Goal: Information Seeking & Learning: Learn about a topic

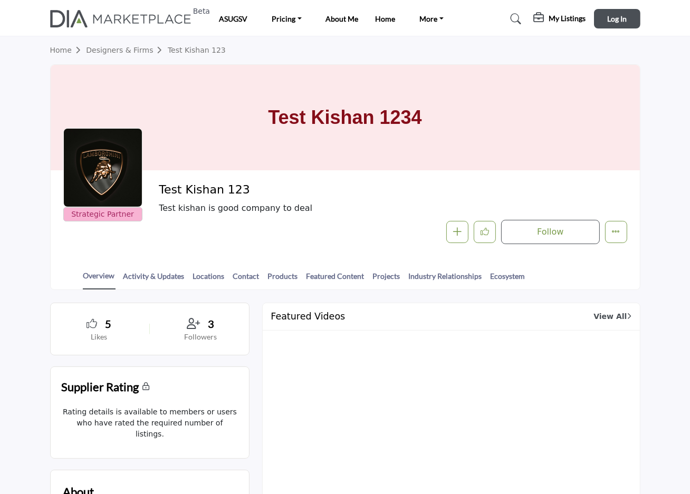
drag, startPoint x: 354, startPoint y: 174, endPoint x: 315, endPoint y: 147, distance: 47.4
click at [342, 166] on div "Test Kishan 1234" at bounding box center [345, 117] width 589 height 105
click at [254, 128] on div "Test Kishan 1234" at bounding box center [345, 117] width 589 height 105
drag, startPoint x: 250, startPoint y: 121, endPoint x: 452, endPoint y: 125, distance: 202.0
click at [450, 125] on div "Test Kishan 1234" at bounding box center [345, 117] width 589 height 105
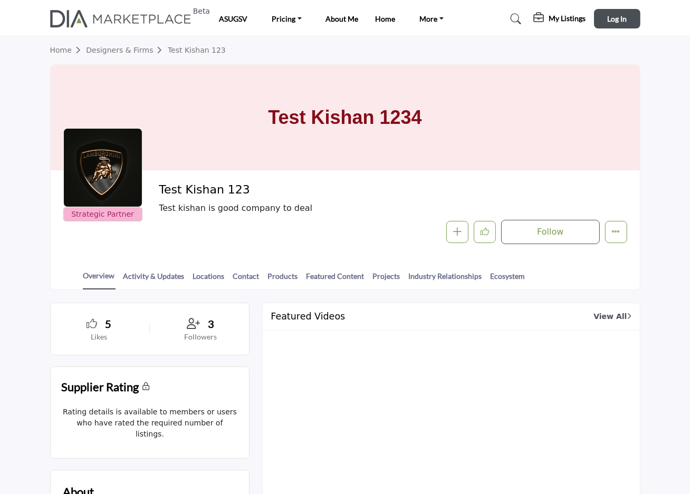
click at [452, 125] on div "Test Kishan 1234" at bounding box center [345, 117] width 589 height 105
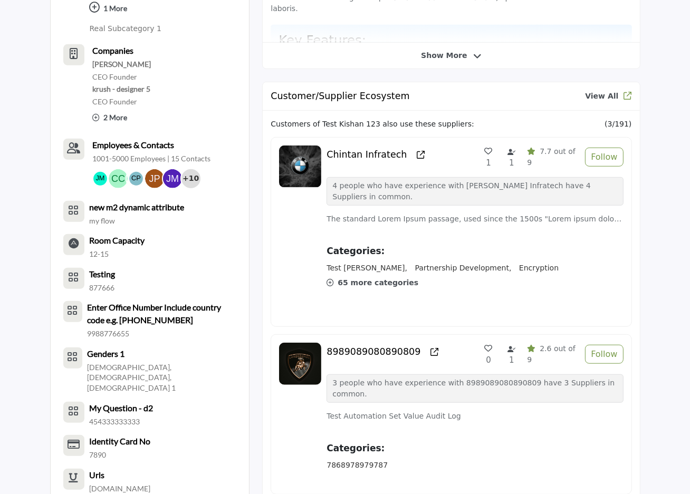
scroll to position [742, 0]
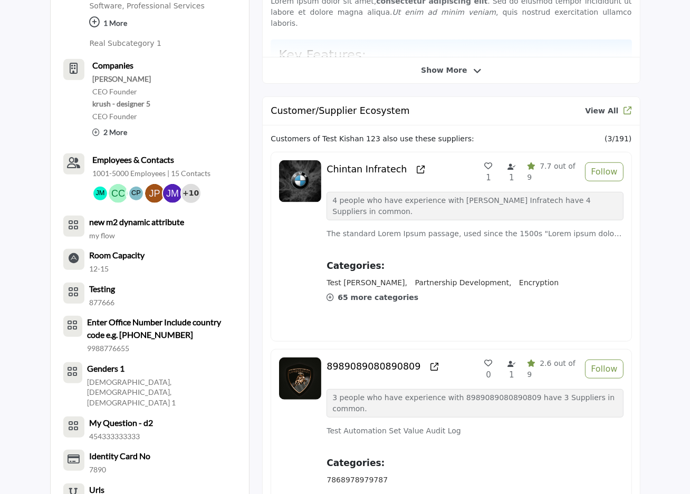
click at [468, 71] on span "Show More" at bounding box center [451, 70] width 60 height 11
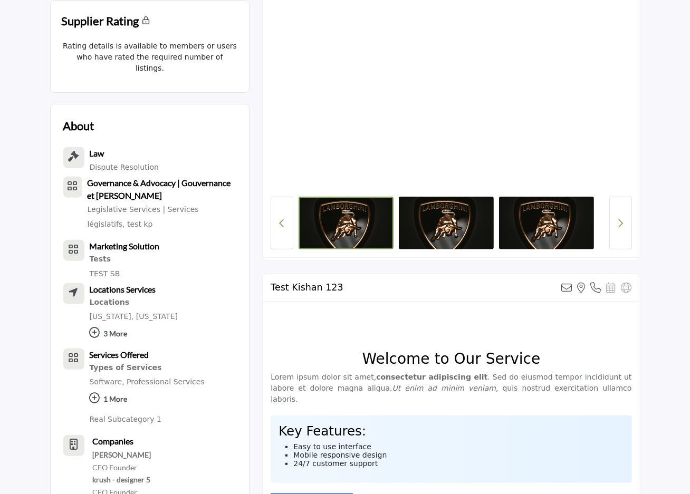
scroll to position [547, 0]
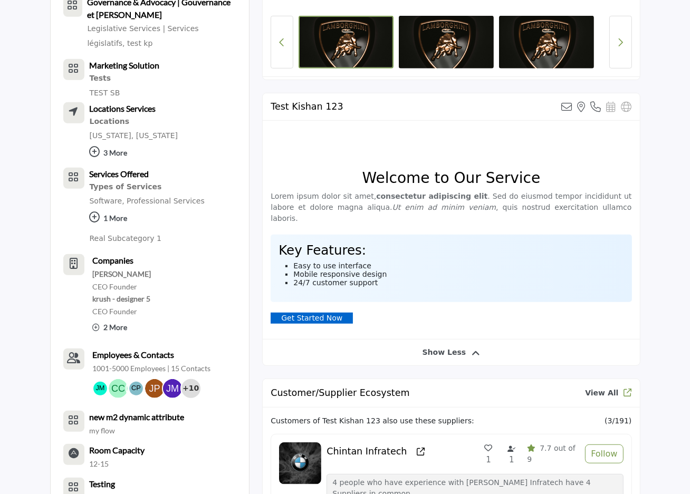
click at [307, 103] on h2 "Test Kishan 123" at bounding box center [307, 106] width 72 height 11
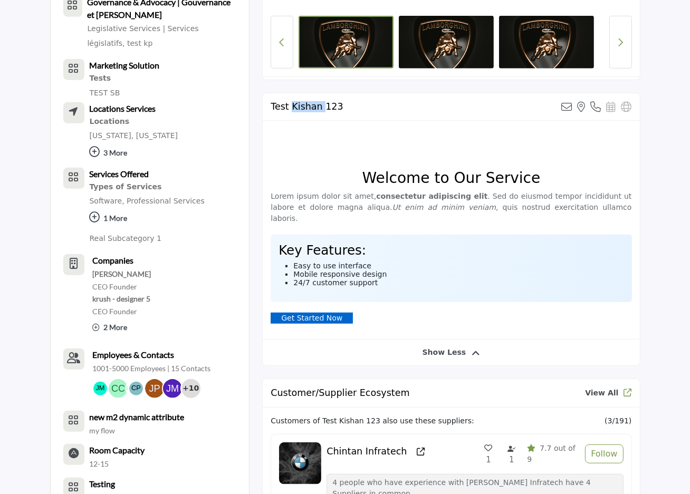
click at [307, 103] on h2 "Test Kishan 123" at bounding box center [307, 106] width 72 height 11
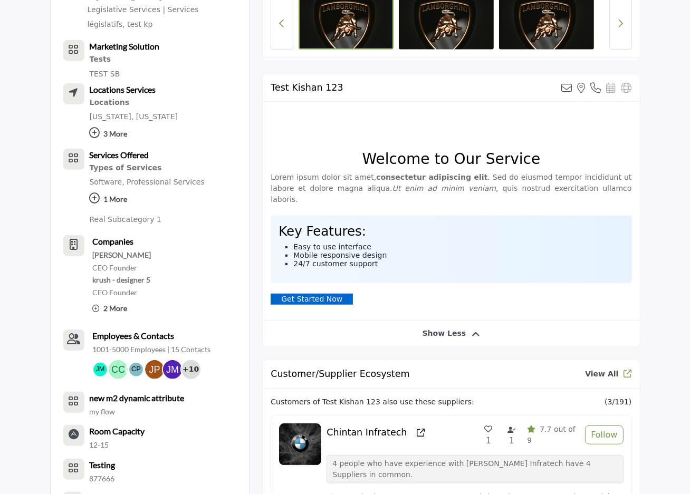
scroll to position [625, 0]
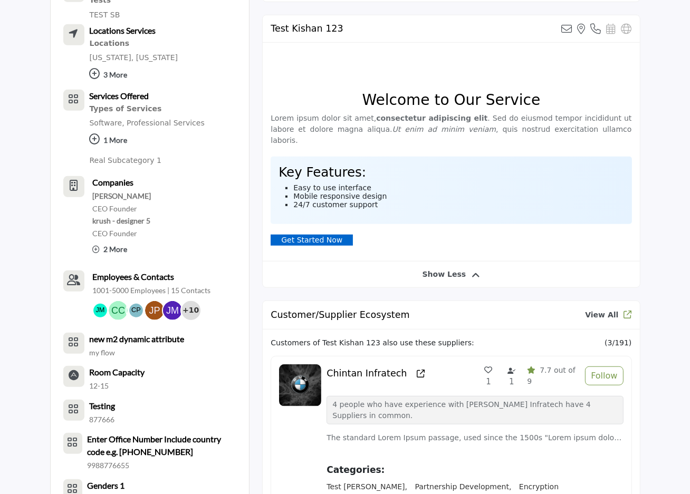
click at [442, 271] on span "Show Less" at bounding box center [444, 274] width 44 height 11
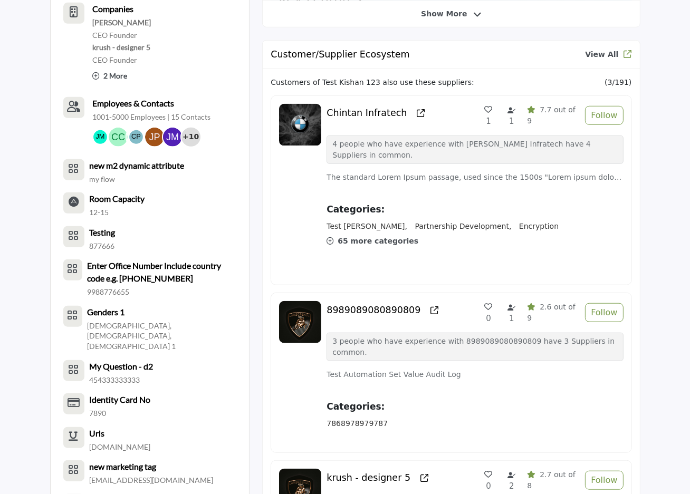
scroll to position [859, 0]
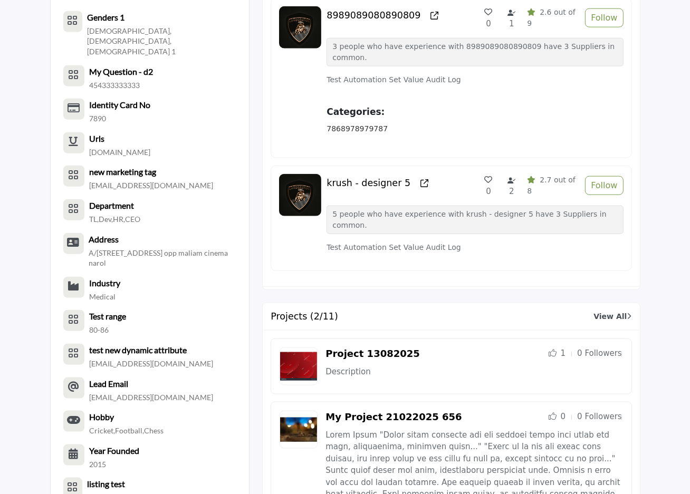
click at [439, 229] on div "Customers of Test Kishan 123 also use these suppliers: (3/191) Chintan Infratec…" at bounding box center [451, 30] width 376 height 513
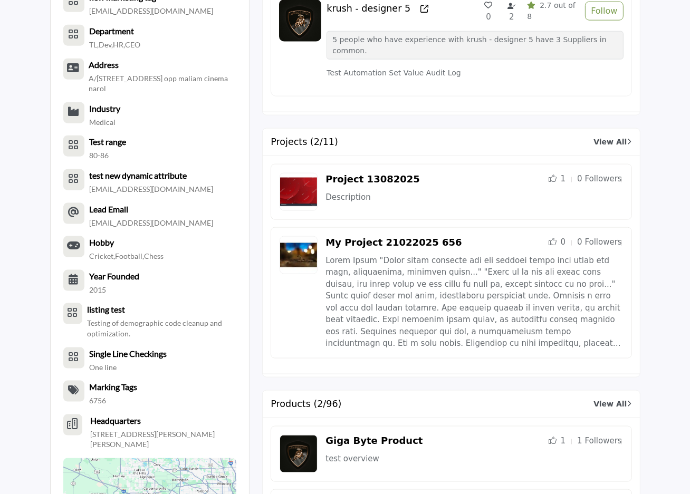
scroll to position [1250, 0]
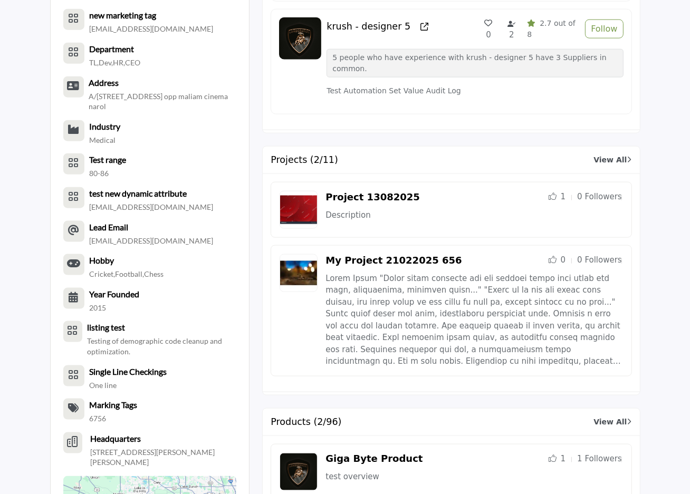
click at [607, 147] on div "Projects (2/11) View All" at bounding box center [451, 160] width 376 height 27
click at [612, 155] on link "View All" at bounding box center [612, 160] width 38 height 11
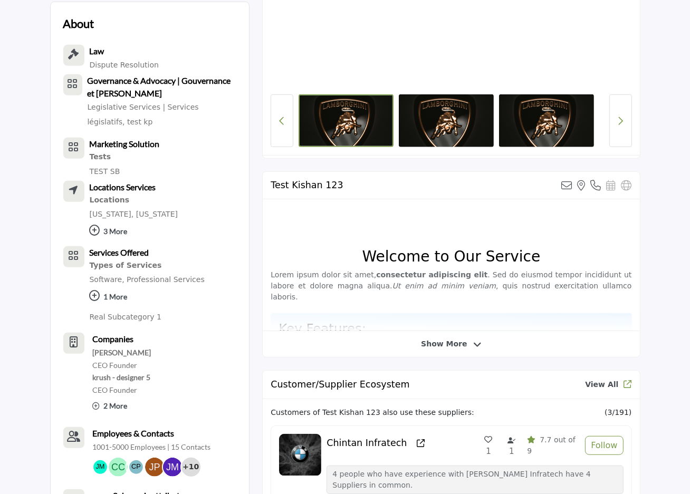
scroll to position [200, 0]
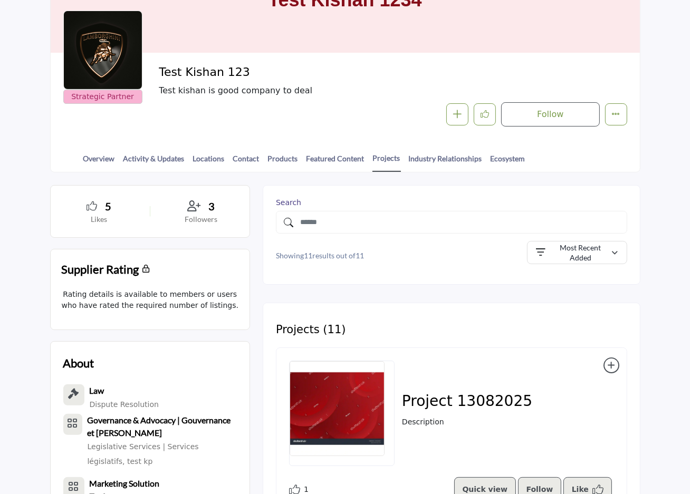
scroll to position [117, 0]
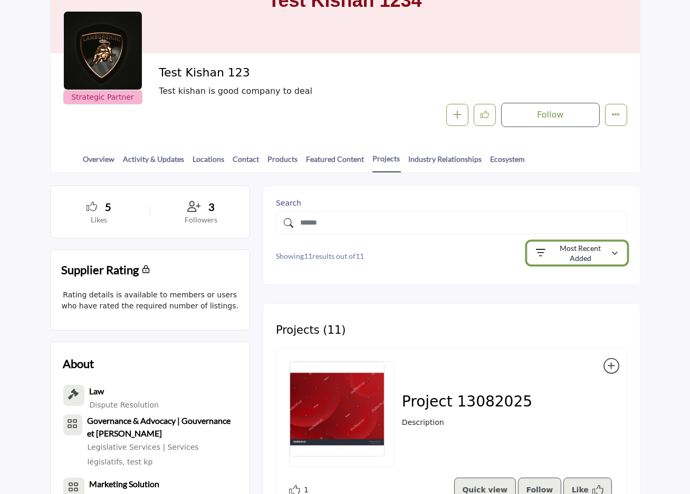
click at [572, 259] on p "Most Recent Added" at bounding box center [580, 253] width 62 height 21
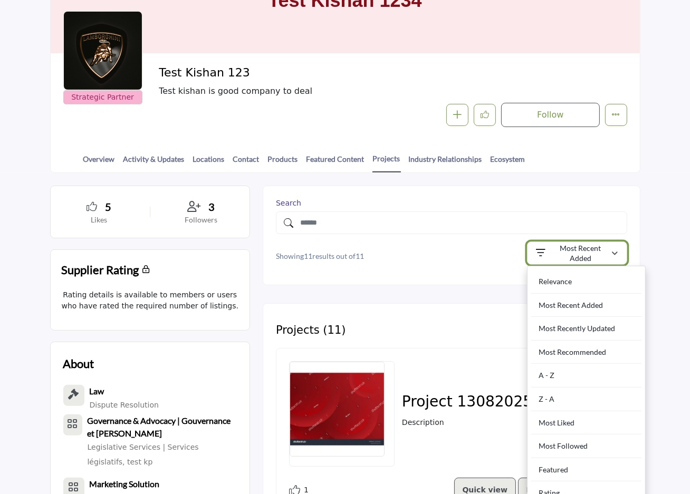
click at [591, 256] on p "Most Recent Added" at bounding box center [580, 253] width 62 height 21
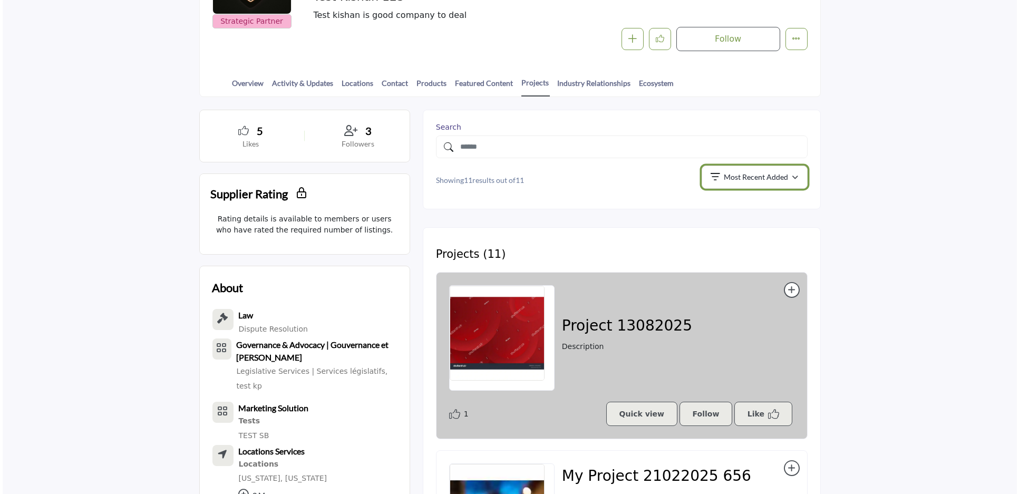
scroll to position [195, 0]
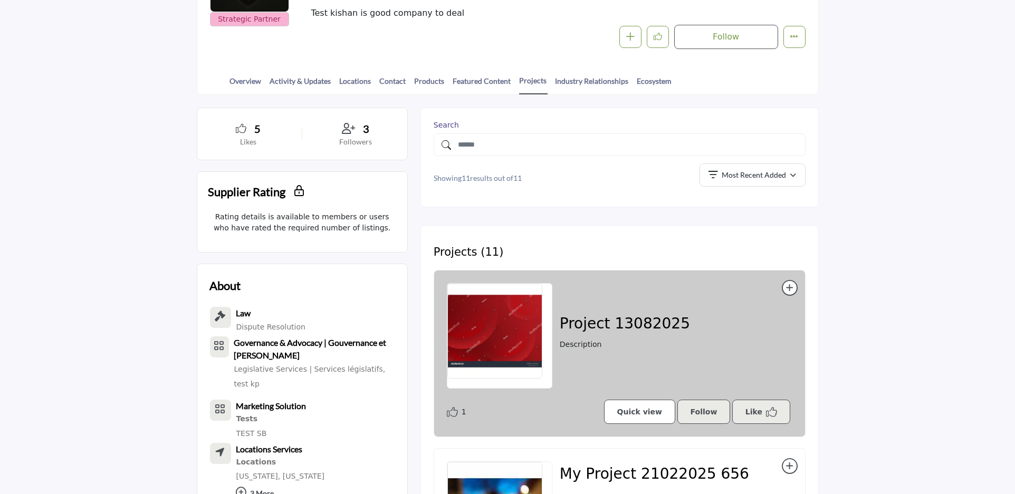
click at [636, 416] on link "Quick view" at bounding box center [640, 412] width 72 height 24
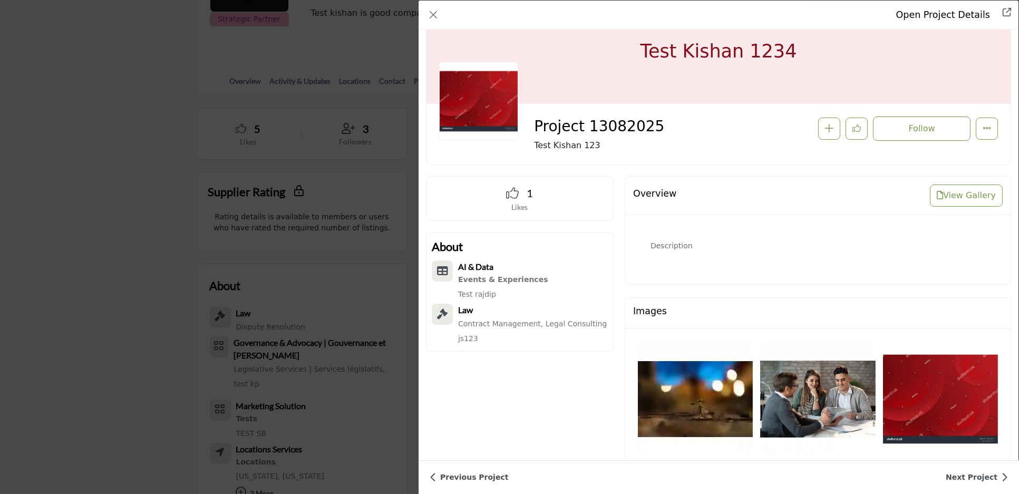
scroll to position [0, 0]
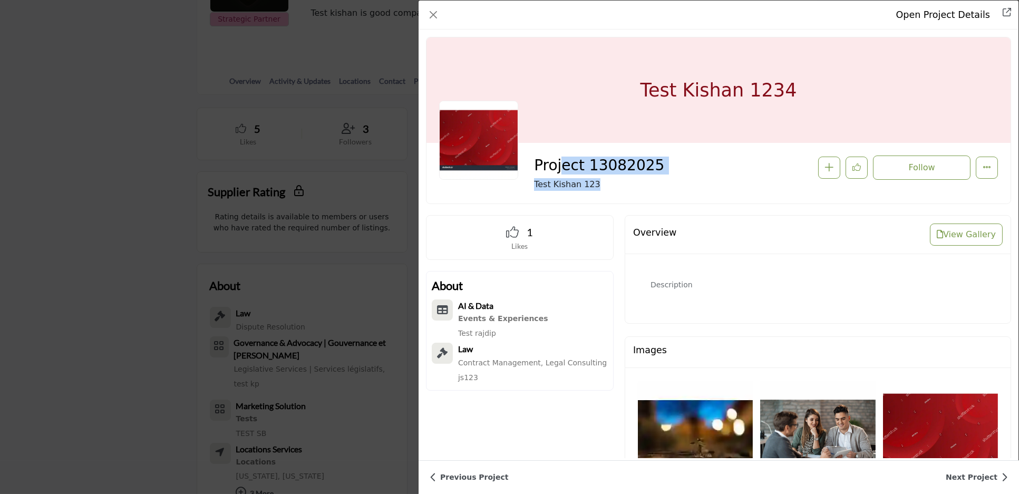
drag, startPoint x: 688, startPoint y: 167, endPoint x: 558, endPoint y: 146, distance: 131.9
click at [558, 146] on div "Project 13082025 Test Kishan 123 Recommend" at bounding box center [719, 173] width 584 height 61
click at [675, 163] on div "Follow Followed Recommend" at bounding box center [835, 168] width 325 height 24
click at [689, 152] on div "Project 13082025 Test Kishan 123 Recommend" at bounding box center [719, 173] width 584 height 61
click at [689, 162] on button "More Options" at bounding box center [987, 168] width 22 height 22
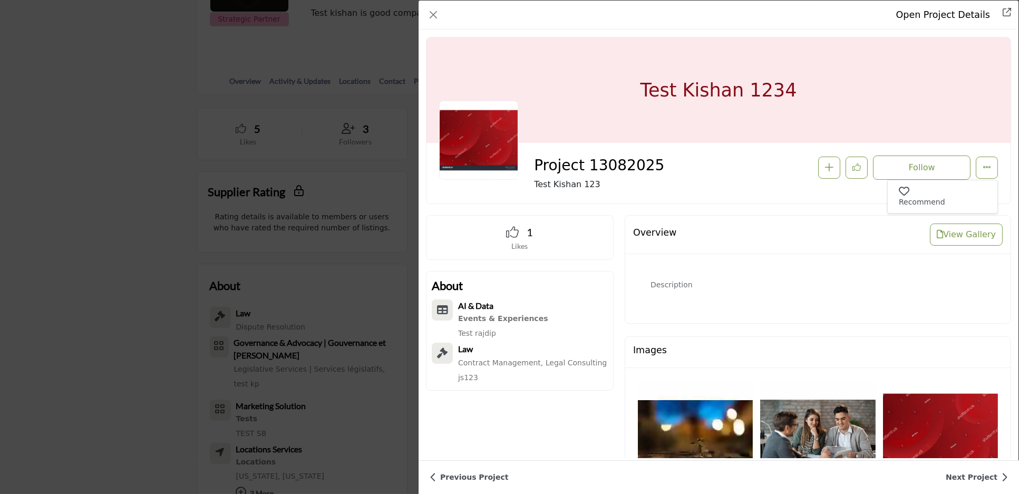
click at [689, 187] on div "Project 13082025 Test Kishan 123 Follow Followed Recommend" at bounding box center [766, 173] width 464 height 35
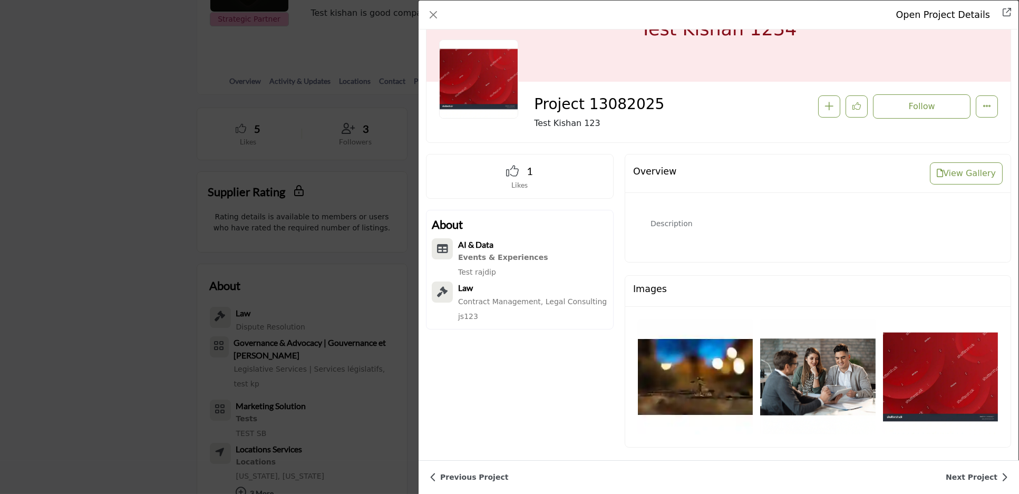
scroll to position [68, 0]
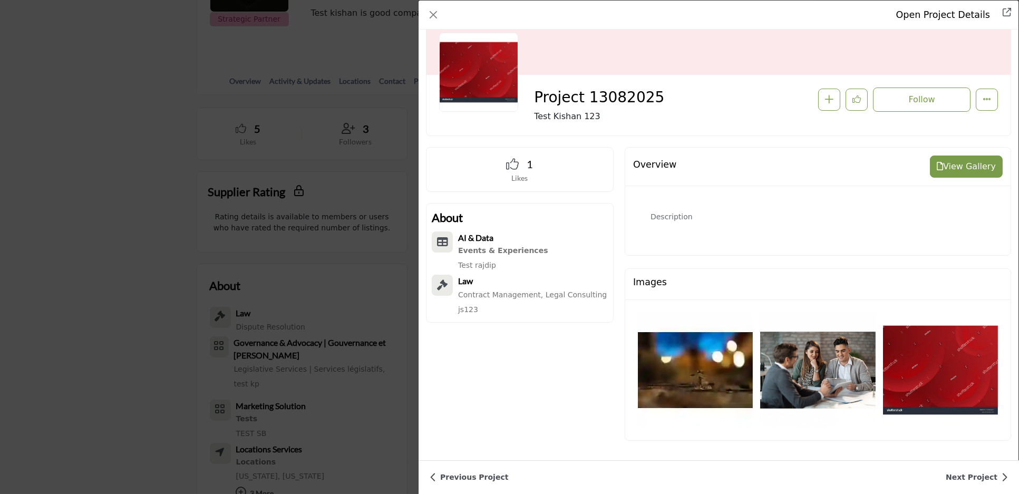
click at [689, 170] on button "View Gallery" at bounding box center [966, 167] width 73 height 22
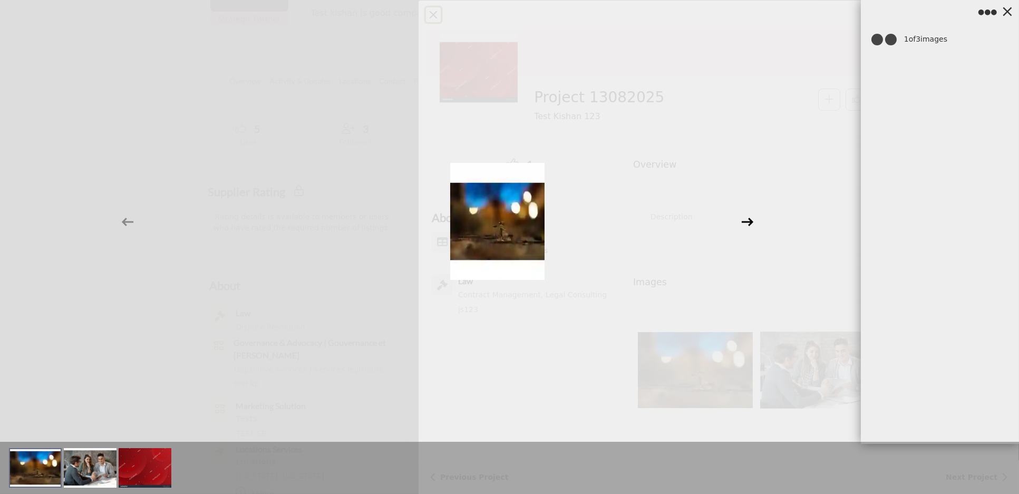
click at [689, 214] on icon at bounding box center [748, 222] width 20 height 20
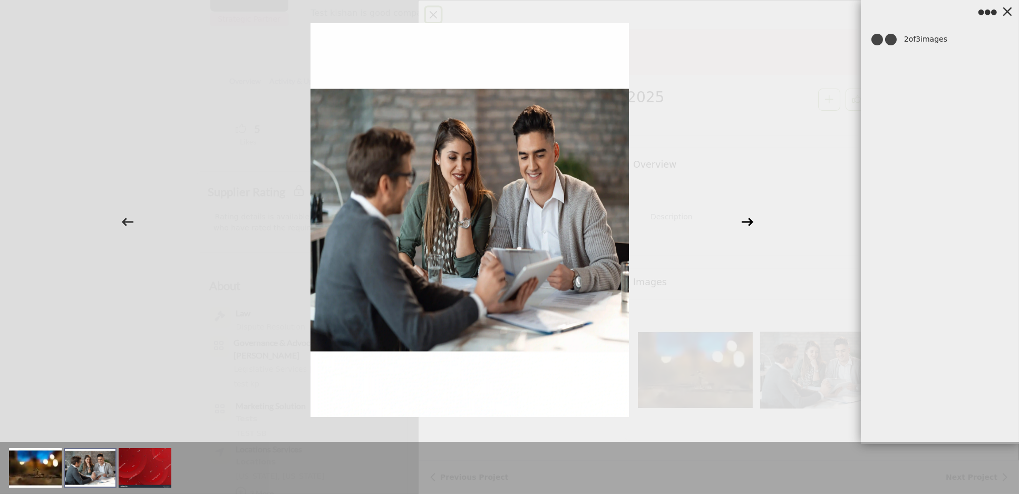
click at [689, 214] on icon at bounding box center [748, 222] width 20 height 20
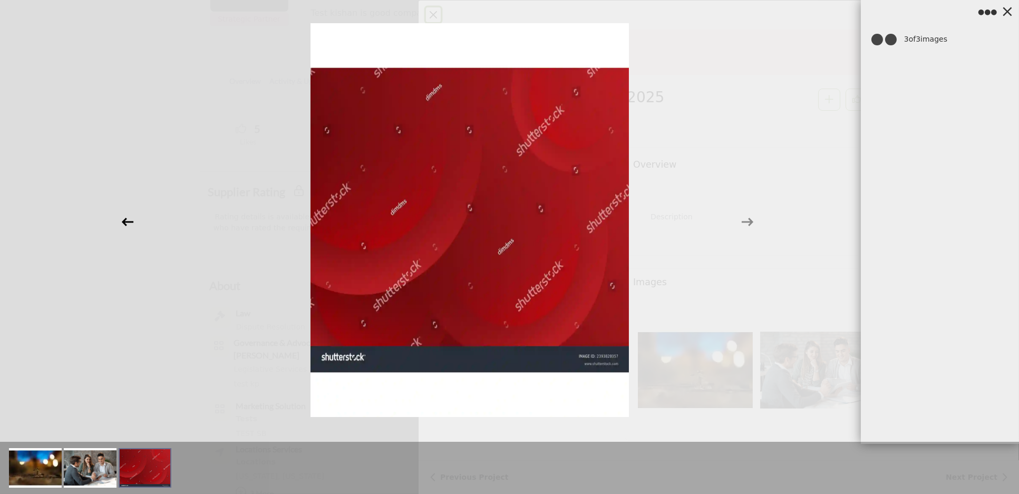
click at [132, 223] on icon at bounding box center [127, 222] width 12 height 8
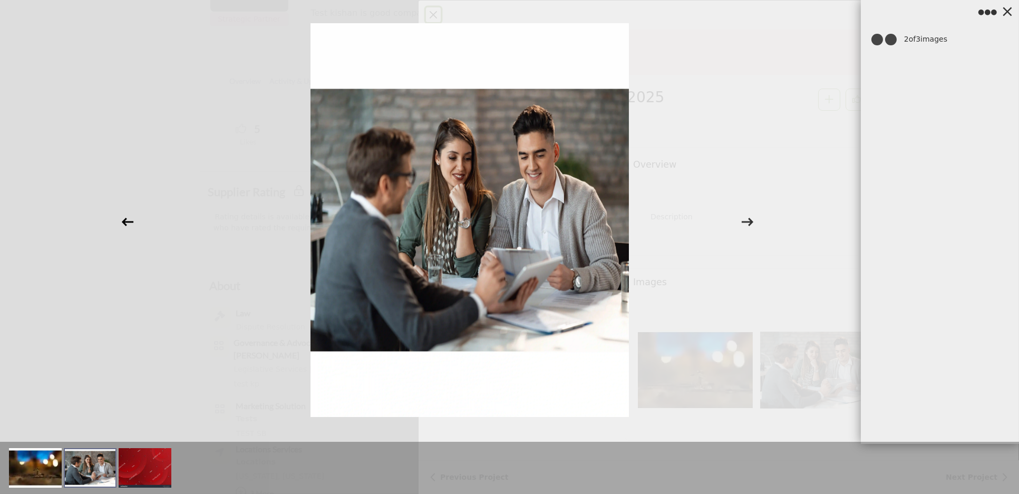
click at [132, 223] on icon at bounding box center [127, 222] width 12 height 8
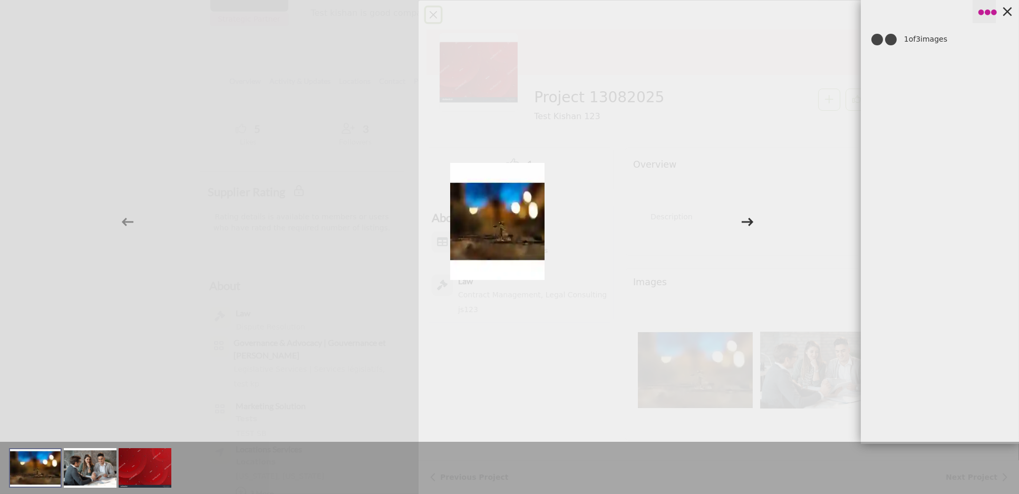
click at [689, 18] on button "●●●" at bounding box center [984, 11] width 23 height 23
click at [689, 19] on button "●●●" at bounding box center [984, 11] width 23 height 23
click at [689, 67] on div at bounding box center [509, 222] width 1019 height 444
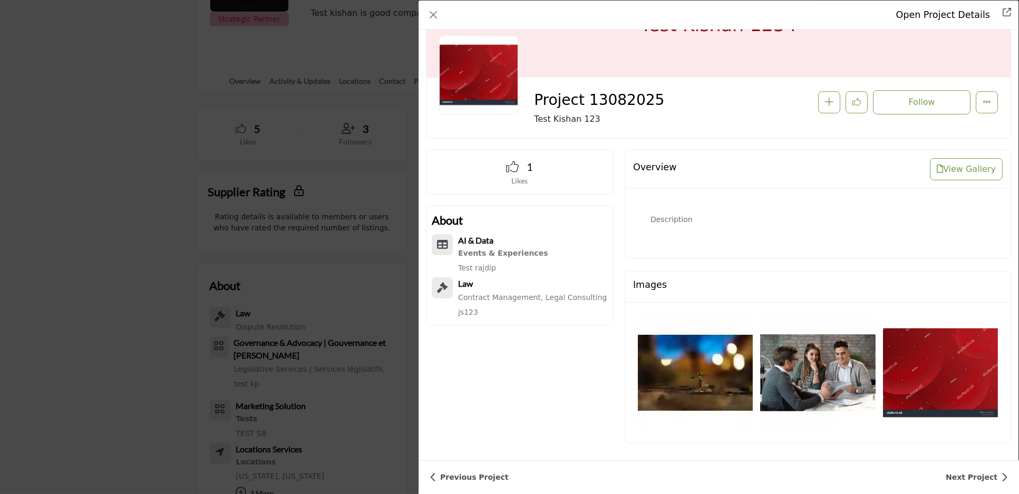
scroll to position [68, 0]
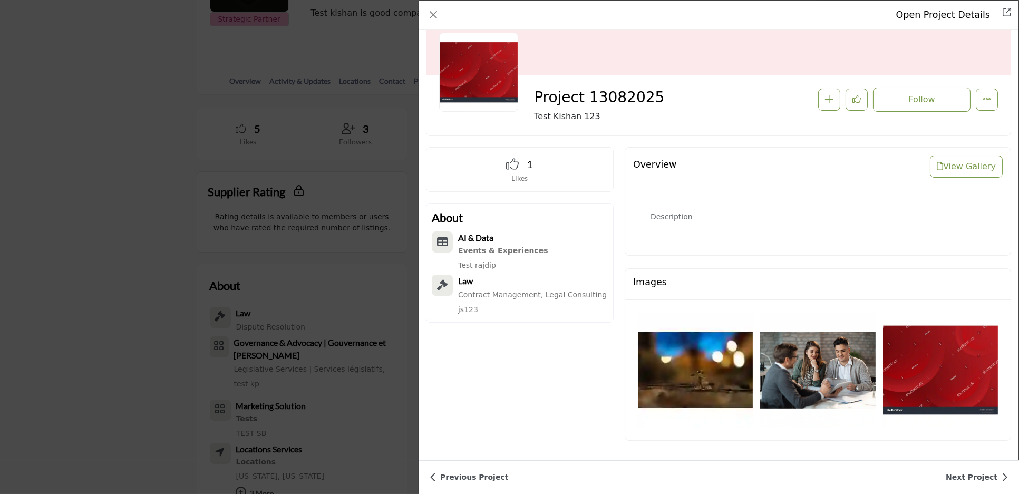
click at [654, 216] on p "Description" at bounding box center [818, 216] width 335 height 11
click at [686, 207] on div "Description" at bounding box center [818, 221] width 360 height 44
click at [577, 342] on div "1 Likes About AI & Data Law" at bounding box center [520, 300] width 199 height 306
click at [480, 477] on link "Previous Project" at bounding box center [469, 477] width 79 height 11
click at [689, 483] on link "Next Project" at bounding box center [977, 477] width 62 height 11
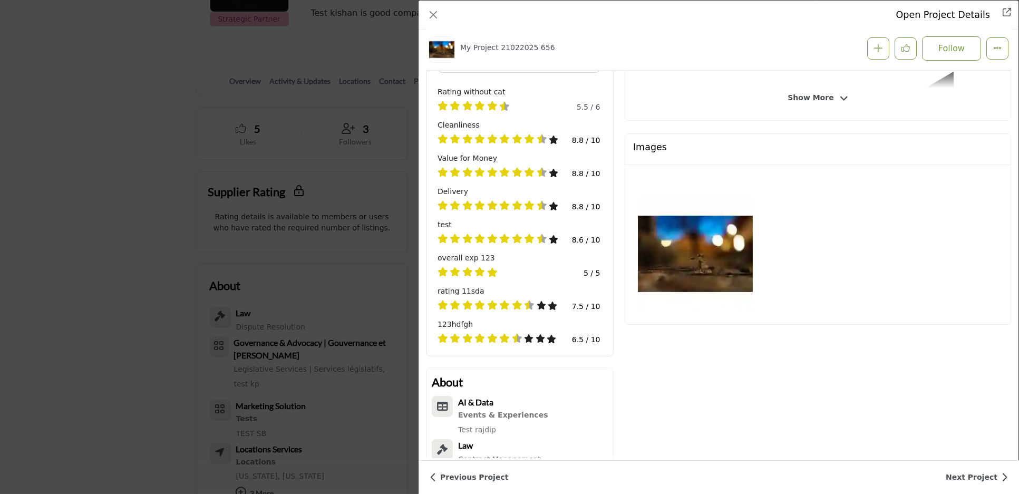
scroll to position [379, 0]
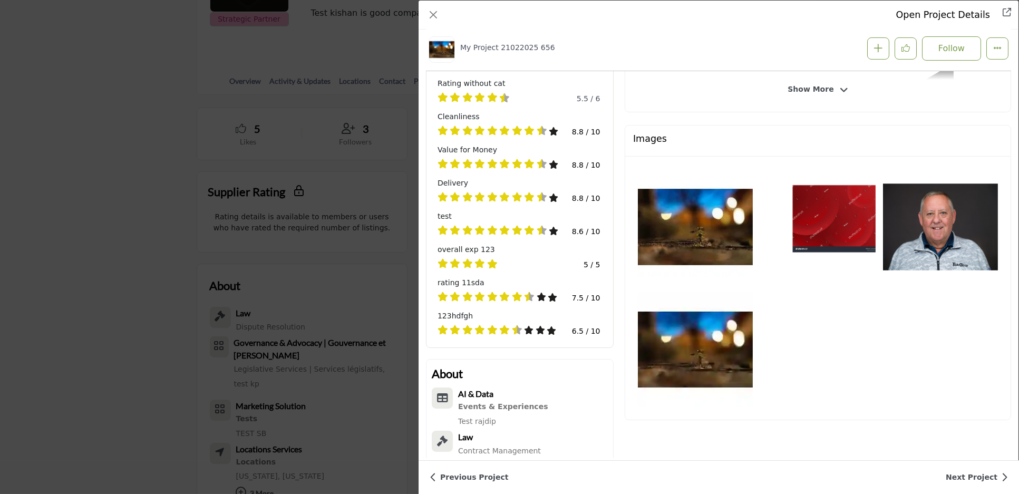
click at [689, 472] on link "Next Project" at bounding box center [977, 477] width 62 height 11
click at [689, 483] on link "Next Project" at bounding box center [977, 477] width 62 height 11
click at [456, 486] on div "Previous Project Next Project" at bounding box center [719, 477] width 601 height 34
click at [478, 466] on div "Previous Project Next Project" at bounding box center [719, 477] width 601 height 34
click at [499, 484] on div "Previous Project Next Project" at bounding box center [719, 477] width 601 height 34
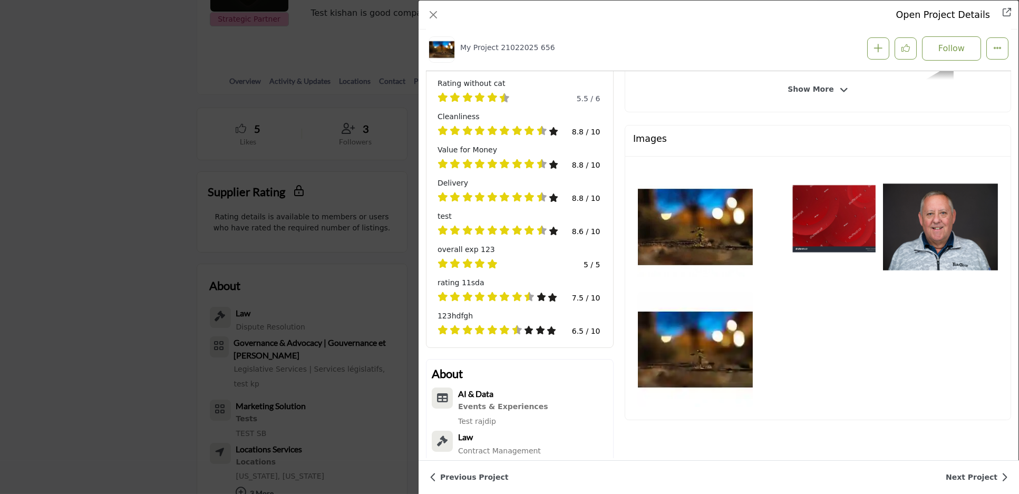
click at [475, 478] on link "Previous Project" at bounding box center [469, 477] width 79 height 11
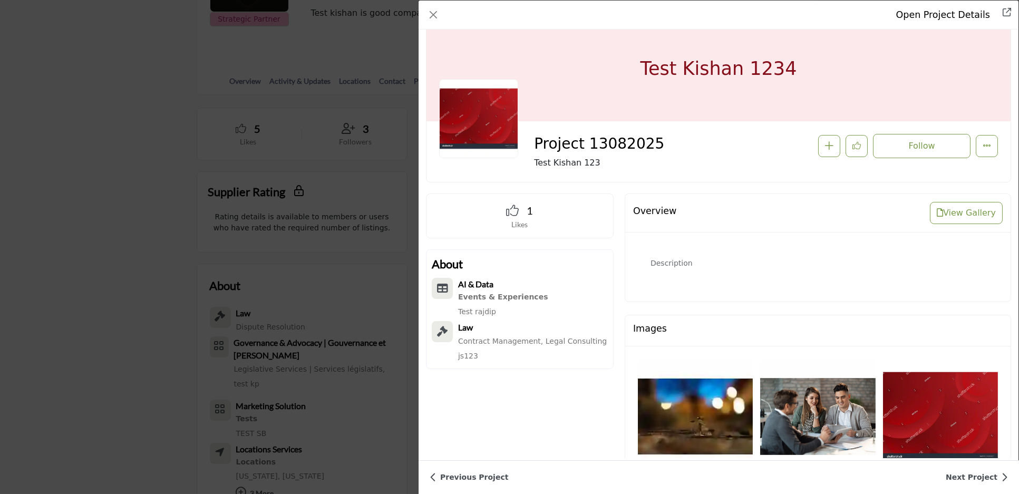
scroll to position [68, 0]
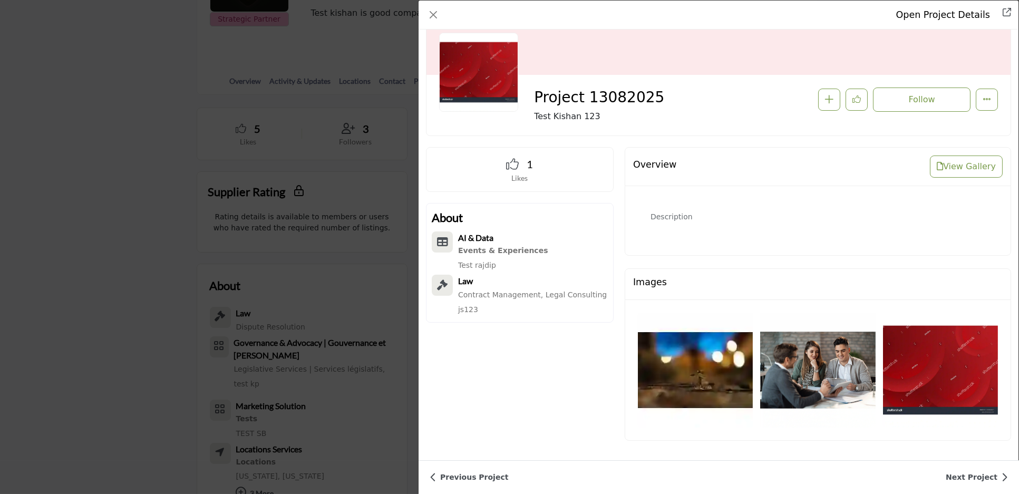
click at [477, 481] on link "Previous Project" at bounding box center [469, 477] width 79 height 11
click at [250, 284] on div "Open Project Details Project 13082025 Follow Followed Recommend" at bounding box center [509, 247] width 1019 height 494
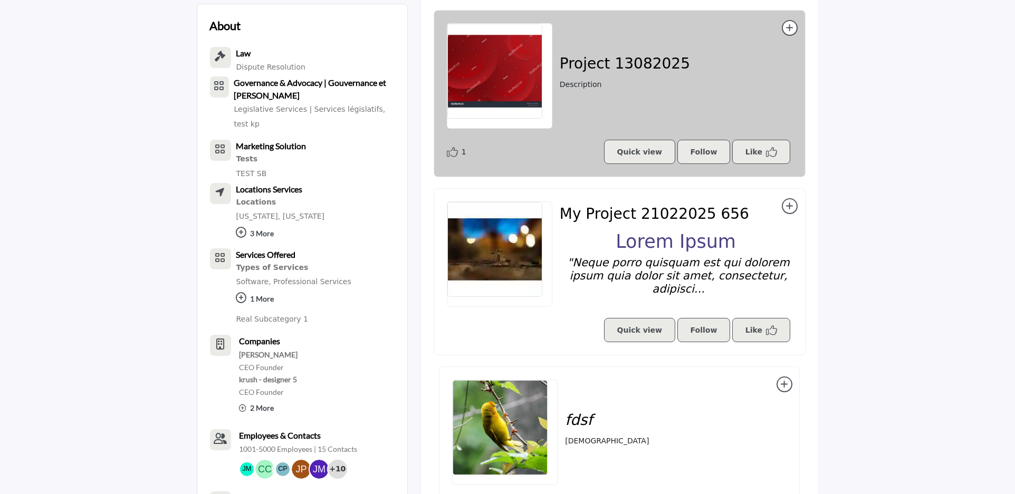
scroll to position [663, 0]
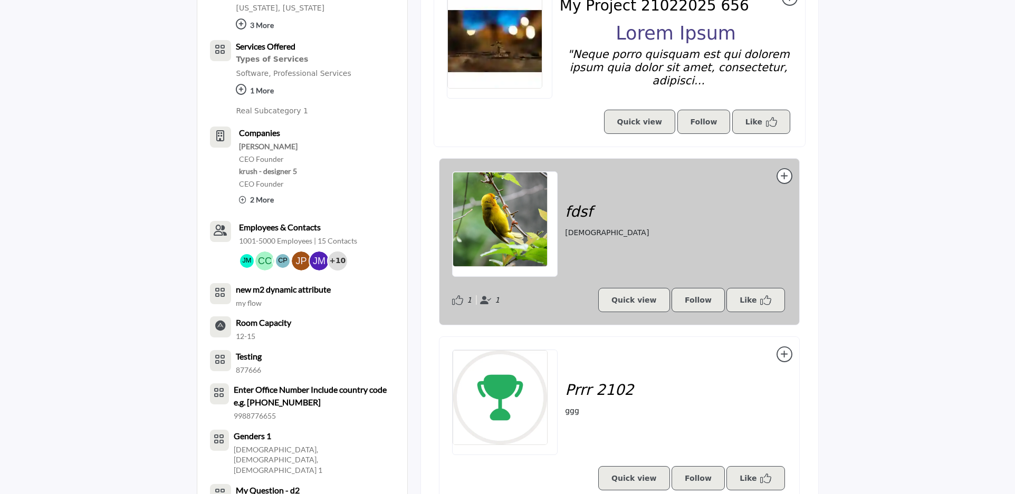
click at [614, 207] on div "fdsf dsfdsf" at bounding box center [619, 223] width 334 height 105
click at [528, 249] on img at bounding box center [499, 219] width 95 height 95
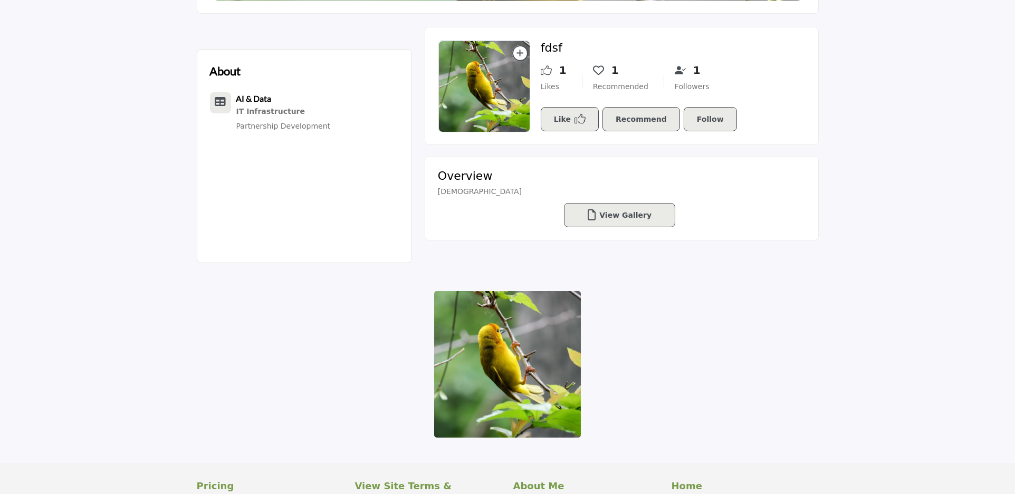
scroll to position [468, 0]
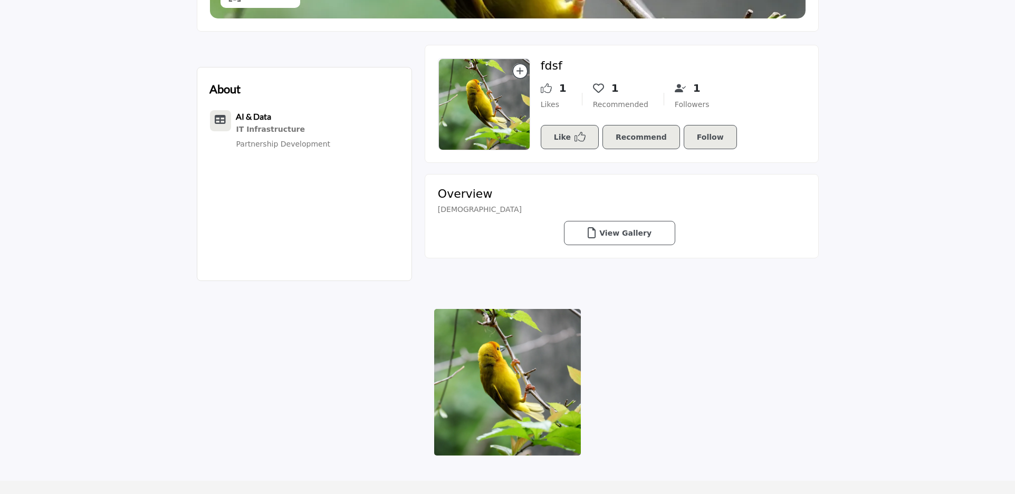
click at [607, 243] on link "View Gallery" at bounding box center [619, 233] width 111 height 24
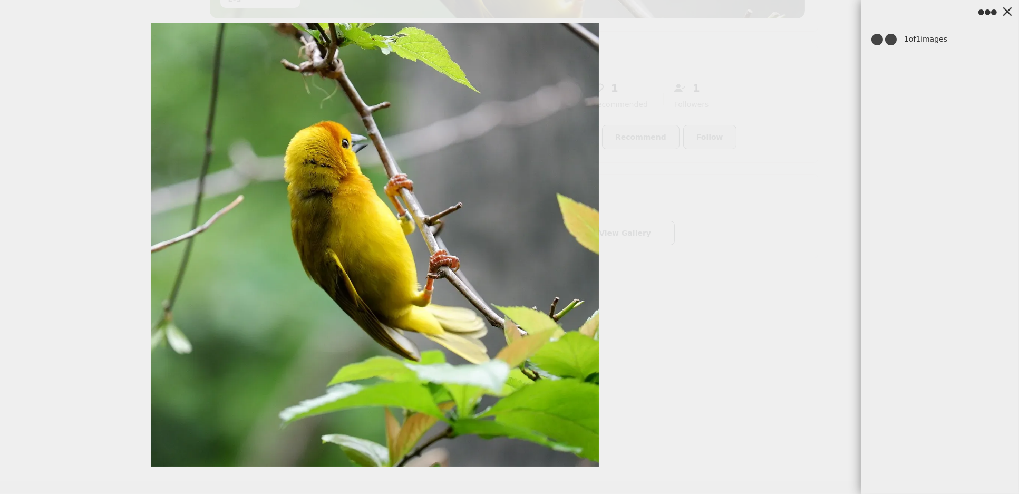
click at [631, 237] on div at bounding box center [509, 247] width 448 height 448
click at [491, 236] on img at bounding box center [375, 244] width 448 height 443
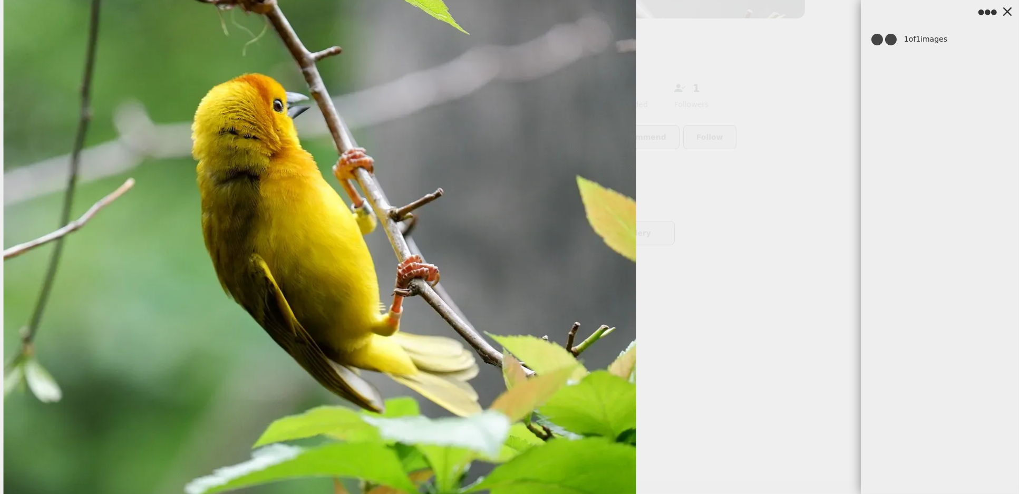
click at [308, 240] on img at bounding box center [320, 248] width 633 height 626
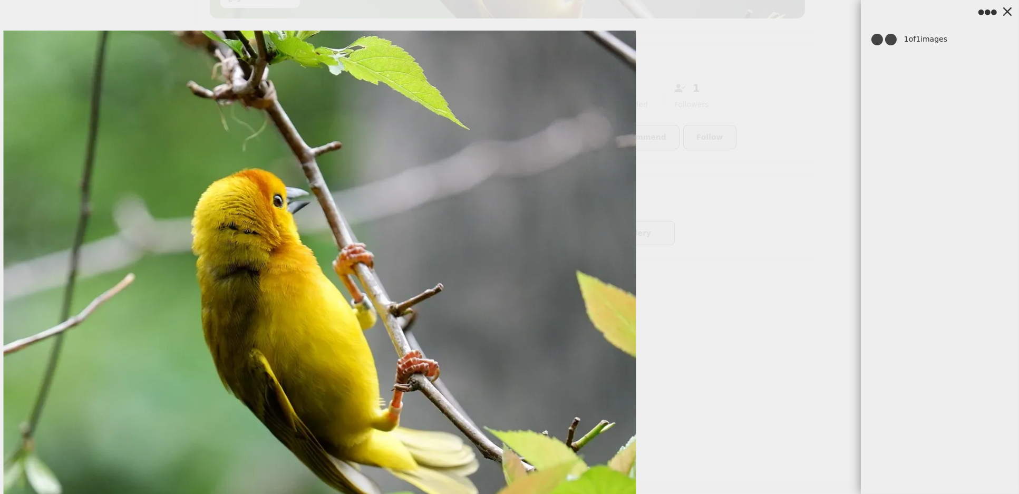
drag, startPoint x: 305, startPoint y: 209, endPoint x: 584, endPoint y: 358, distance: 316.4
click at [584, 358] on img at bounding box center [320, 344] width 633 height 626
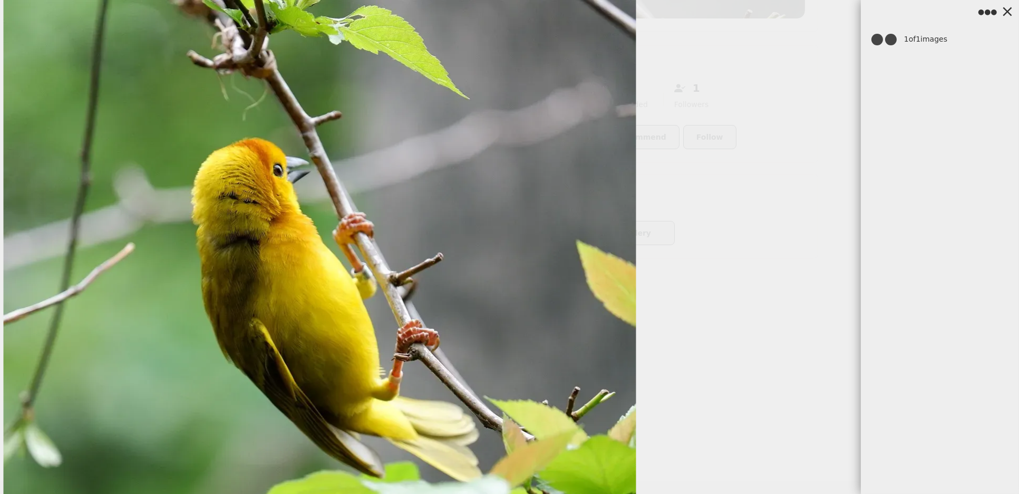
drag, startPoint x: 523, startPoint y: 307, endPoint x: 549, endPoint y: 242, distance: 70.3
click at [547, 251] on img at bounding box center [320, 313] width 633 height 626
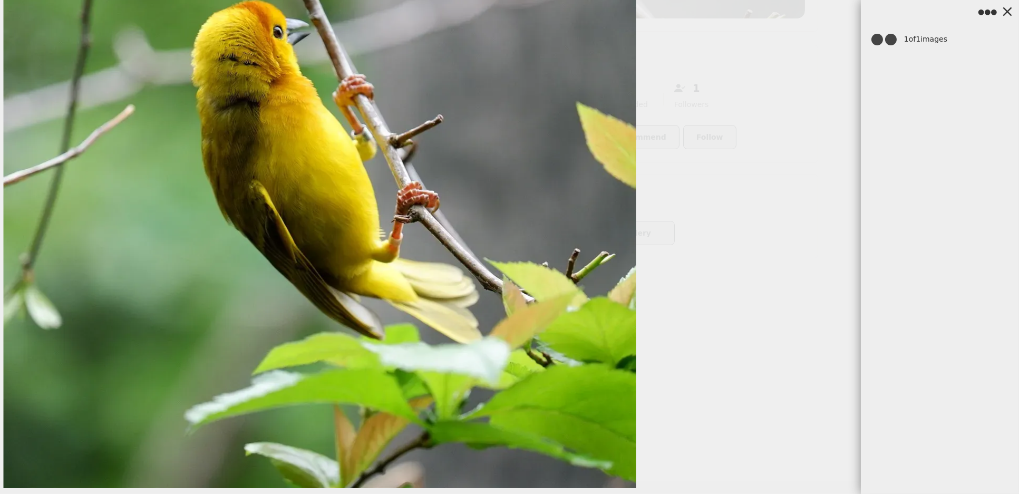
drag, startPoint x: 263, startPoint y: 344, endPoint x: 271, endPoint y: 186, distance: 158.4
click at [266, 221] on img at bounding box center [320, 175] width 633 height 626
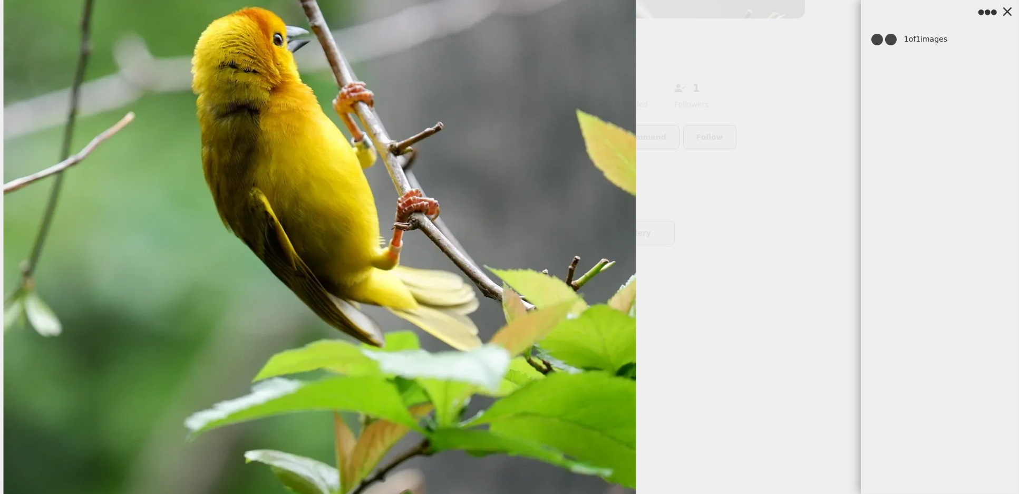
drag, startPoint x: 164, startPoint y: 281, endPoint x: 494, endPoint y: 327, distance: 333.4
click at [494, 327] on img at bounding box center [320, 182] width 633 height 626
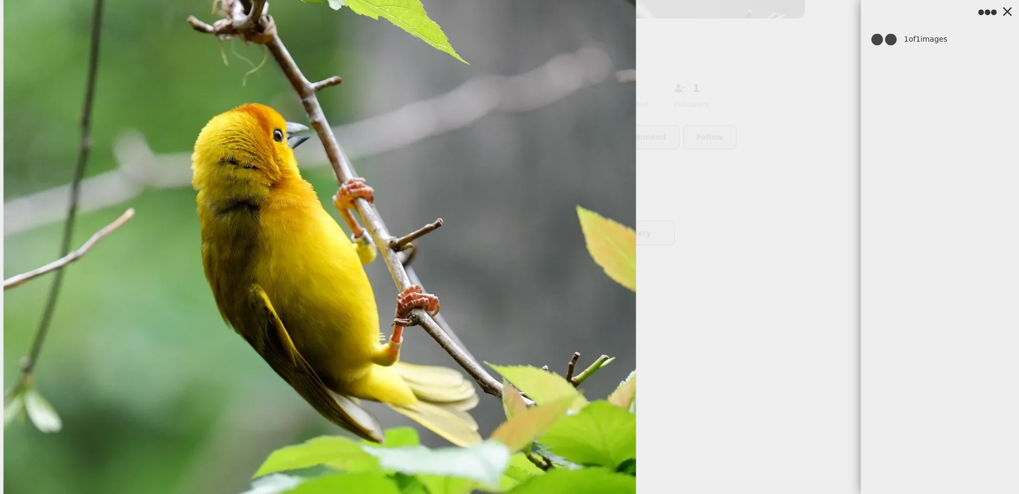
click at [522, 263] on img at bounding box center [320, 278] width 633 height 626
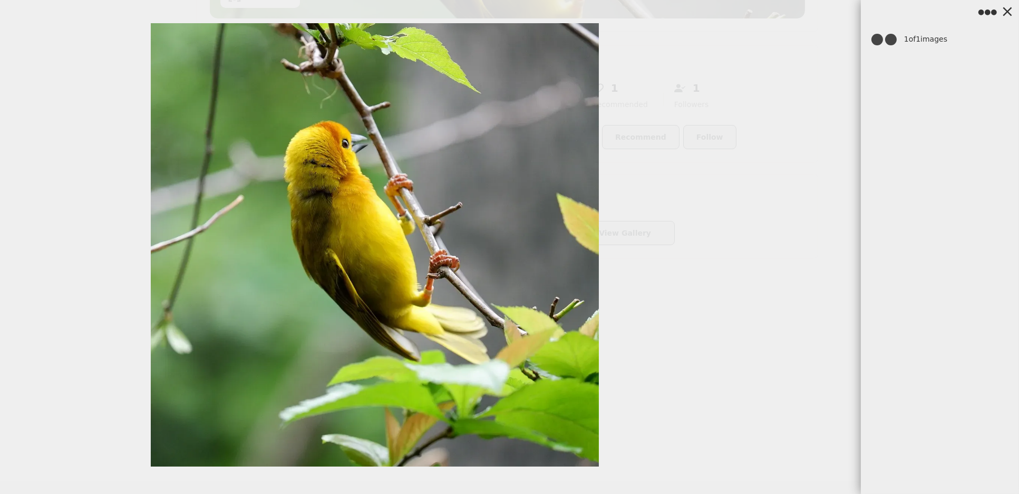
click at [138, 266] on div at bounding box center [509, 247] width 1019 height 494
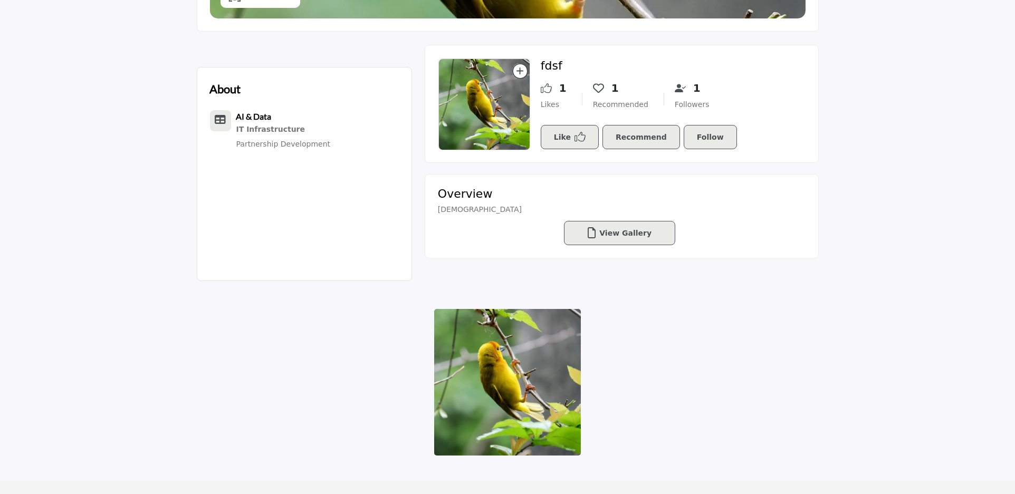
click at [498, 102] on img at bounding box center [484, 105] width 92 height 92
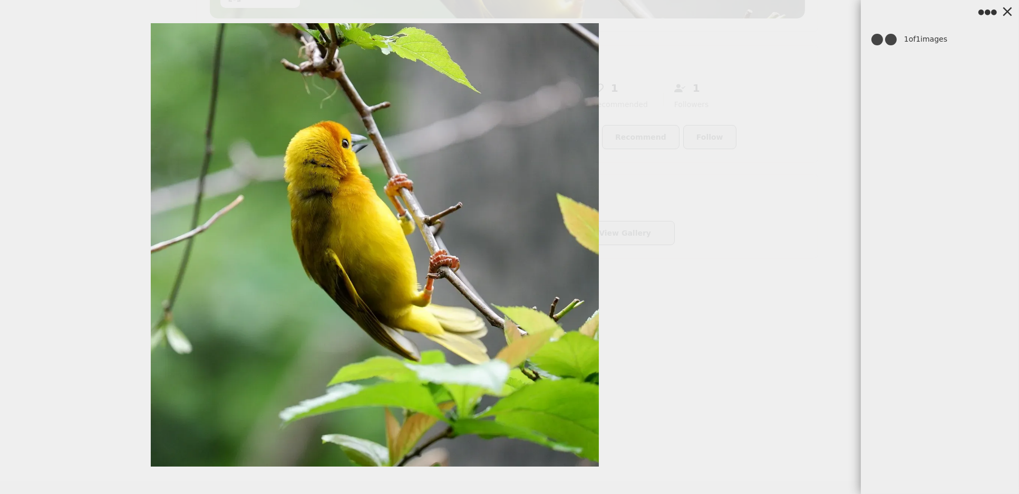
click at [160, 252] on img at bounding box center [375, 244] width 448 height 443
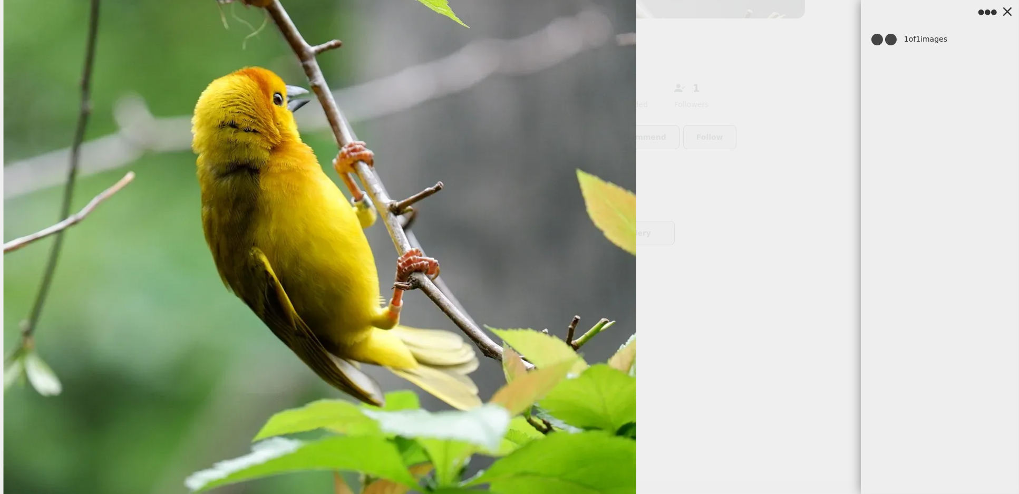
click at [36, 300] on img at bounding box center [320, 242] width 633 height 626
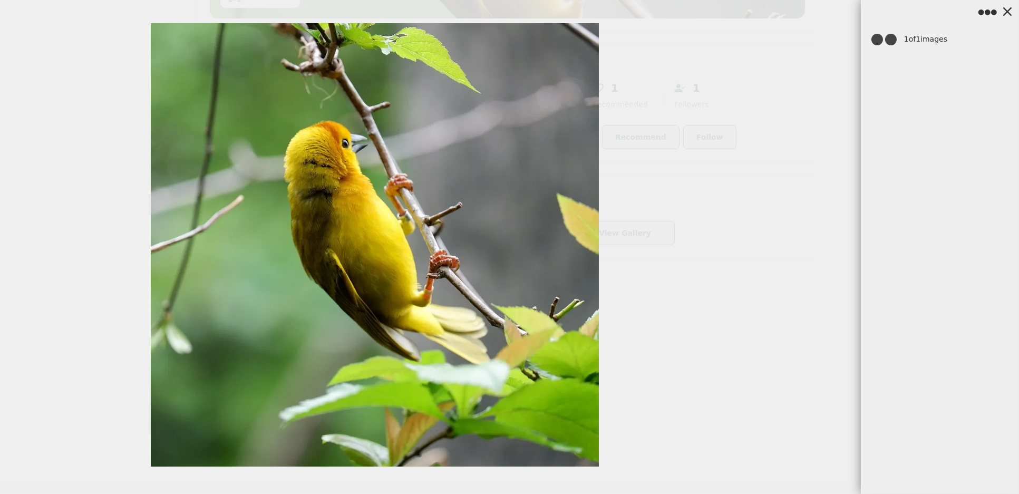
click at [97, 292] on div at bounding box center [509, 247] width 1019 height 494
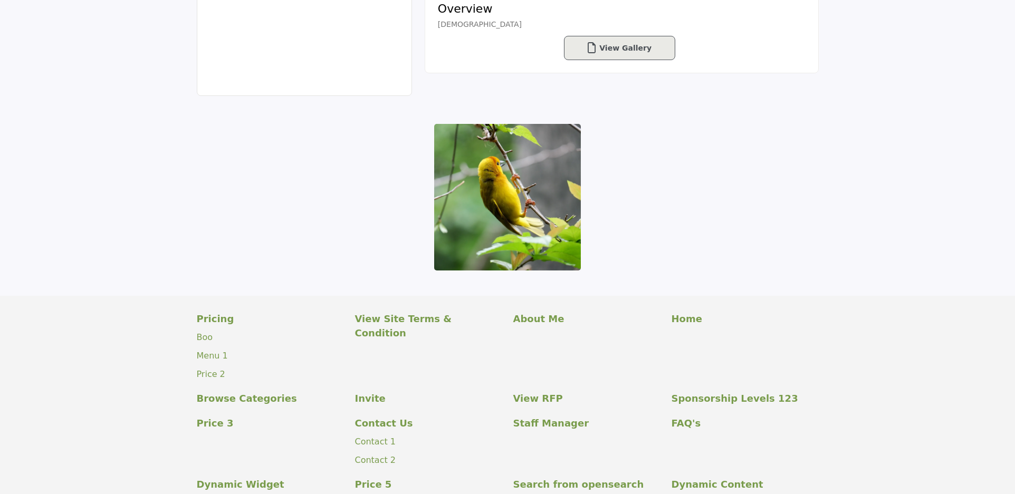
scroll to position [663, 0]
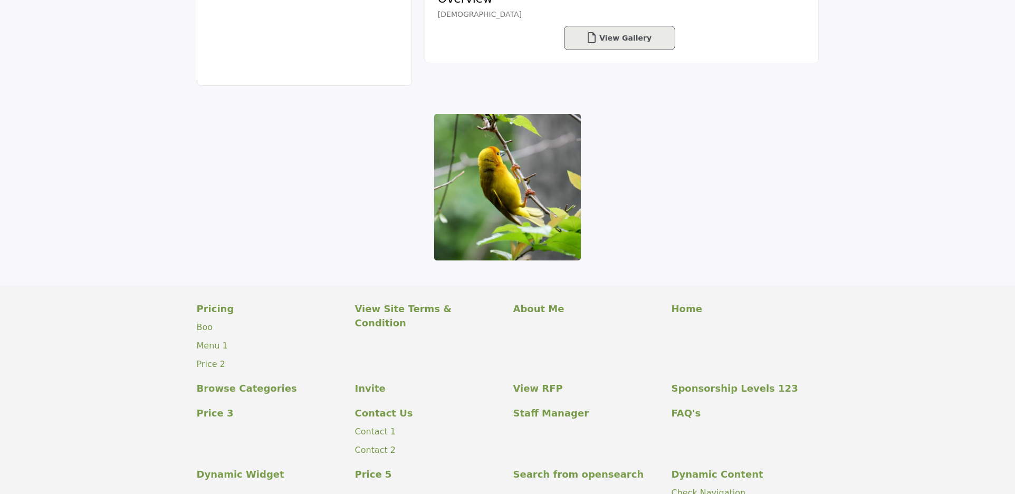
click at [535, 223] on img at bounding box center [507, 187] width 147 height 147
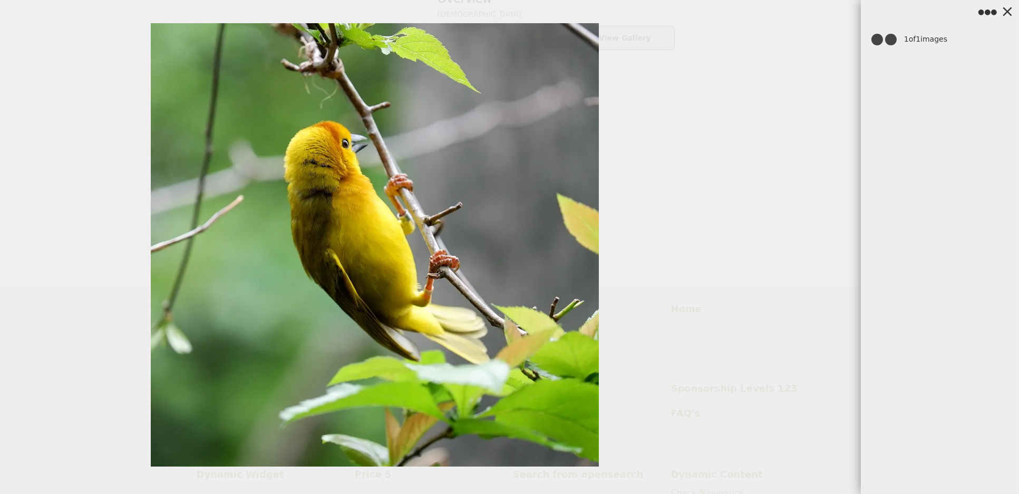
click at [254, 287] on img at bounding box center [375, 244] width 448 height 443
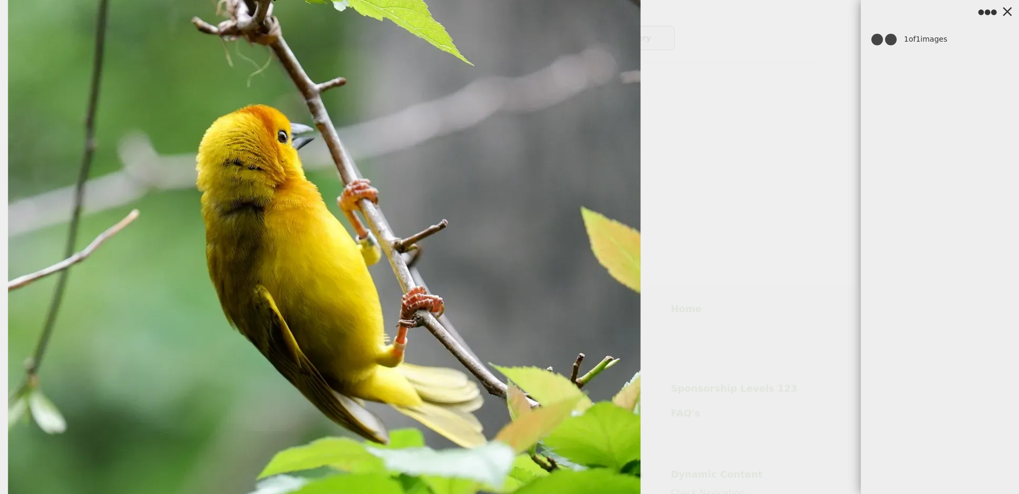
drag, startPoint x: 322, startPoint y: 279, endPoint x: 332, endPoint y: 335, distance: 56.4
click at [332, 335] on img at bounding box center [324, 280] width 633 height 626
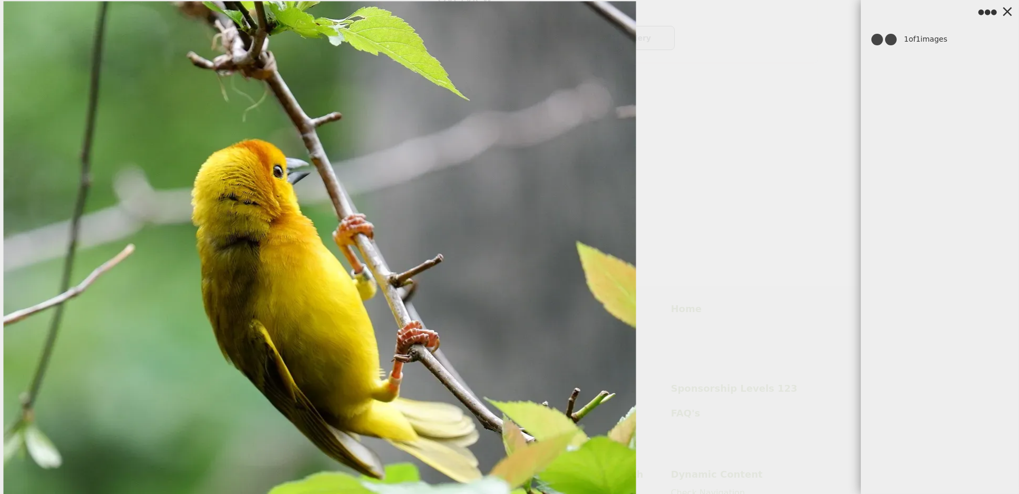
drag, startPoint x: 293, startPoint y: 235, endPoint x: 303, endPoint y: 277, distance: 42.8
click at [303, 277] on img at bounding box center [320, 314] width 633 height 626
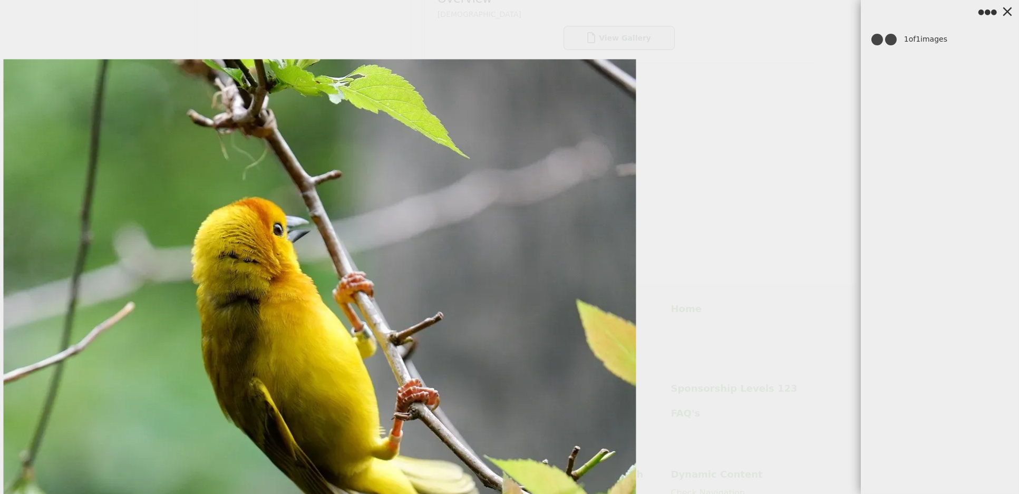
drag, startPoint x: 265, startPoint y: 215, endPoint x: 269, endPoint y: 419, distance: 204.1
click at [269, 419] on img at bounding box center [320, 372] width 633 height 626
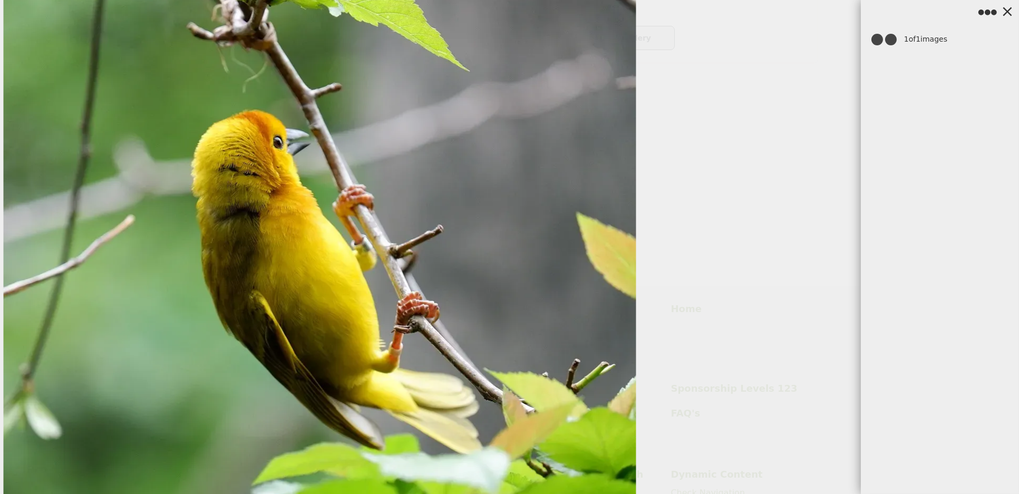
drag, startPoint x: 287, startPoint y: 383, endPoint x: 364, endPoint y: 283, distance: 126.7
click at [354, 293] on img at bounding box center [320, 285] width 633 height 626
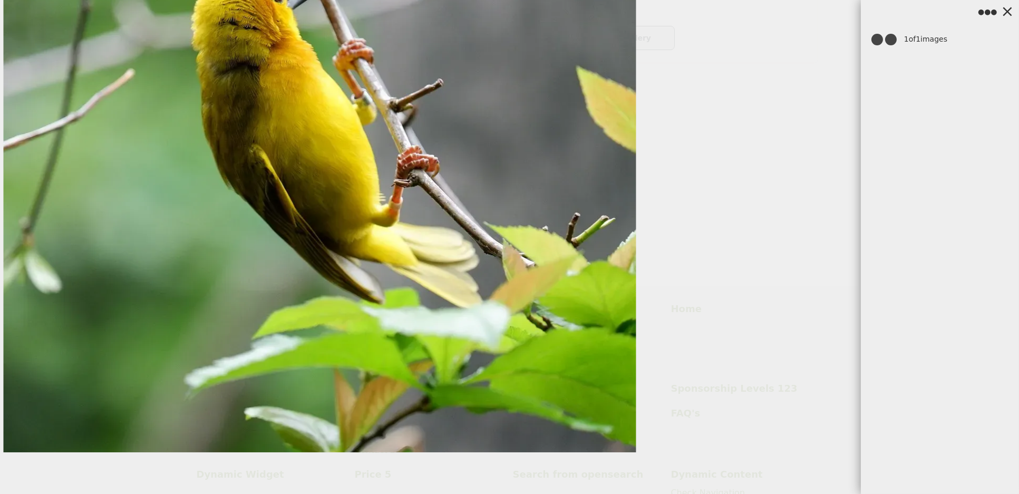
drag, startPoint x: 356, startPoint y: 351, endPoint x: 443, endPoint y: 223, distance: 155.2
click at [424, 242] on img at bounding box center [320, 139] width 633 height 626
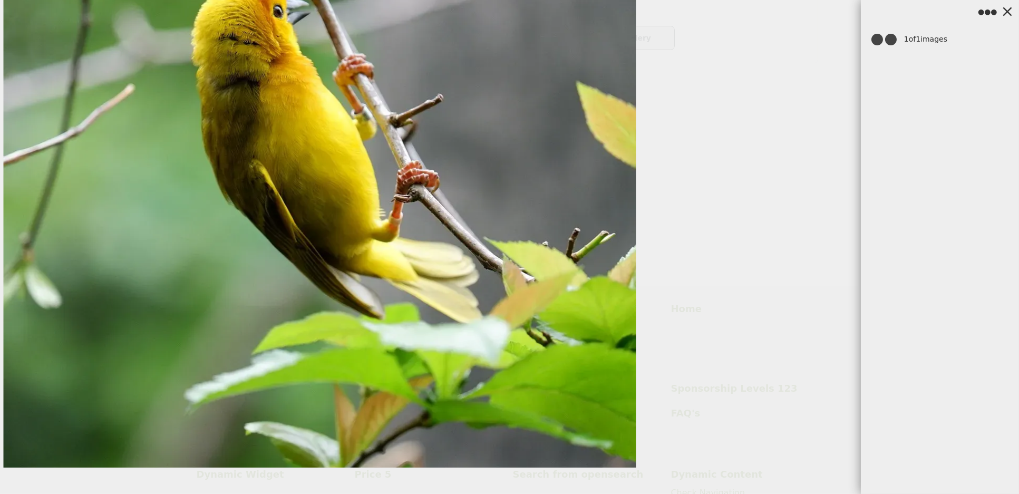
drag, startPoint x: 542, startPoint y: 254, endPoint x: 639, endPoint y: 200, distance: 110.9
click at [605, 219] on img at bounding box center [320, 154] width 633 height 626
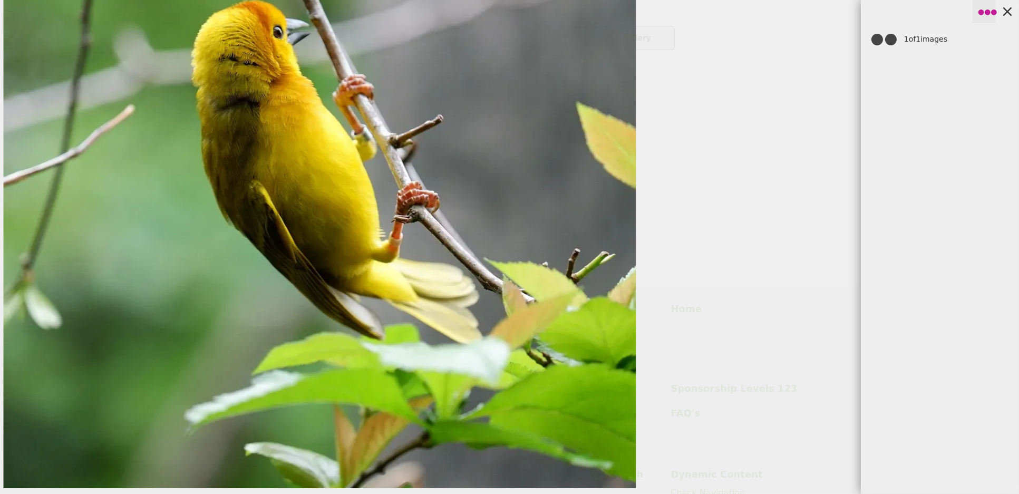
click at [983, 14] on button "●●●" at bounding box center [984, 11] width 23 height 23
click at [989, 8] on button "●●●" at bounding box center [984, 11] width 23 height 23
click at [1017, 8] on button at bounding box center [1007, 11] width 23 height 23
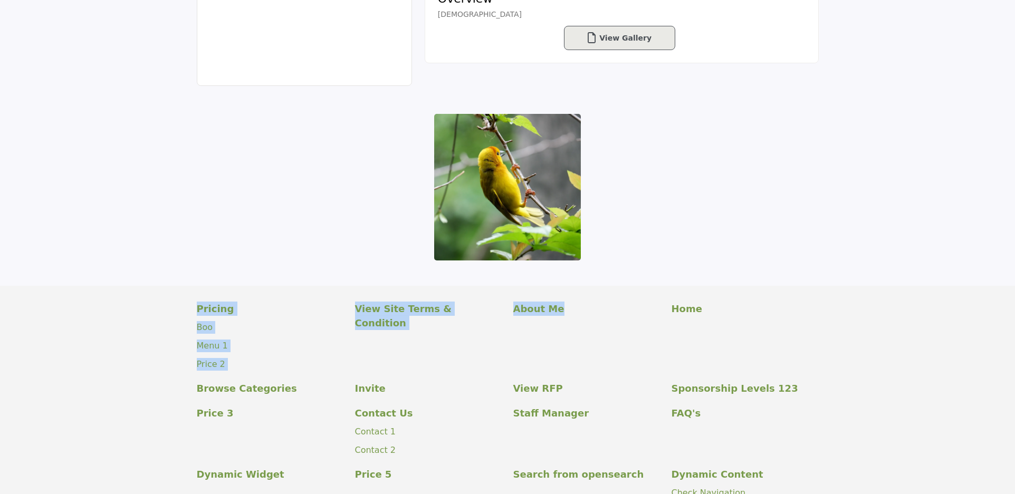
drag, startPoint x: 614, startPoint y: 228, endPoint x: 606, endPoint y: 374, distance: 146.3
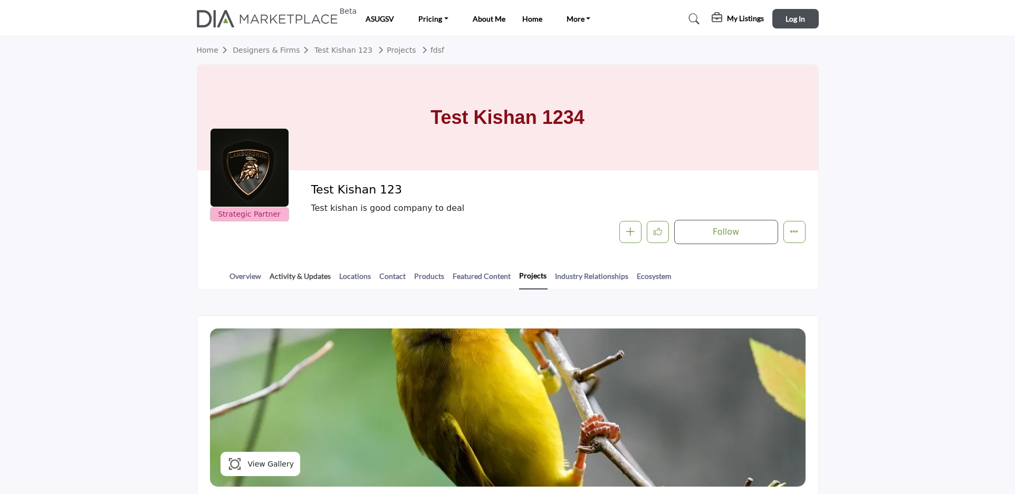
click at [282, 274] on link "Activity & Updates" at bounding box center [300, 280] width 62 height 18
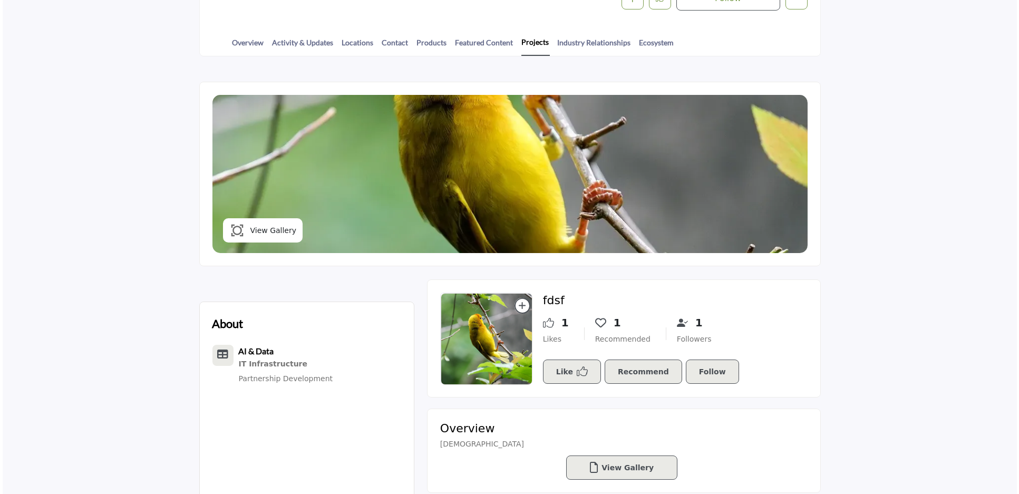
scroll to position [234, 0]
drag, startPoint x: 566, startPoint y: 128, endPoint x: 503, endPoint y: 244, distance: 131.7
click at [503, 244] on img at bounding box center [507, 173] width 595 height 158
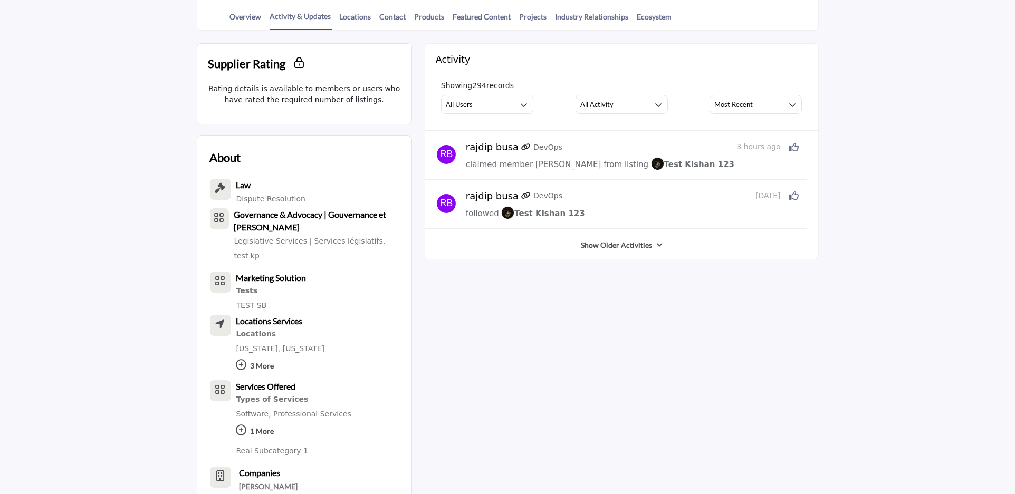
scroll to position [273, 0]
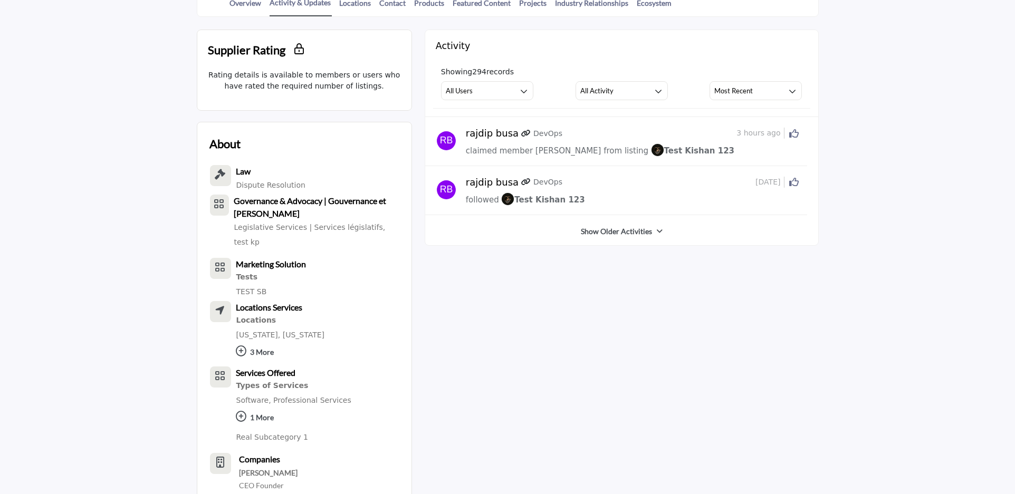
drag, startPoint x: 544, startPoint y: 152, endPoint x: 702, endPoint y: 146, distance: 157.8
click at [702, 146] on div "claimed member perk from listing Test Kishan 123" at bounding box center [632, 150] width 333 height 13
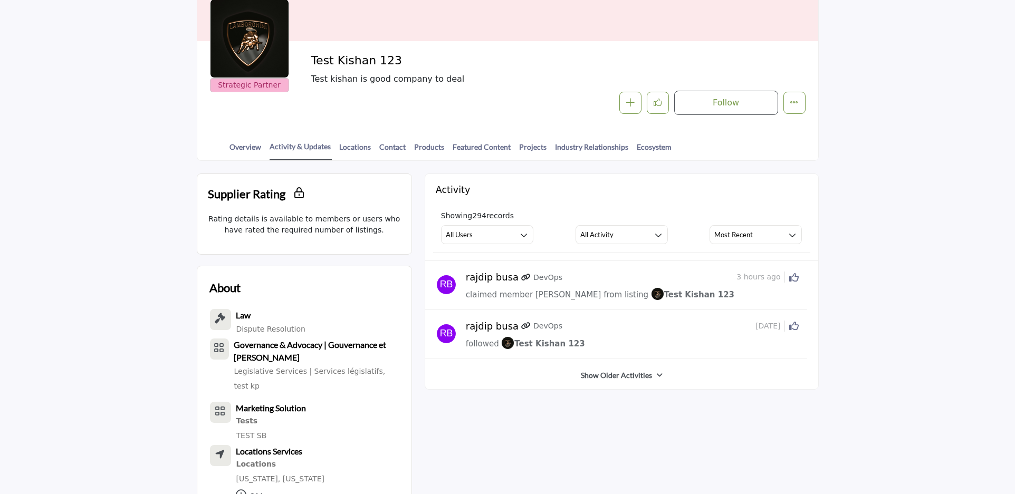
scroll to position [156, 0]
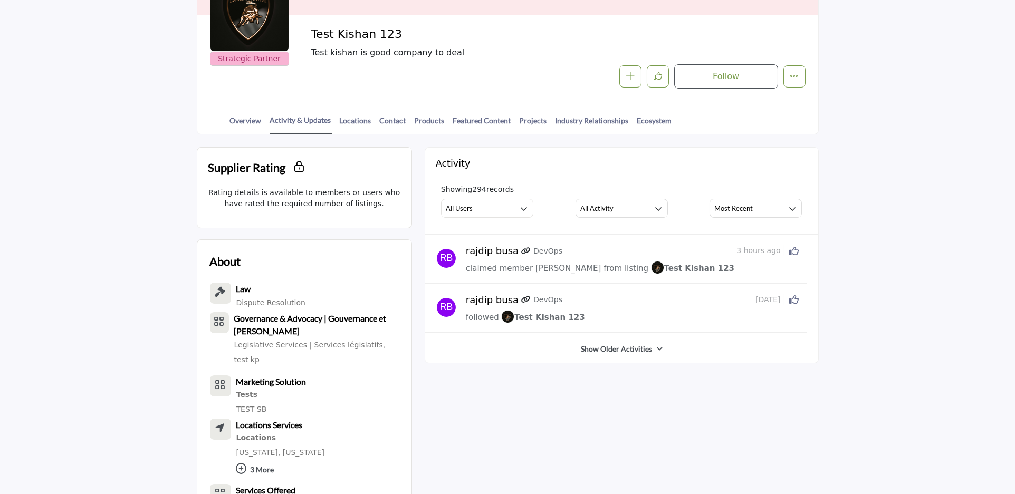
click at [641, 346] on link "Show Older Activities" at bounding box center [616, 349] width 71 height 11
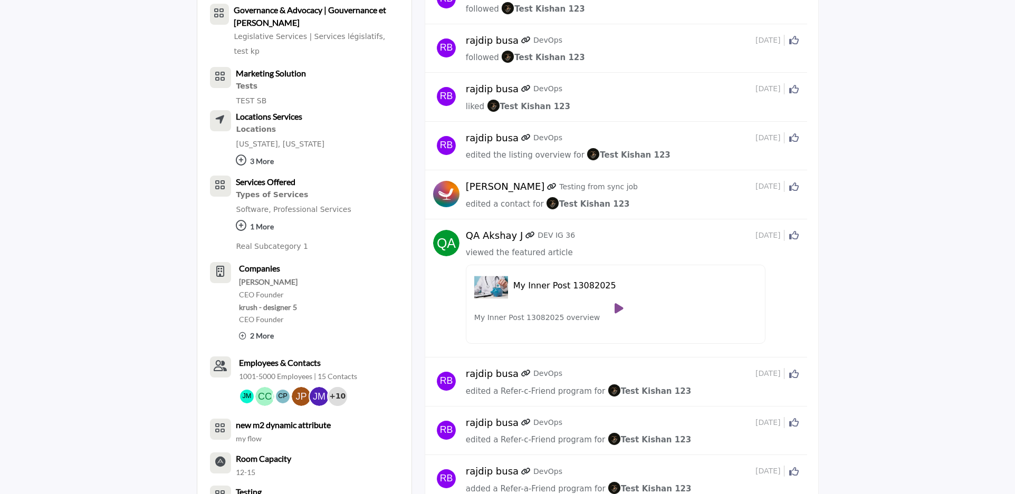
scroll to position [468, 0]
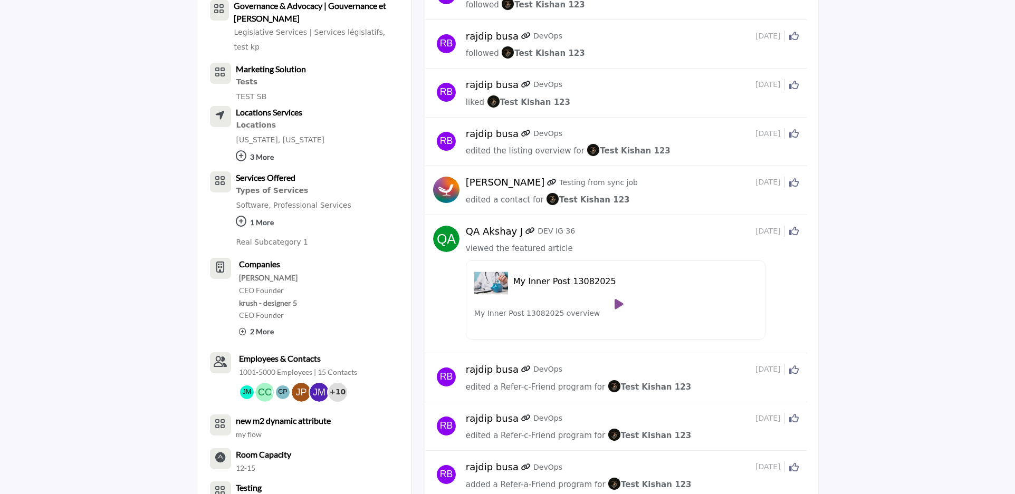
click at [555, 249] on span "viewed the featured article" at bounding box center [519, 248] width 107 height 9
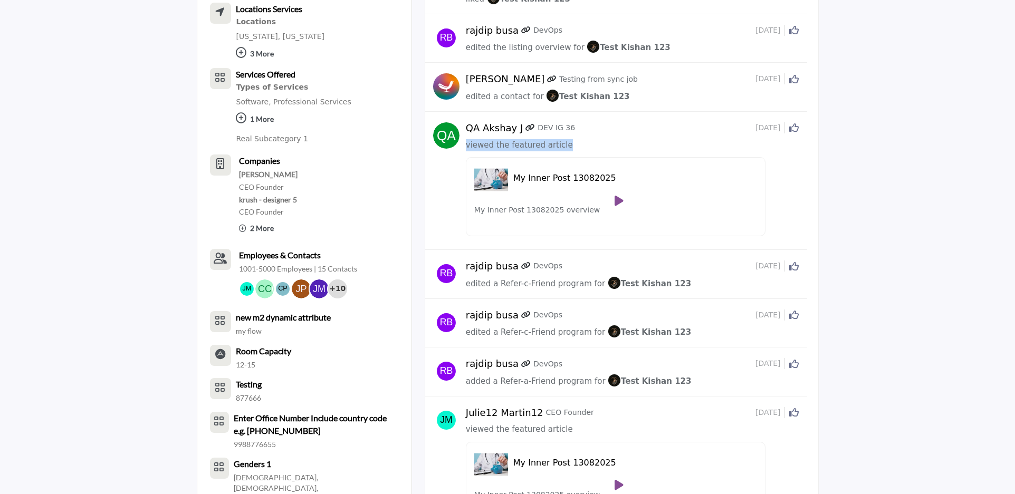
scroll to position [585, 0]
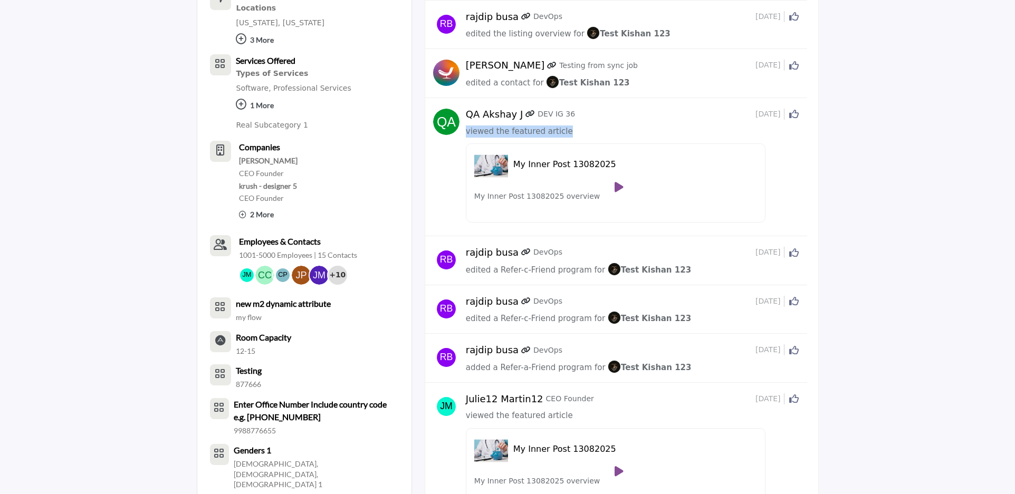
click at [521, 256] on icon at bounding box center [525, 251] width 9 height 7
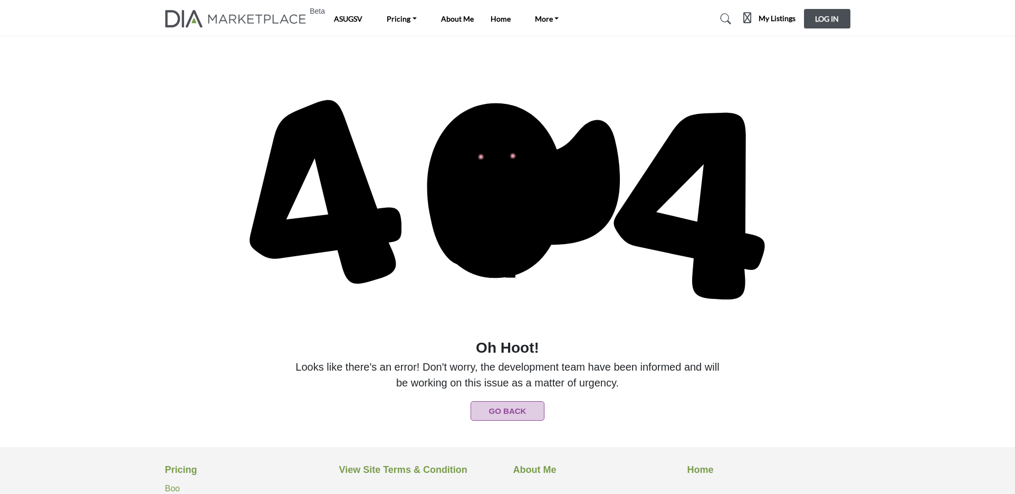
click at [517, 421] on section "Oh Hoot!" at bounding box center [507, 241] width 1015 height 411
click at [517, 404] on button "Go Back" at bounding box center [507, 411] width 74 height 20
click at [513, 405] on button "Go Back" at bounding box center [507, 411] width 74 height 20
drag, startPoint x: 392, startPoint y: 166, endPoint x: 681, endPoint y: 190, distance: 289.4
click at [681, 190] on icon at bounding box center [507, 200] width 548 height 274
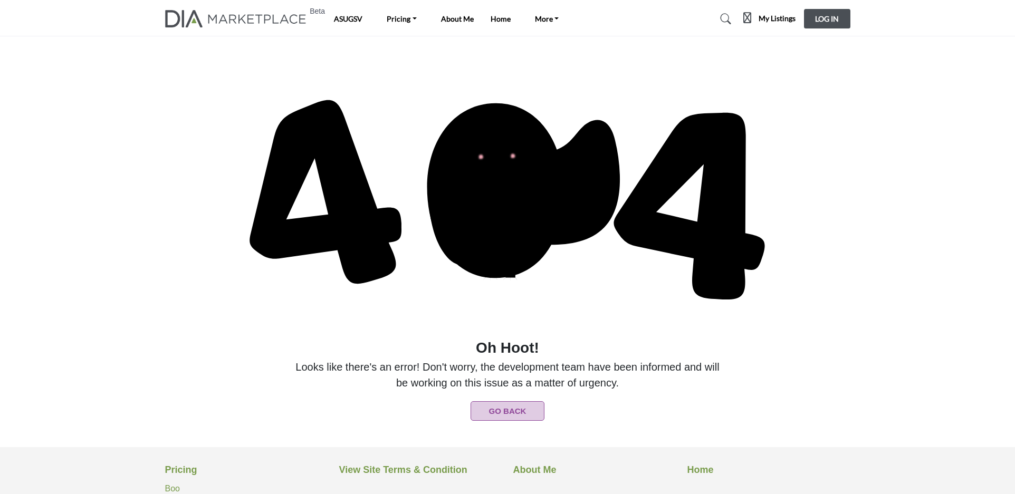
drag, startPoint x: 513, startPoint y: 224, endPoint x: 409, endPoint y: 251, distance: 107.3
click at [481, 249] on icon at bounding box center [507, 200] width 548 height 274
drag, startPoint x: 585, startPoint y: 210, endPoint x: 667, endPoint y: 172, distance: 89.9
click at [664, 174] on icon at bounding box center [507, 200] width 548 height 274
click at [754, 224] on icon at bounding box center [507, 200] width 548 height 274
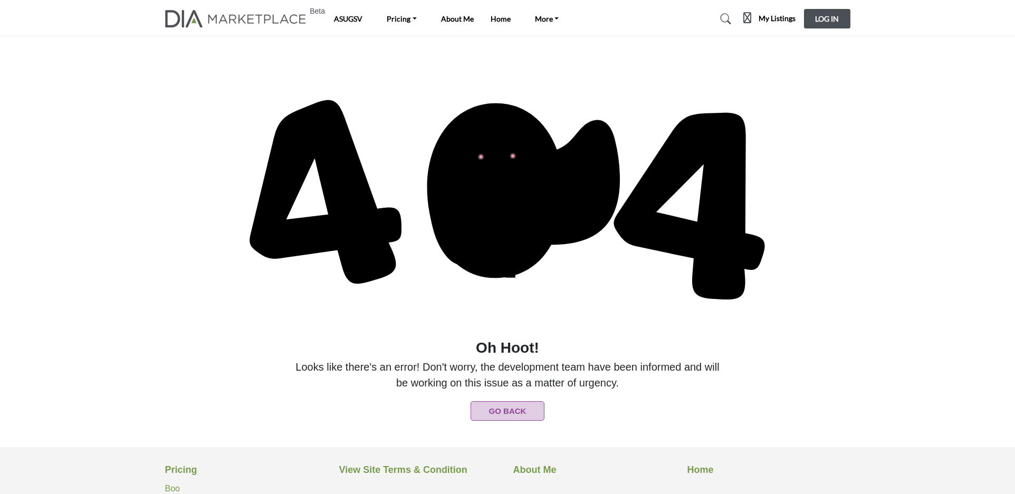
drag, startPoint x: 509, startPoint y: 221, endPoint x: 472, endPoint y: 199, distance: 43.8
click at [491, 207] on icon at bounding box center [507, 200] width 548 height 274
drag, startPoint x: 284, startPoint y: 189, endPoint x: 200, endPoint y: 172, distance: 86.1
click at [275, 191] on icon at bounding box center [326, 192] width 152 height 184
drag, startPoint x: 259, startPoint y: 77, endPoint x: 872, endPoint y: 303, distance: 653.6
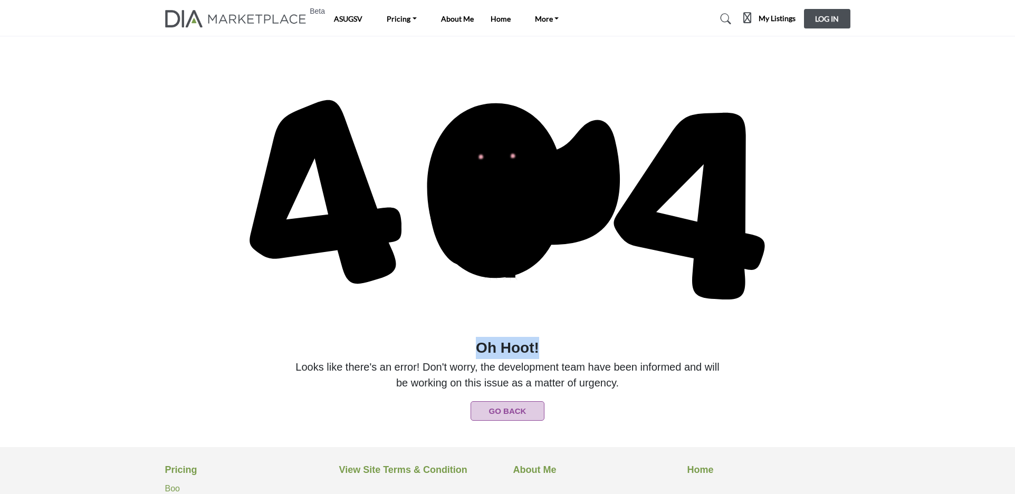
click at [872, 303] on section "Oh Hoot!" at bounding box center [507, 241] width 1015 height 411
click at [906, 269] on section "Oh Hoot!" at bounding box center [507, 241] width 1015 height 411
drag, startPoint x: 787, startPoint y: 372, endPoint x: 303, endPoint y: 335, distance: 484.9
click at [336, 337] on div "Oh Hoot! Looks like there's an error! Don't worry, the development team have be…" at bounding box center [507, 379] width 660 height 84
click at [461, 335] on icon at bounding box center [507, 200] width 548 height 274
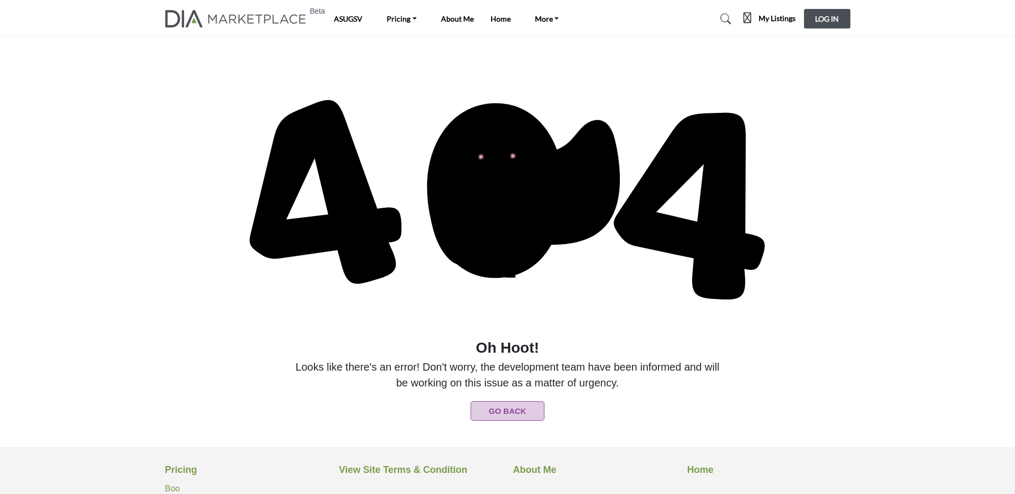
click at [510, 340] on span "Oh Hoot!" at bounding box center [507, 348] width 429 height 22
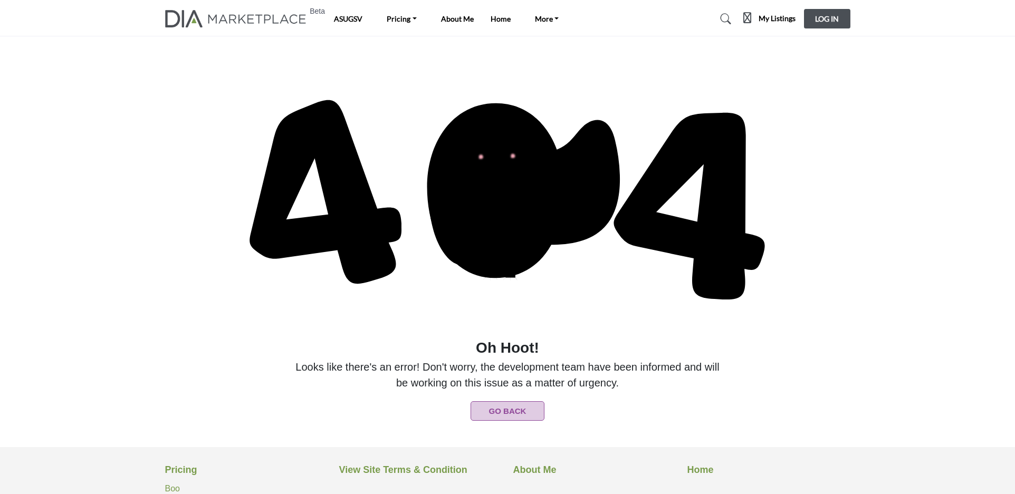
click at [510, 340] on span "Oh Hoot!" at bounding box center [507, 348] width 429 height 22
click at [565, 362] on p "Oh Hoot! Looks like there's an error! Don't worry, the development team have be…" at bounding box center [507, 364] width 429 height 54
drag, startPoint x: 551, startPoint y: 348, endPoint x: 449, endPoint y: 335, distance: 102.6
click at [451, 335] on div "Oh Hoot! Go Back" at bounding box center [507, 242] width 685 height 358
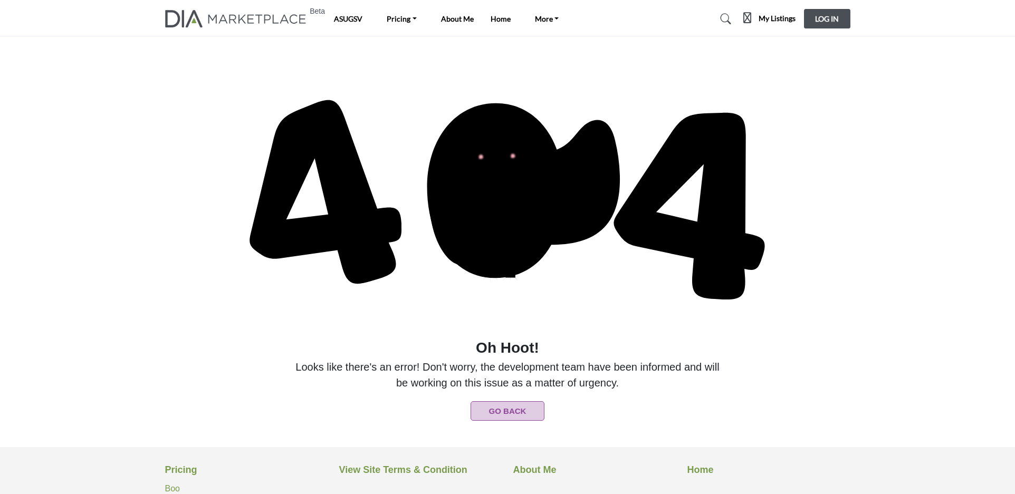
click at [449, 335] on icon at bounding box center [507, 200] width 548 height 274
drag, startPoint x: 449, startPoint y: 335, endPoint x: 640, endPoint y: 346, distance: 191.2
click at [640, 346] on div "Oh Hoot! Go Back" at bounding box center [507, 242] width 685 height 358
click at [511, 206] on image at bounding box center [512, 155] width 143 height 143
drag, startPoint x: 509, startPoint y: 204, endPoint x: 498, endPoint y: 288, distance: 85.1
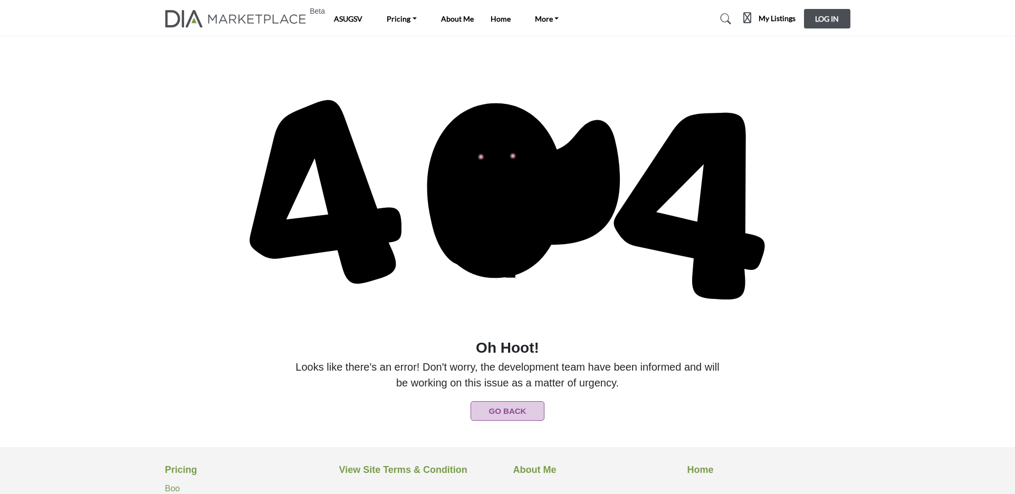
click at [498, 286] on icon at bounding box center [507, 200] width 548 height 274
drag, startPoint x: 507, startPoint y: 244, endPoint x: 501, endPoint y: 302, distance: 57.7
click at [501, 302] on icon at bounding box center [507, 200] width 548 height 274
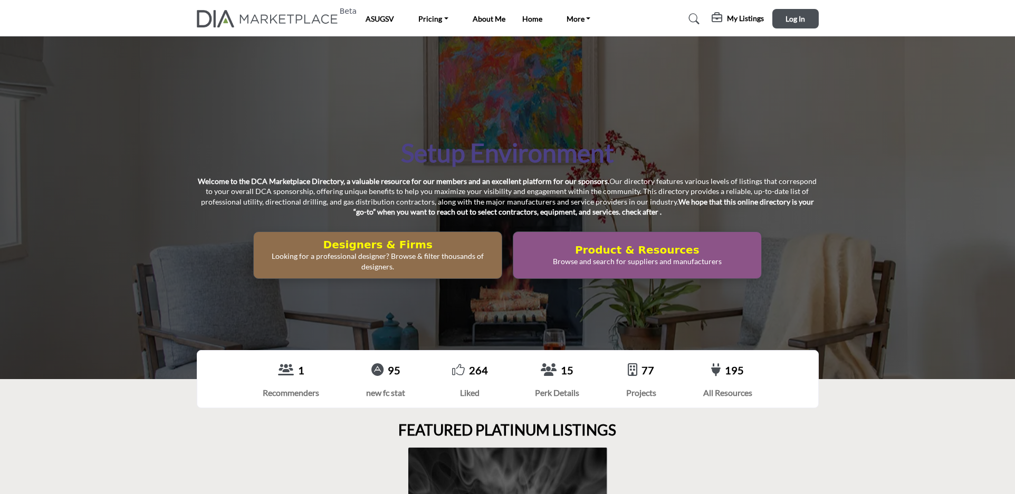
click at [500, 314] on div "Setup Environment Welcome to the DCA Marketplace Directory, a valuable resource…" at bounding box center [507, 207] width 1015 height 343
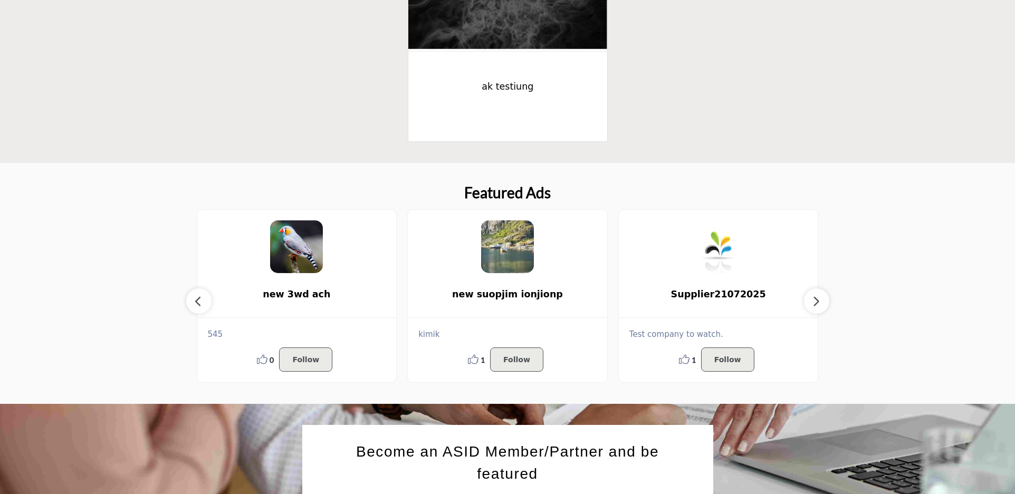
scroll to position [585, 0]
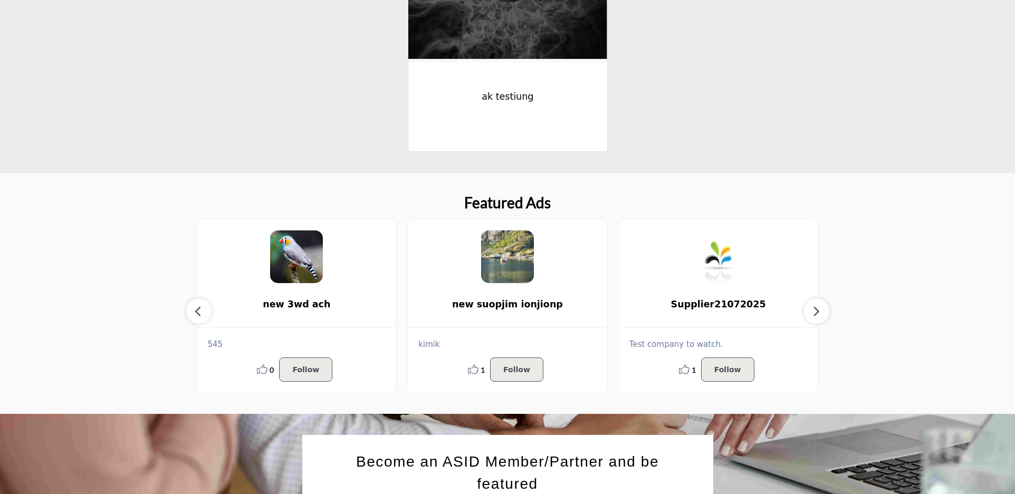
click at [825, 316] on button "button" at bounding box center [816, 310] width 25 height 25
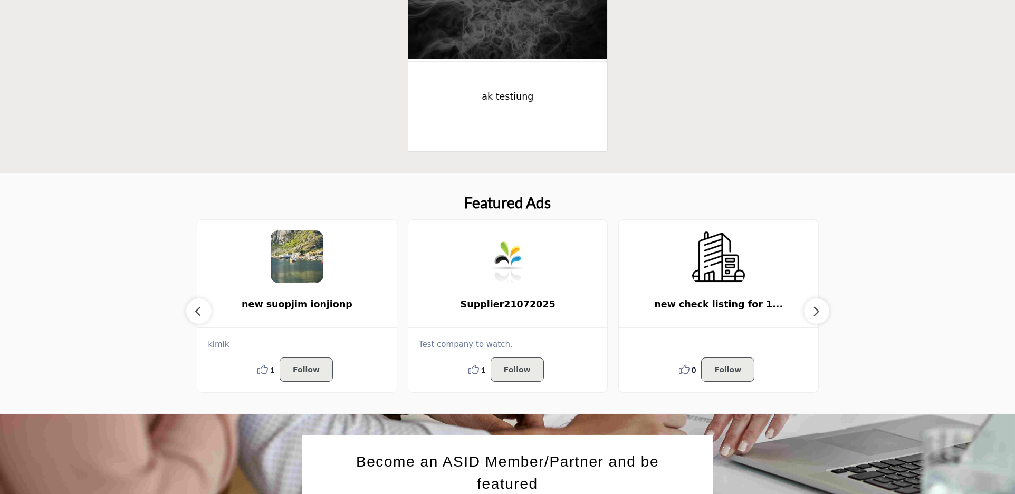
click at [816, 307] on icon "button" at bounding box center [816, 311] width 8 height 13
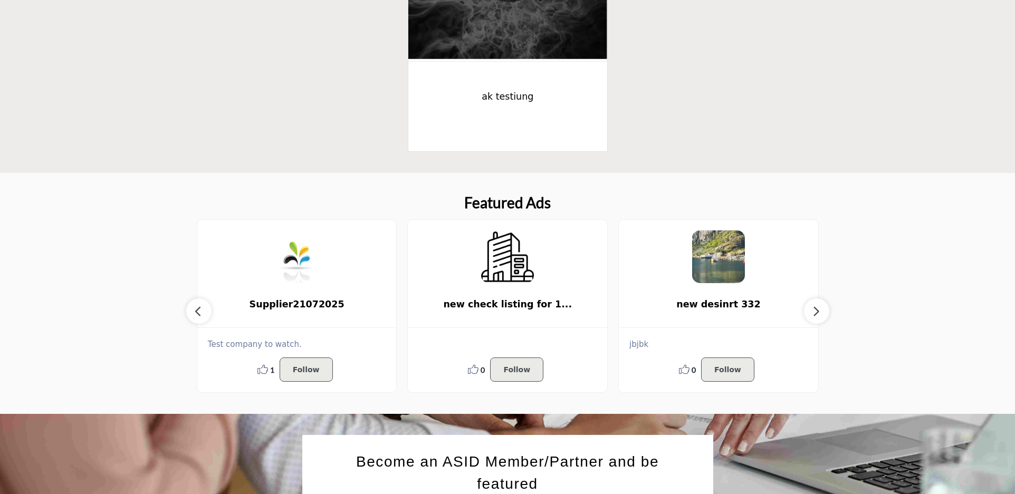
click at [816, 307] on icon "button" at bounding box center [816, 311] width 8 height 13
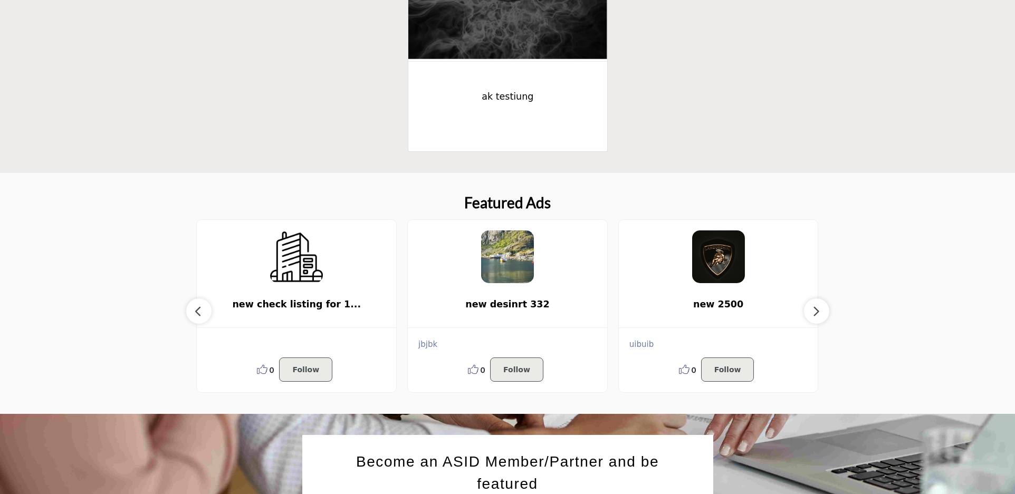
click at [816, 307] on icon "button" at bounding box center [816, 311] width 8 height 13
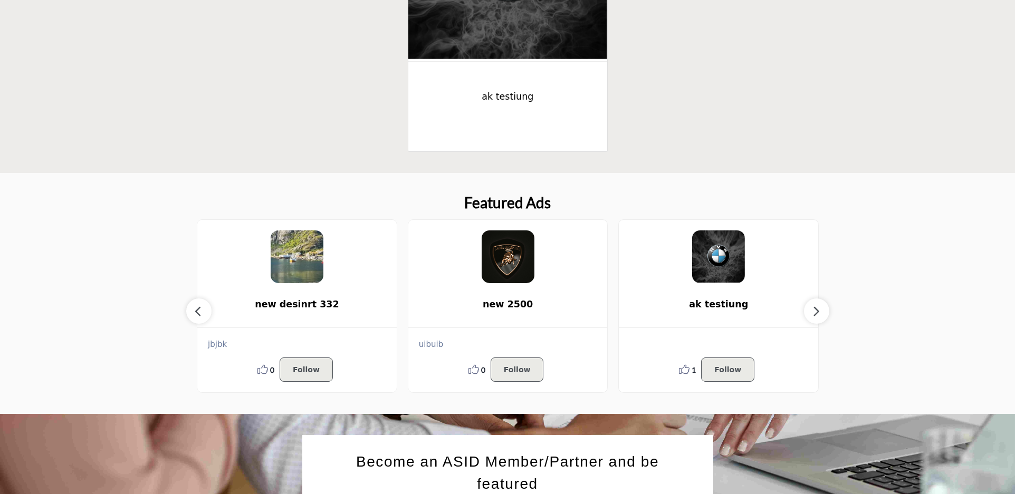
click at [816, 307] on icon "button" at bounding box center [816, 311] width 8 height 13
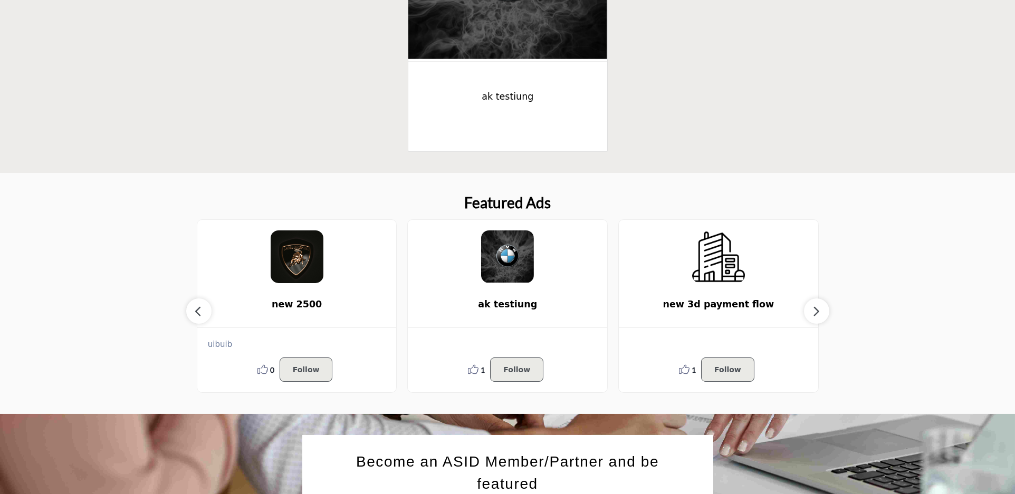
click at [816, 307] on icon "button" at bounding box center [816, 311] width 8 height 13
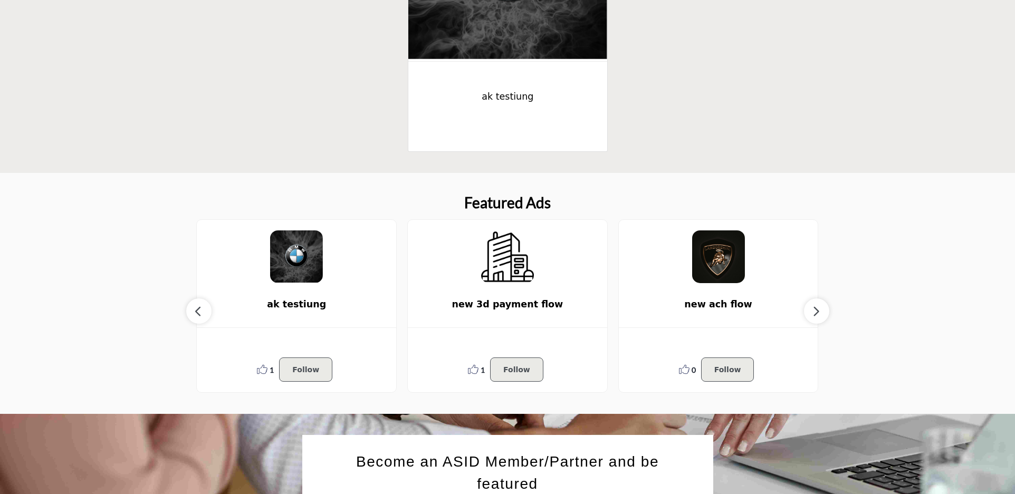
click at [816, 307] on icon "button" at bounding box center [816, 311] width 8 height 13
click at [197, 307] on icon "button" at bounding box center [199, 311] width 8 height 13
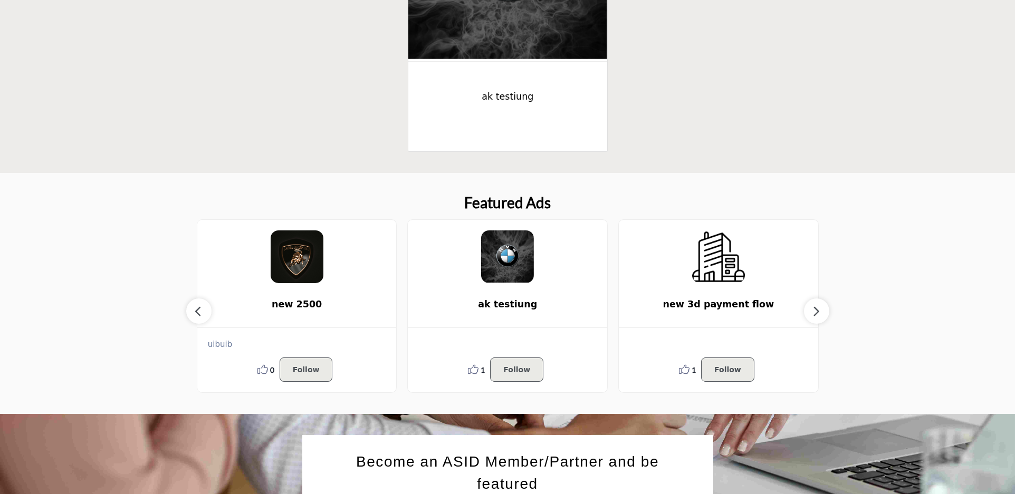
click at [197, 307] on icon "button" at bounding box center [199, 311] width 8 height 13
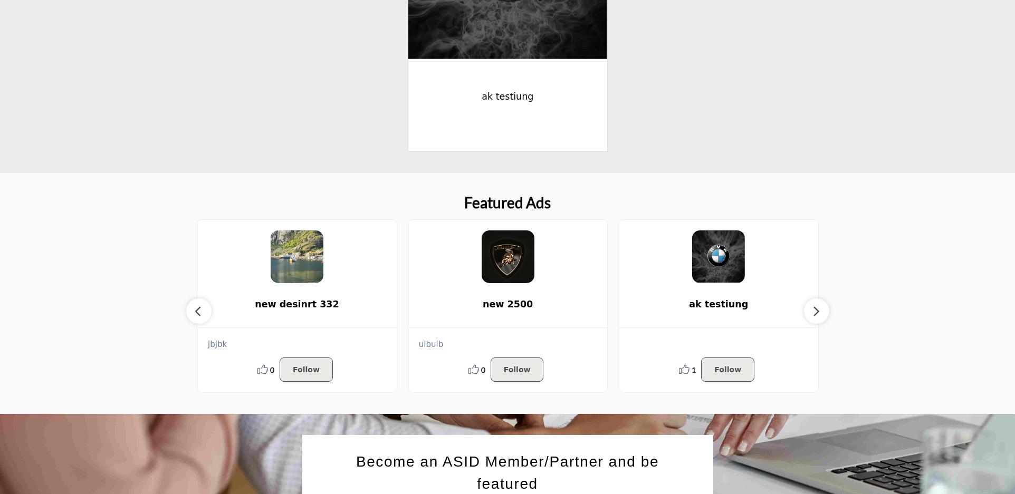
click at [197, 307] on icon "button" at bounding box center [199, 311] width 8 height 13
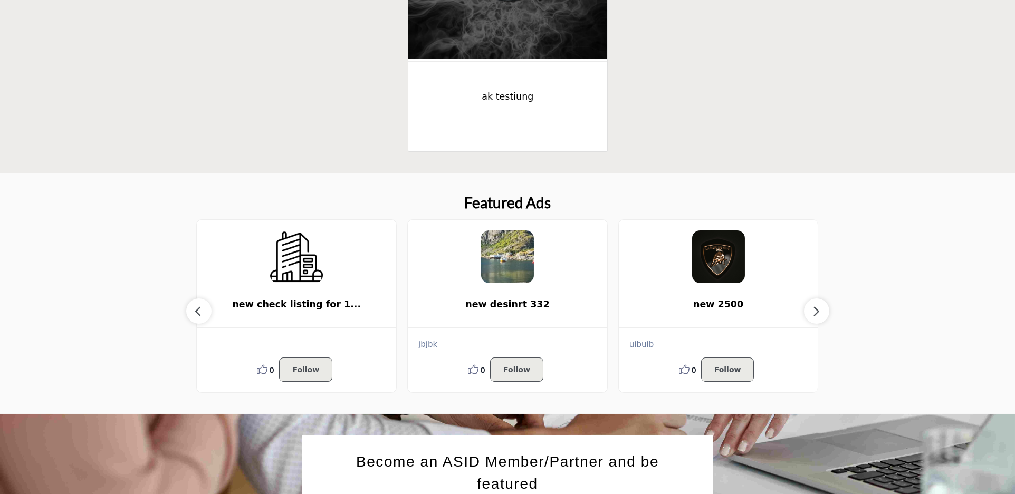
click at [503, 265] on img at bounding box center [507, 256] width 53 height 53
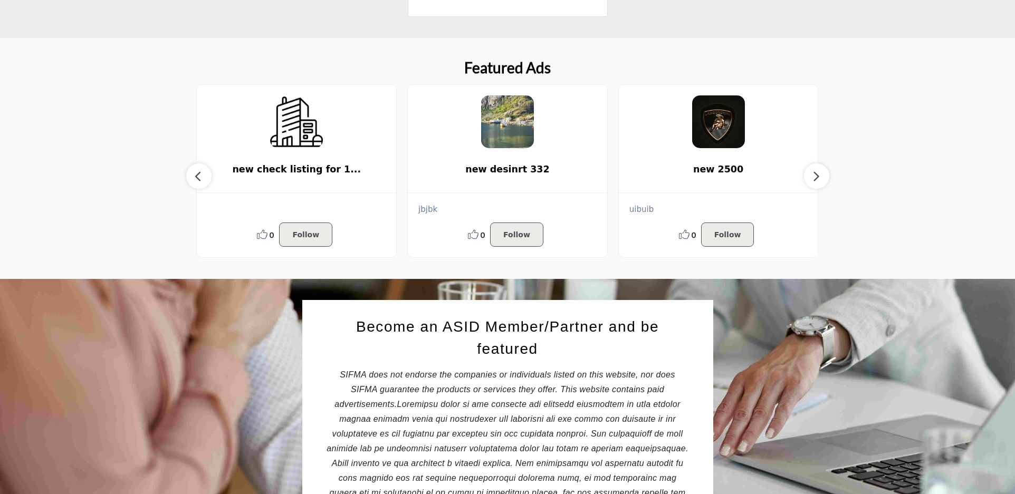
scroll to position [859, 0]
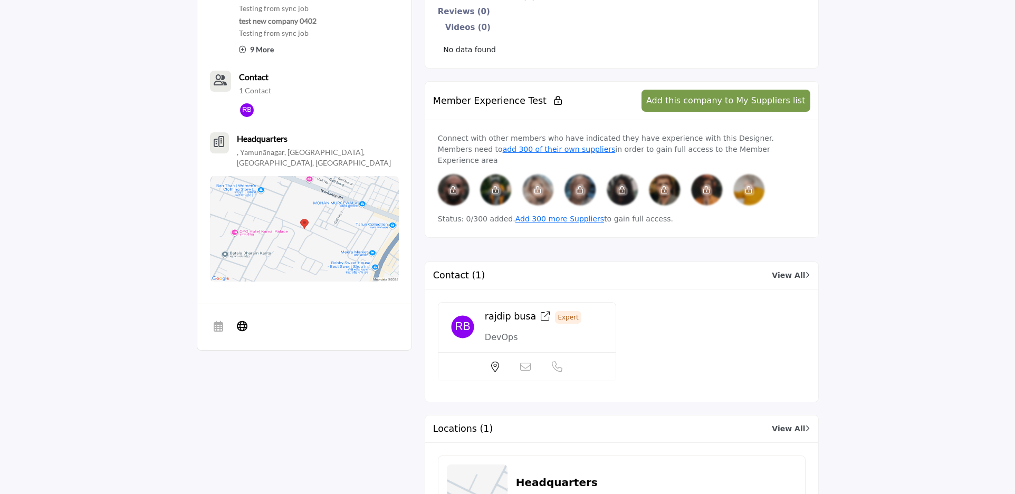
scroll to position [508, 0]
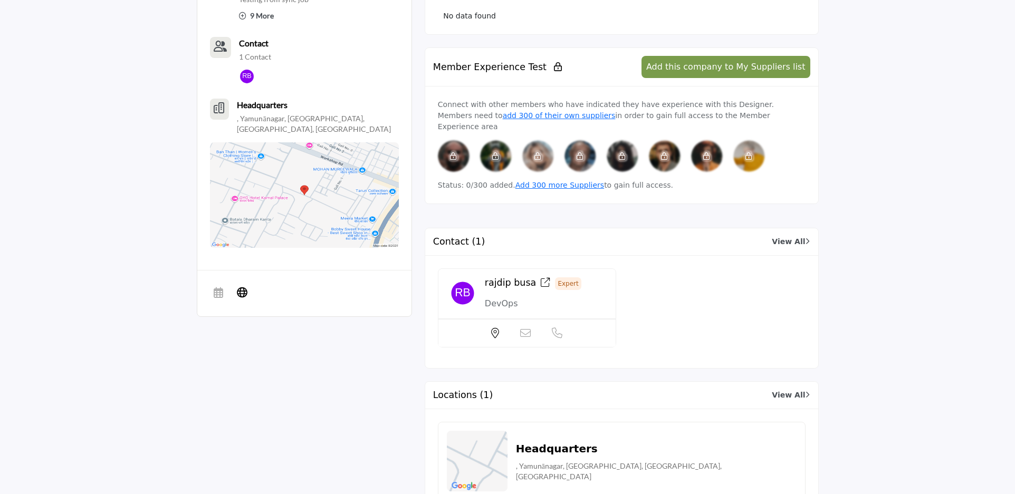
click at [522, 277] on span "rajdip busa" at bounding box center [510, 282] width 51 height 11
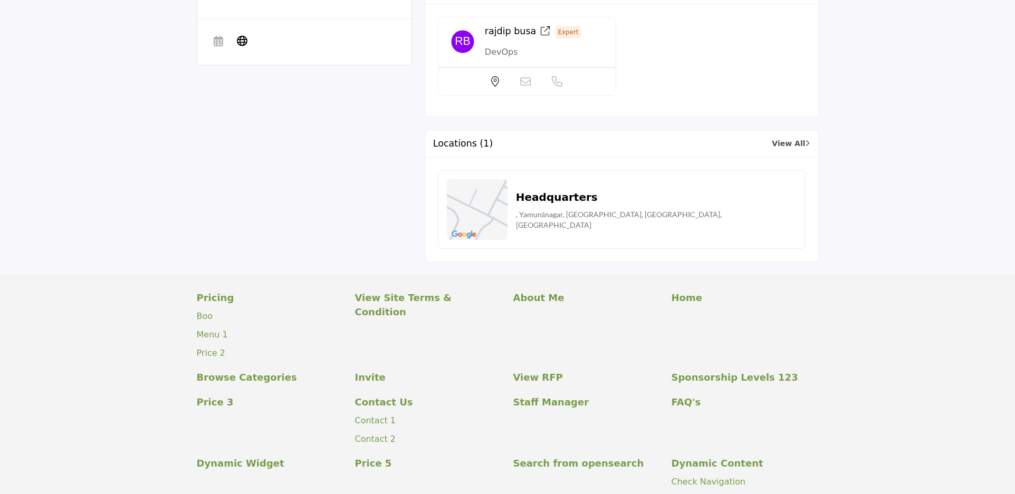
scroll to position [781, 0]
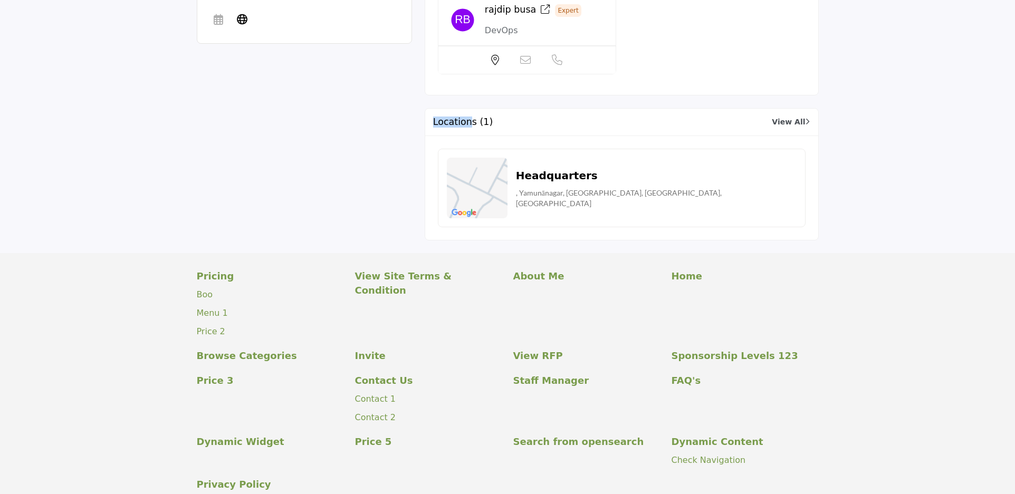
drag, startPoint x: 412, startPoint y: 102, endPoint x: 398, endPoint y: 100, distance: 13.8
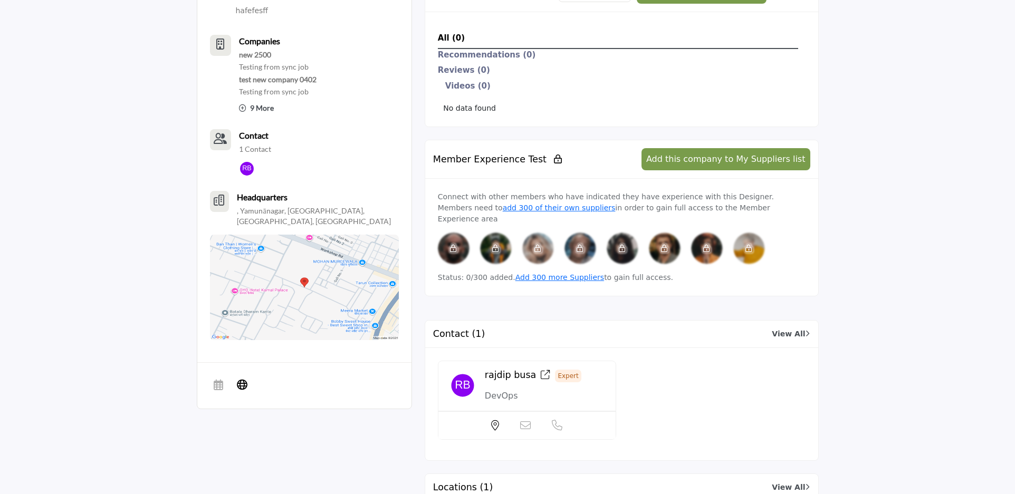
scroll to position [428, 0]
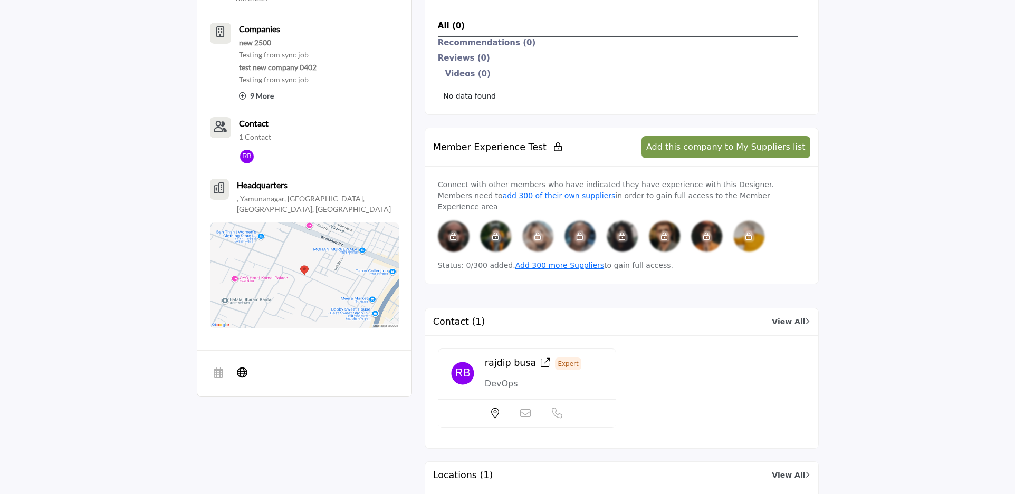
click at [326, 272] on img at bounding box center [304, 275] width 189 height 105
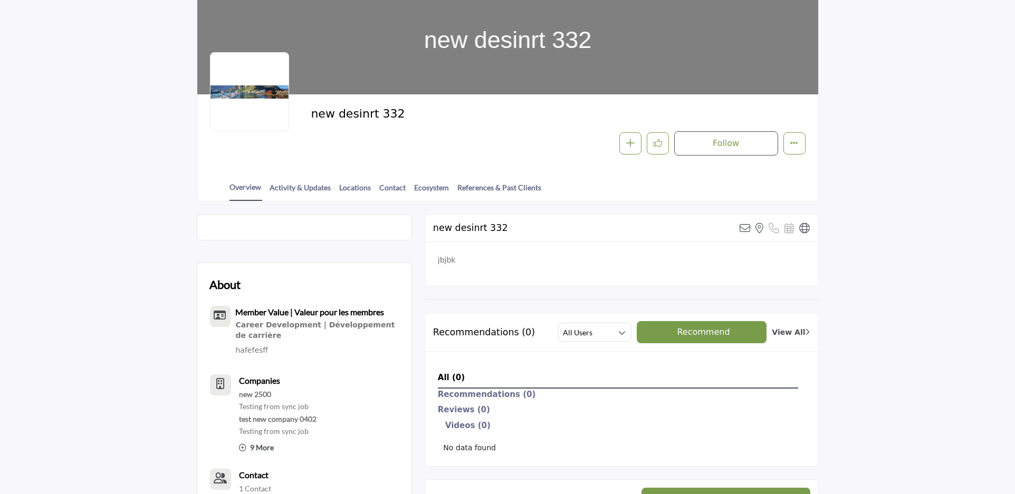
scroll to position [0, 0]
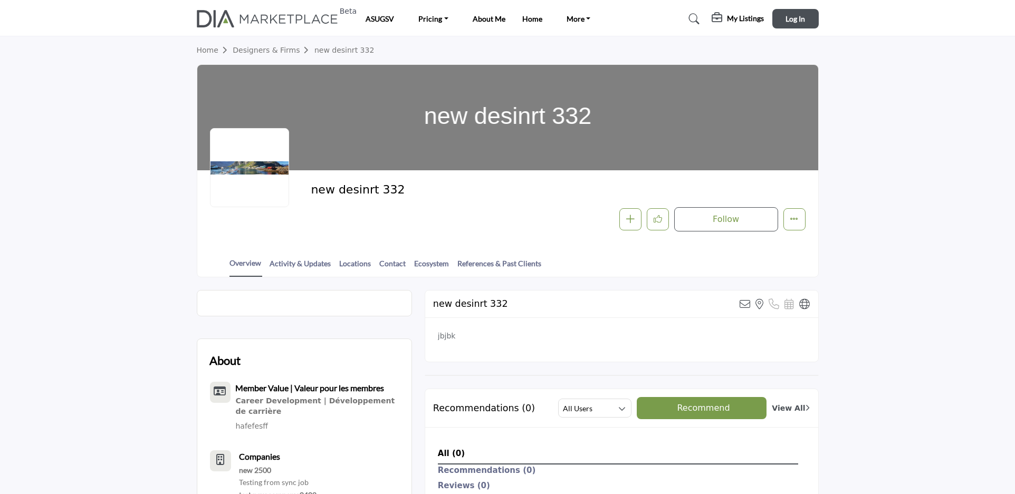
click at [906, 197] on section "Home Designers & Firms new desinrt 332 new desinrt 332" at bounding box center [507, 156] width 1015 height 241
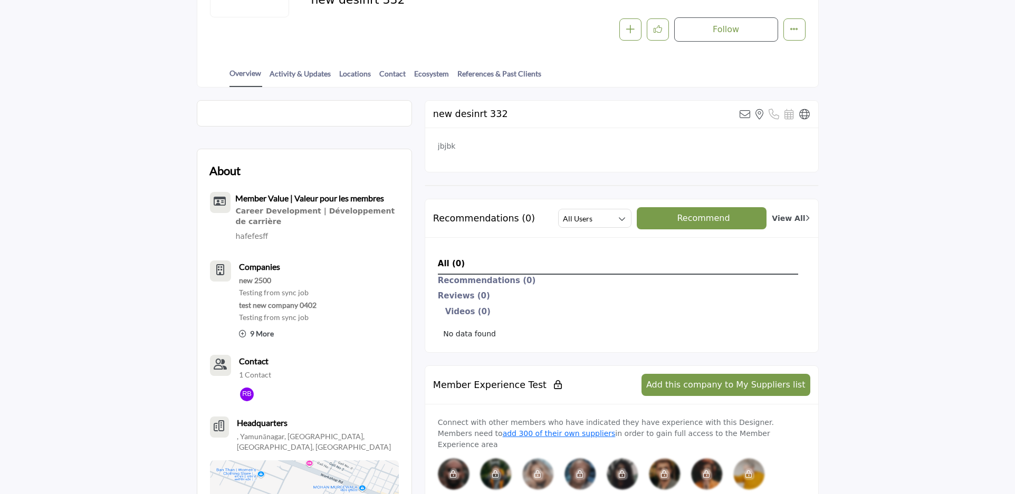
scroll to position [195, 0]
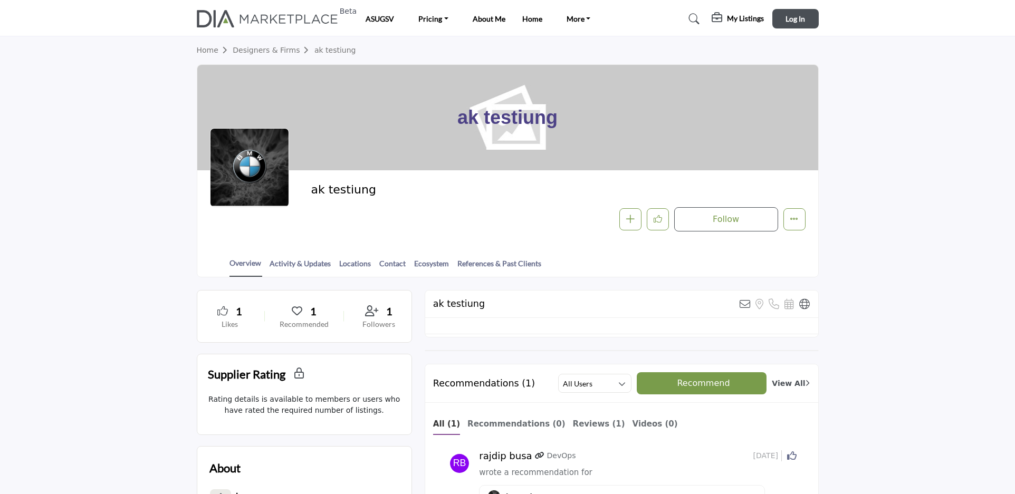
drag, startPoint x: 272, startPoint y: 164, endPoint x: 262, endPoint y: 205, distance: 41.8
click at [262, 205] on div at bounding box center [249, 167] width 79 height 79
drag, startPoint x: 159, startPoint y: 134, endPoint x: 140, endPoint y: 199, distance: 67.6
click at [140, 199] on section "Home Designers & Firms ak testiung ak testiung ak testiung" at bounding box center [507, 156] width 1015 height 241
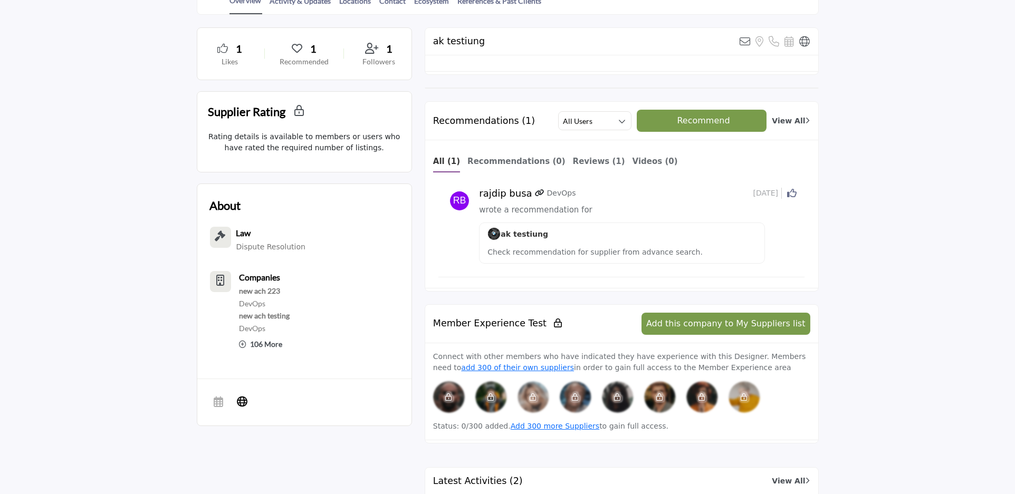
scroll to position [273, 0]
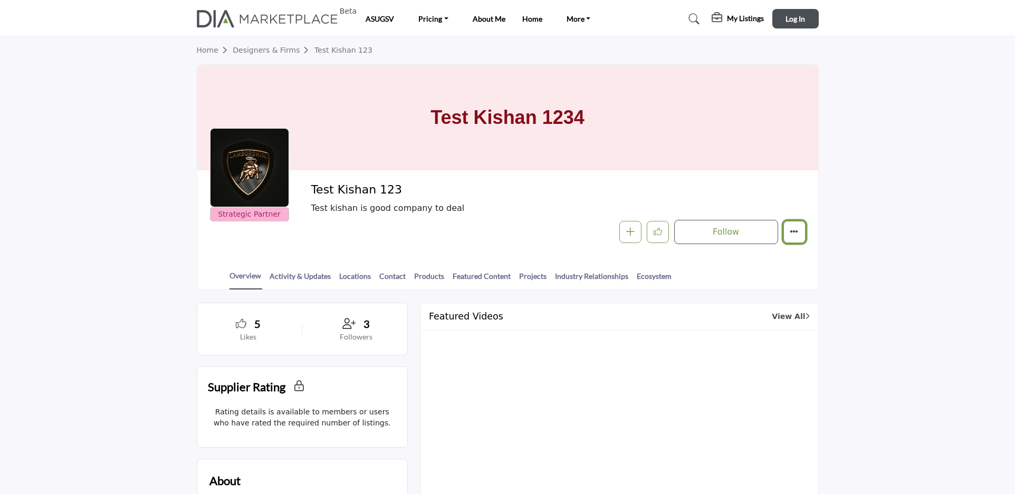
click at [786, 231] on button "Featured" at bounding box center [794, 232] width 22 height 22
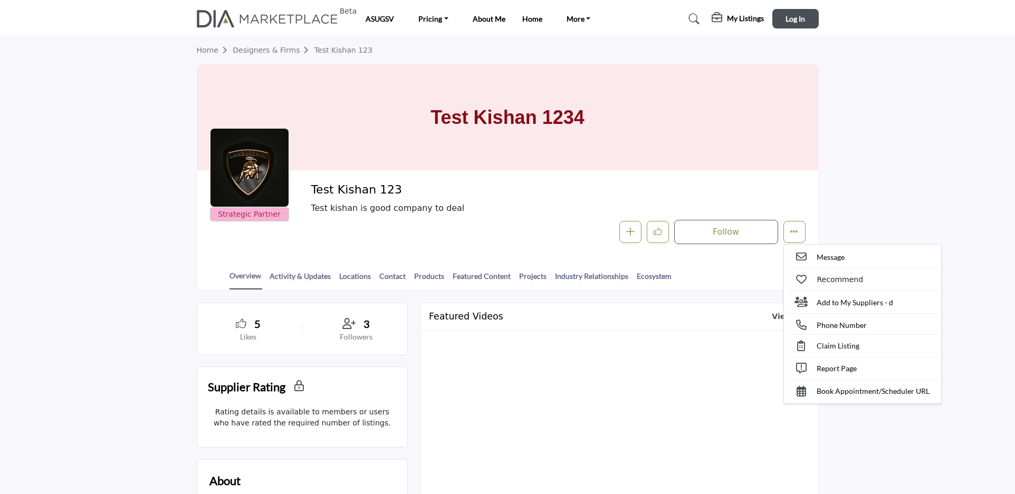
click at [849, 188] on section "Home Designers & Firms Test Kishan 123 Test Kishan 1234 Strategic Partner Strat…" at bounding box center [507, 163] width 1015 height 254
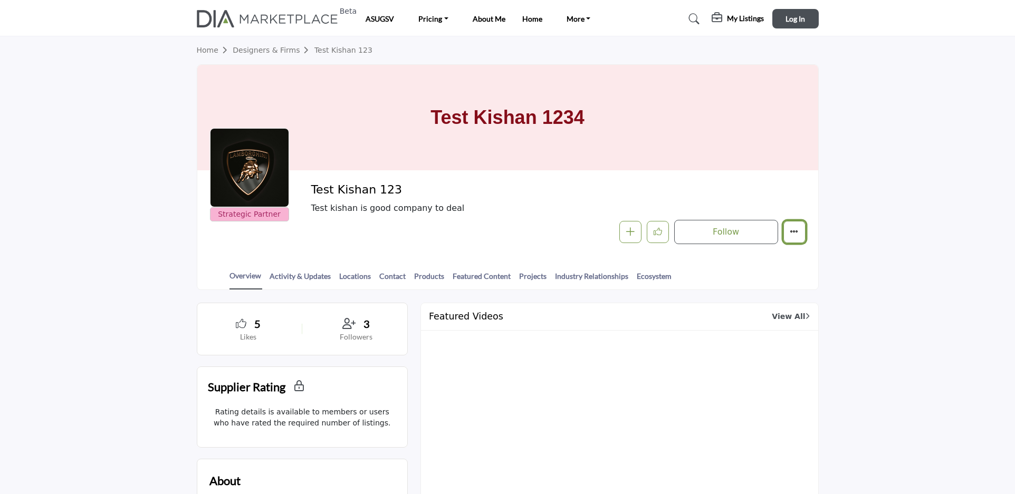
click at [797, 236] on icon "More details" at bounding box center [794, 231] width 8 height 8
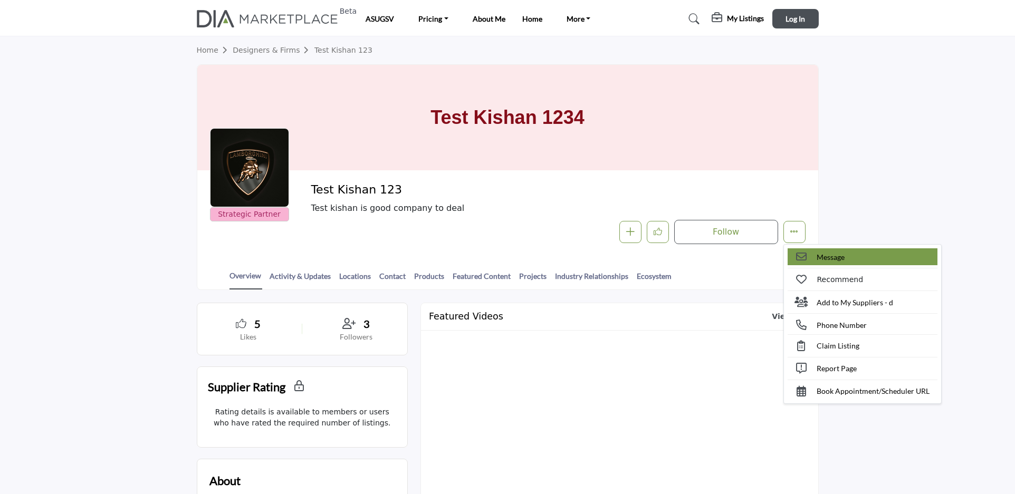
click at [862, 254] on link "Message" at bounding box center [862, 256] width 150 height 17
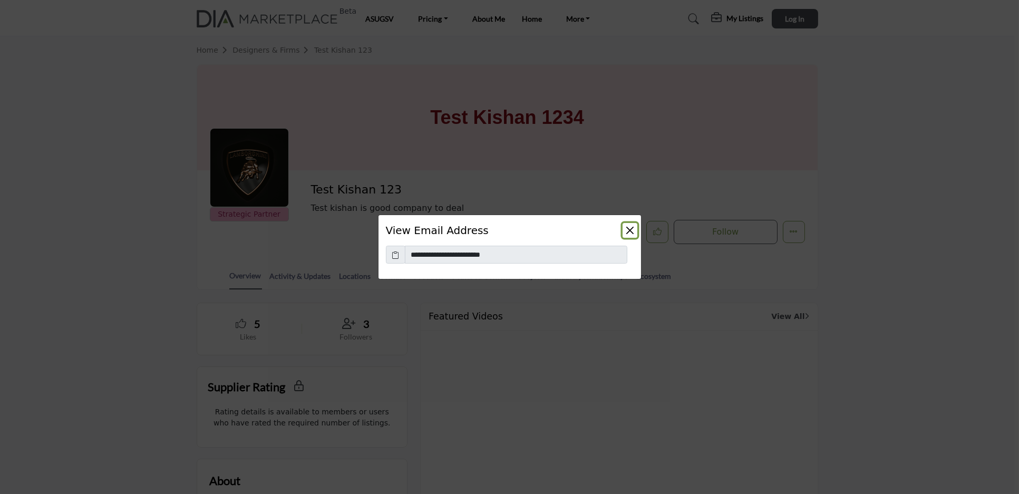
click at [628, 233] on button "Close" at bounding box center [630, 230] width 15 height 15
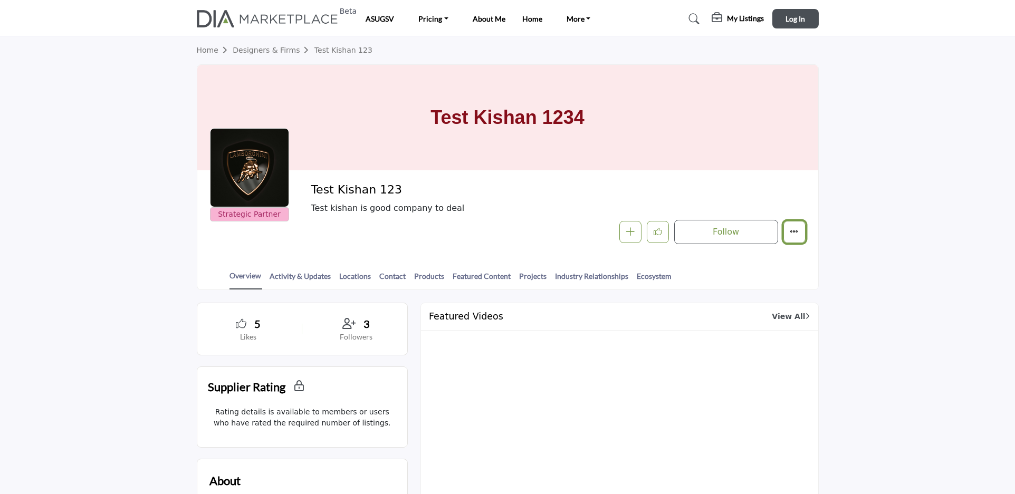
click at [795, 235] on icon "More details" at bounding box center [794, 231] width 8 height 8
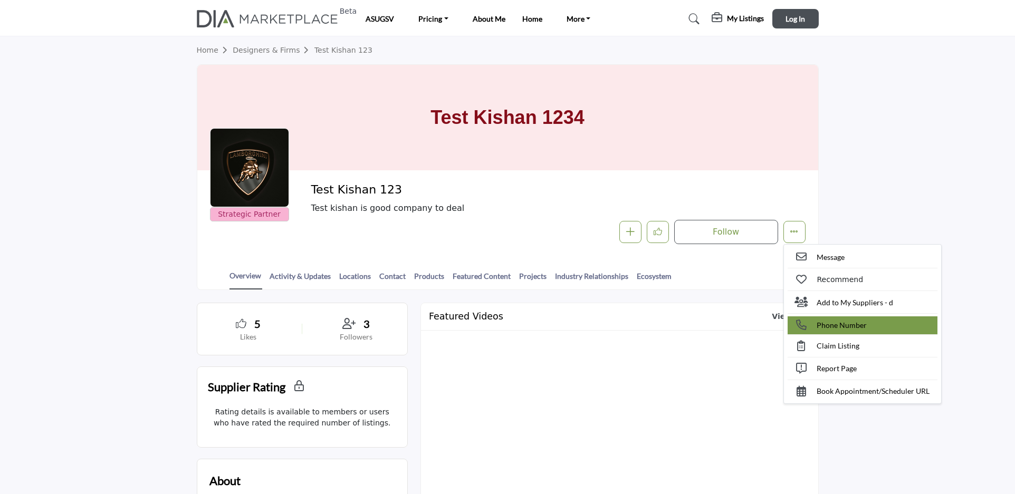
click at [830, 320] on span "Phone Number" at bounding box center [842, 325] width 50 height 11
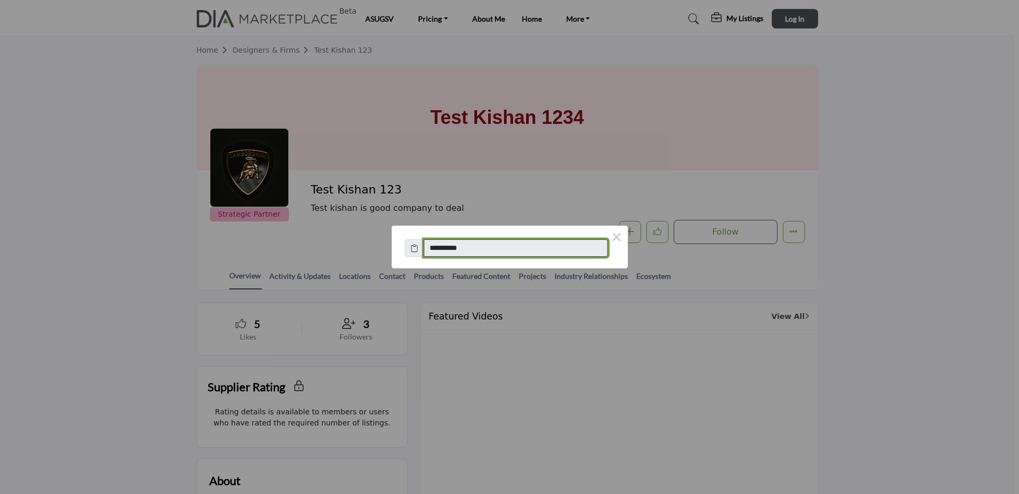
click at [528, 254] on input "**********" at bounding box center [516, 248] width 185 height 18
click at [624, 240] on button "×" at bounding box center [617, 237] width 22 height 22
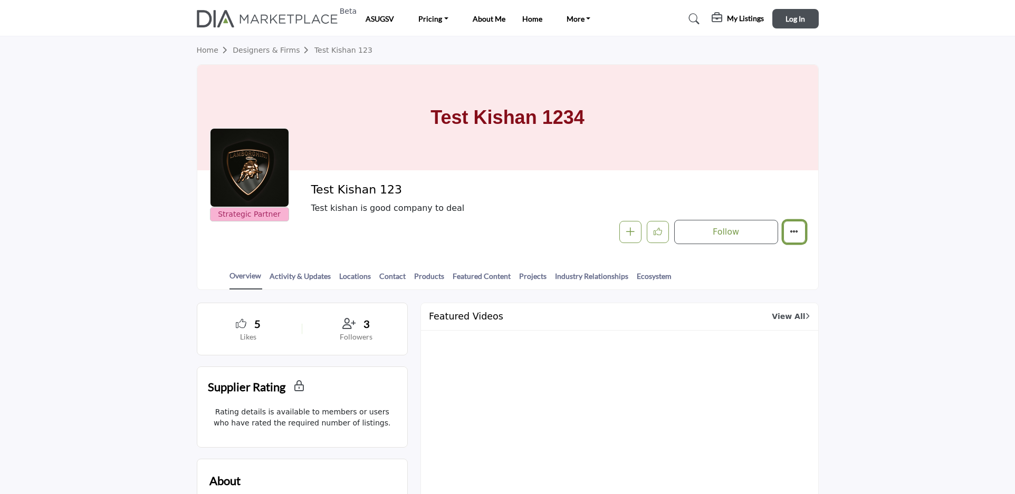
click at [790, 240] on button "Featured" at bounding box center [794, 232] width 22 height 22
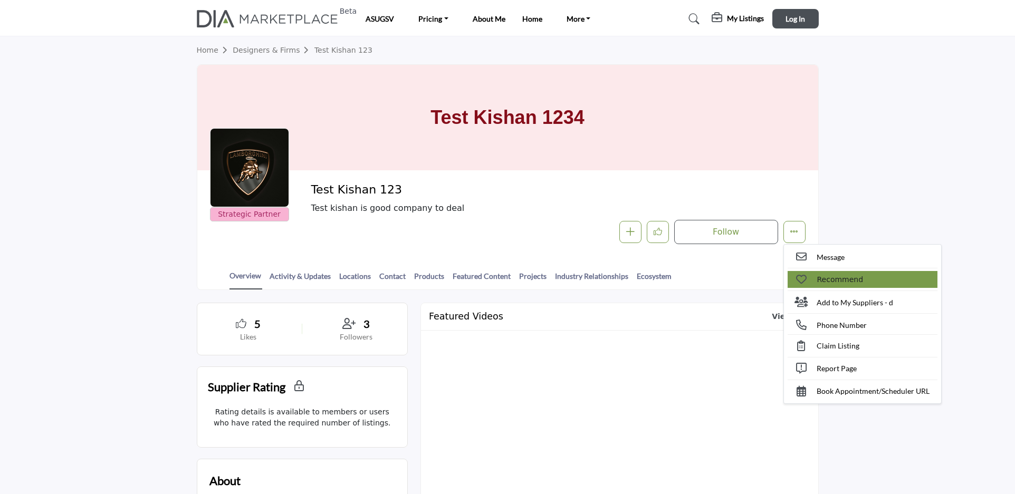
click at [830, 286] on link "Recommend" at bounding box center [862, 279] width 150 height 17
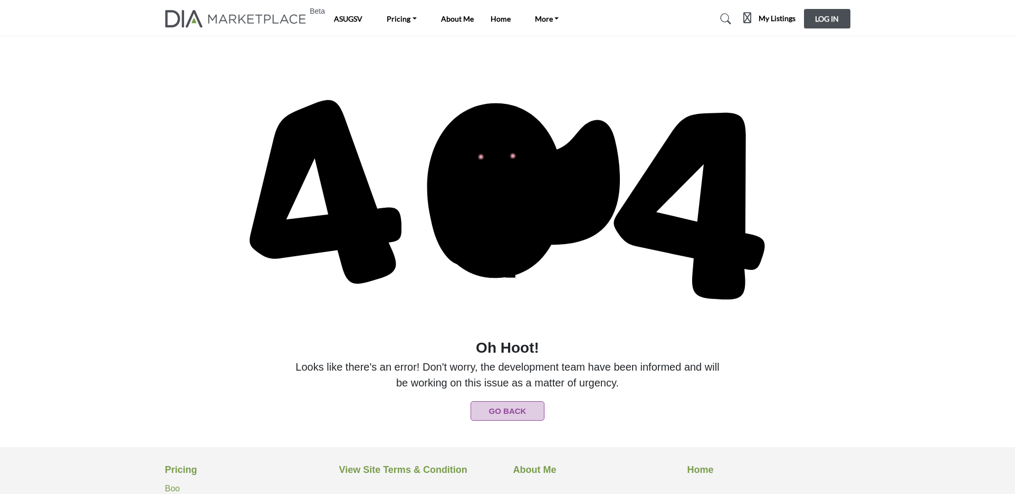
click at [306, 72] on icon at bounding box center [507, 200] width 548 height 274
click at [162, 117] on div "Oh Hoot! Go Back" at bounding box center [507, 242] width 696 height 358
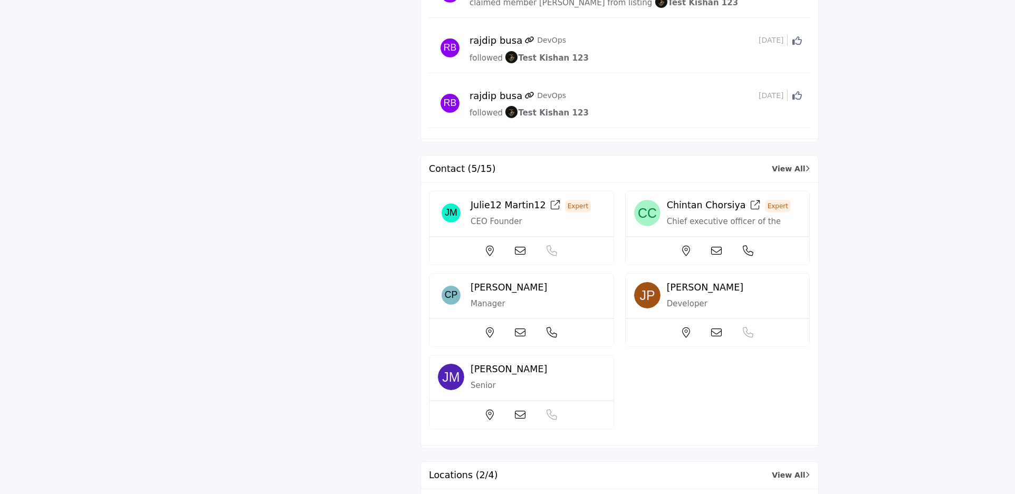
scroll to position [3125, 0]
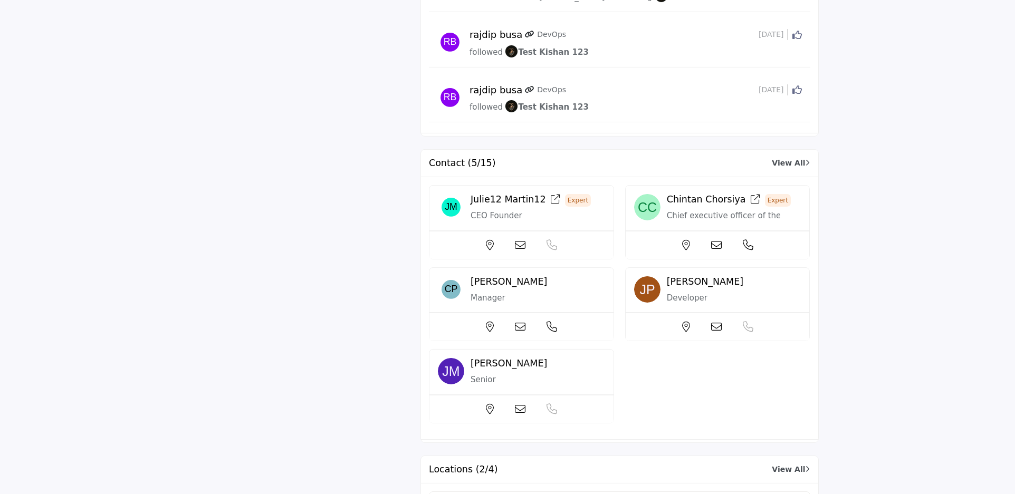
click at [509, 194] on span "Julie12 Martin12" at bounding box center [507, 199] width 75 height 11
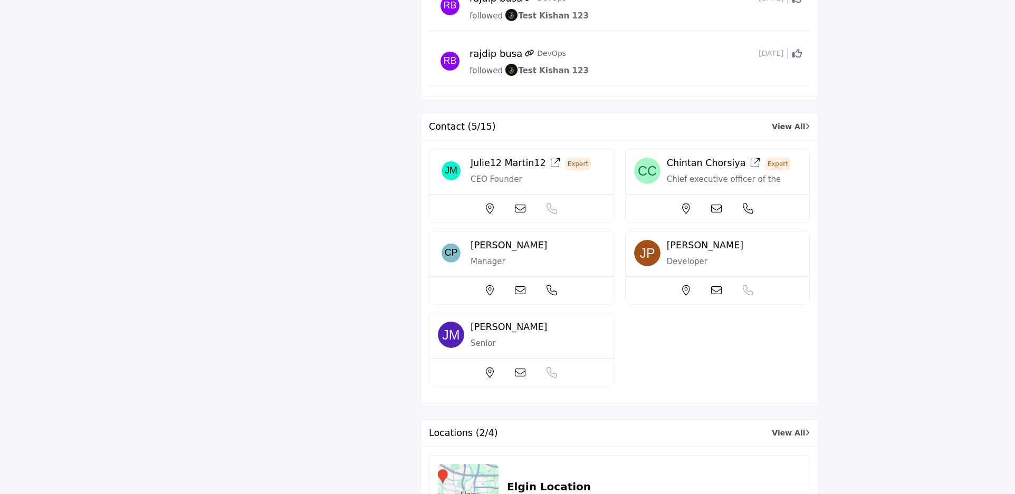
scroll to position [3202, 0]
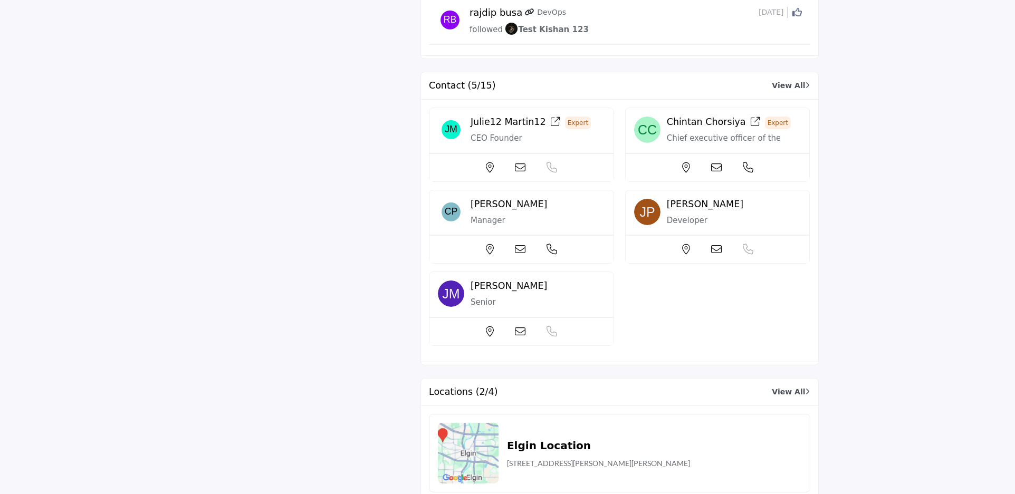
click at [664, 190] on div "[PERSON_NAME] Developer" at bounding box center [717, 212] width 184 height 45
click at [683, 199] on span "jeel Patel" at bounding box center [705, 204] width 76 height 11
click at [690, 199] on span "jeel Patel" at bounding box center [705, 204] width 76 height 11
click at [513, 199] on span "Chinulal Patel" at bounding box center [508, 204] width 76 height 11
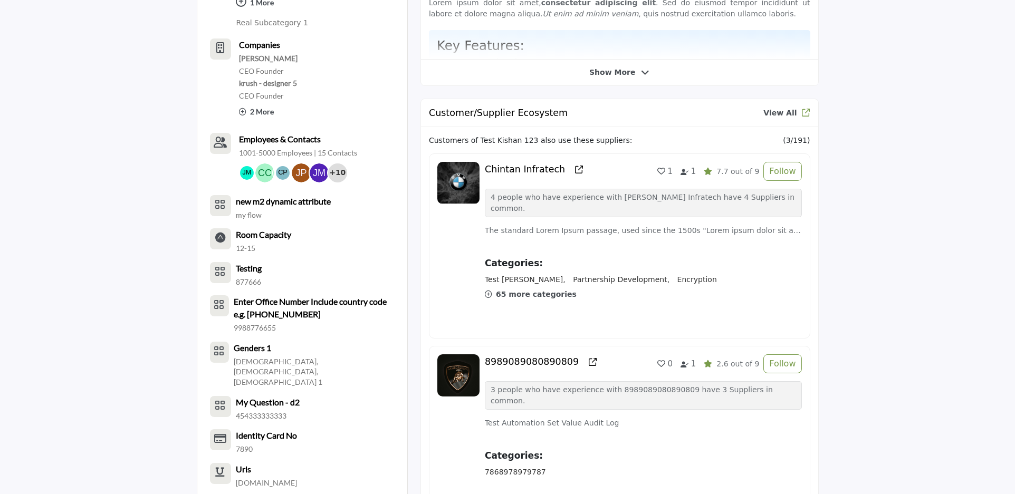
scroll to position [625, 0]
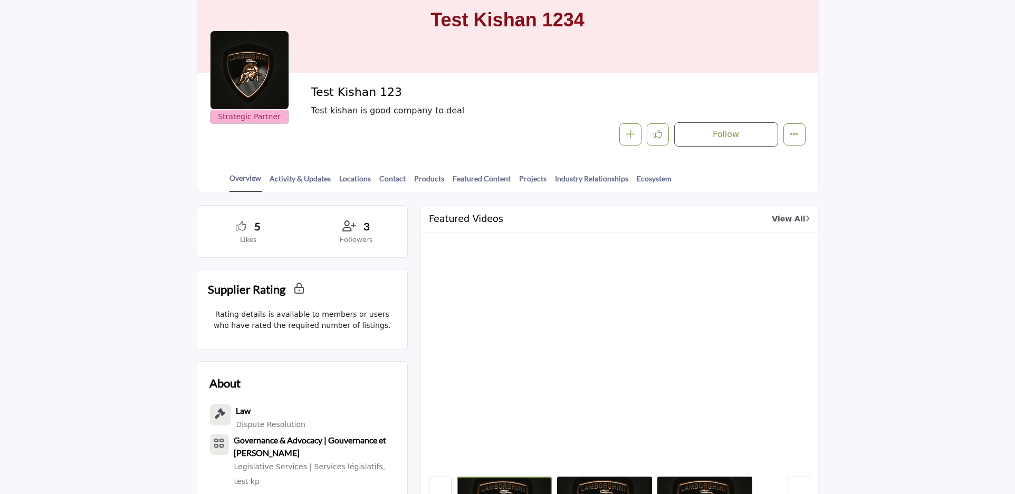
scroll to position [0, 0]
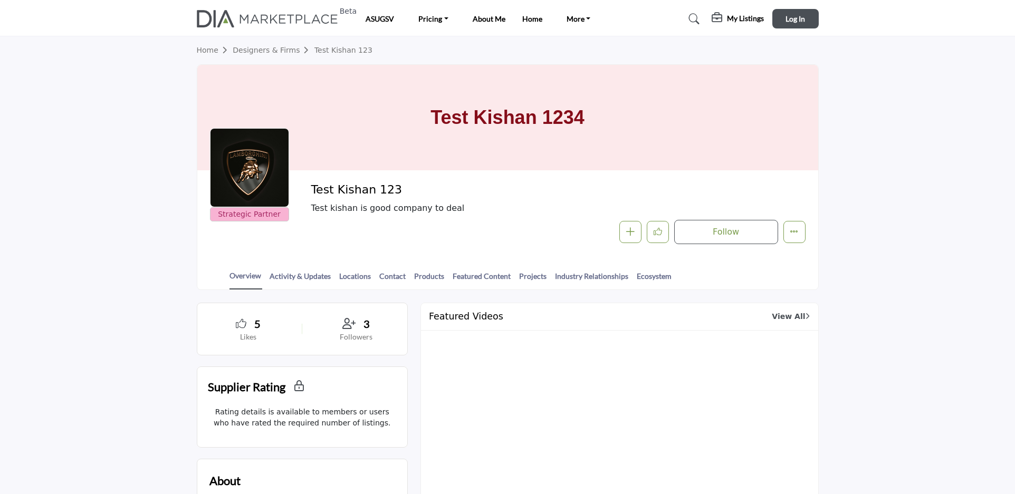
click at [414, 92] on div "Test Kishan 1234" at bounding box center [507, 117] width 621 height 105
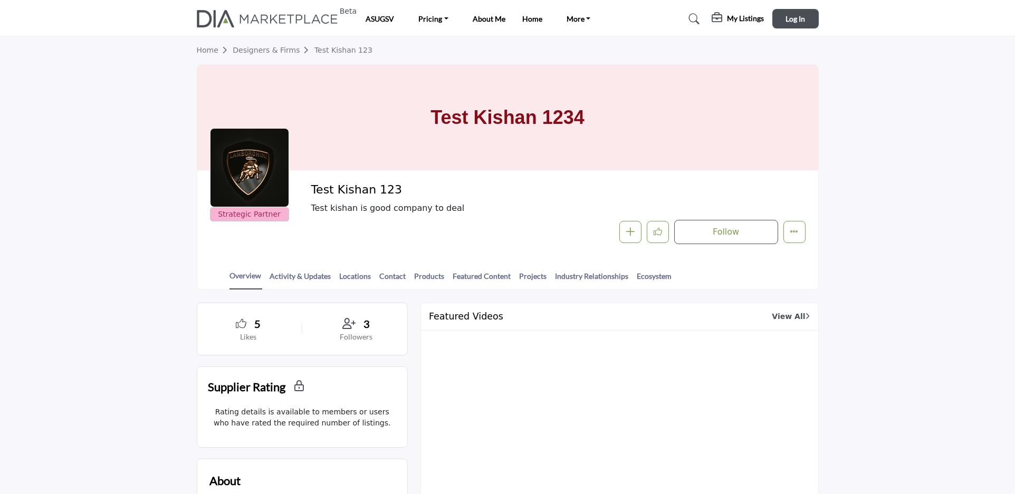
click at [414, 92] on div "Test Kishan 1234" at bounding box center [507, 117] width 621 height 105
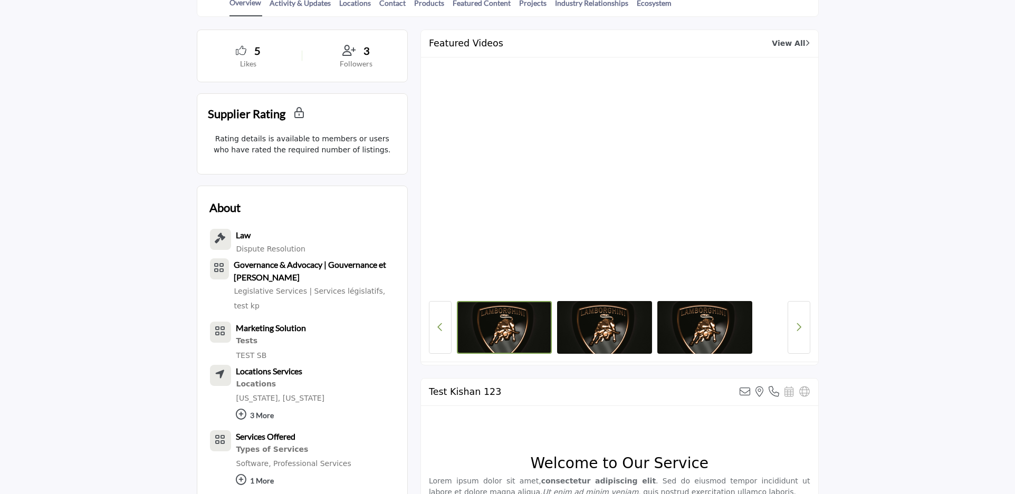
scroll to position [195, 0]
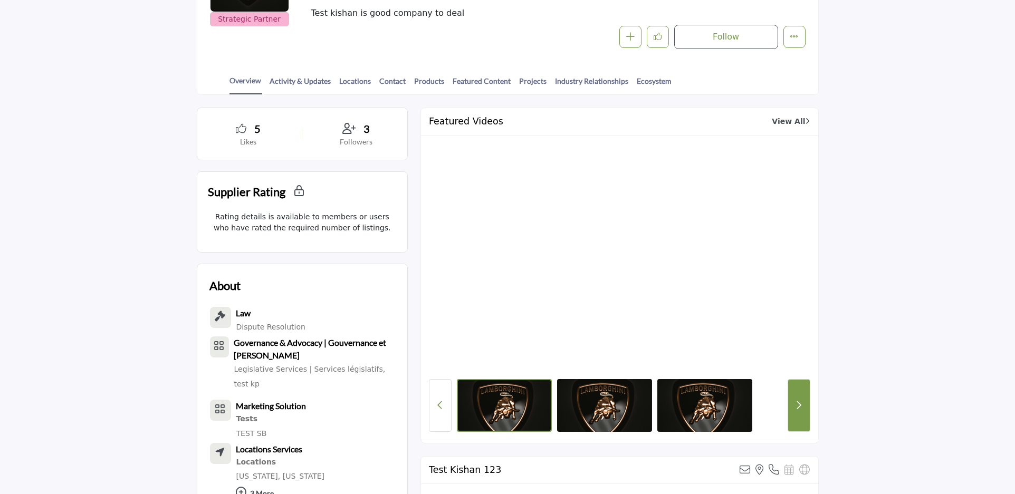
click at [797, 400] on icon "Next button" at bounding box center [799, 404] width 6 height 9
click at [430, 398] on button "Previous Button" at bounding box center [440, 405] width 23 height 53
click at [438, 398] on button "Previous Button" at bounding box center [440, 405] width 23 height 53
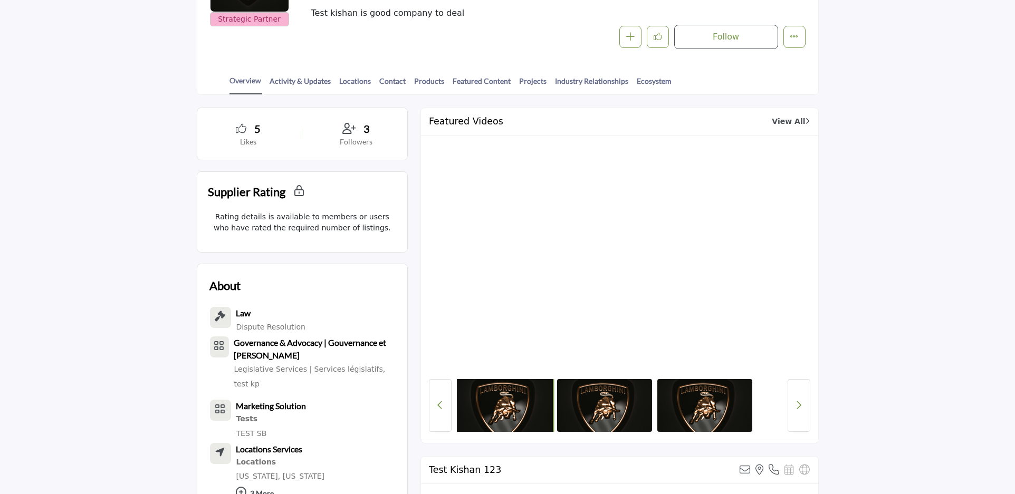
drag, startPoint x: 709, startPoint y: 403, endPoint x: 513, endPoint y: 399, distance: 196.7
click at [515, 399] on div at bounding box center [619, 405] width 325 height 53
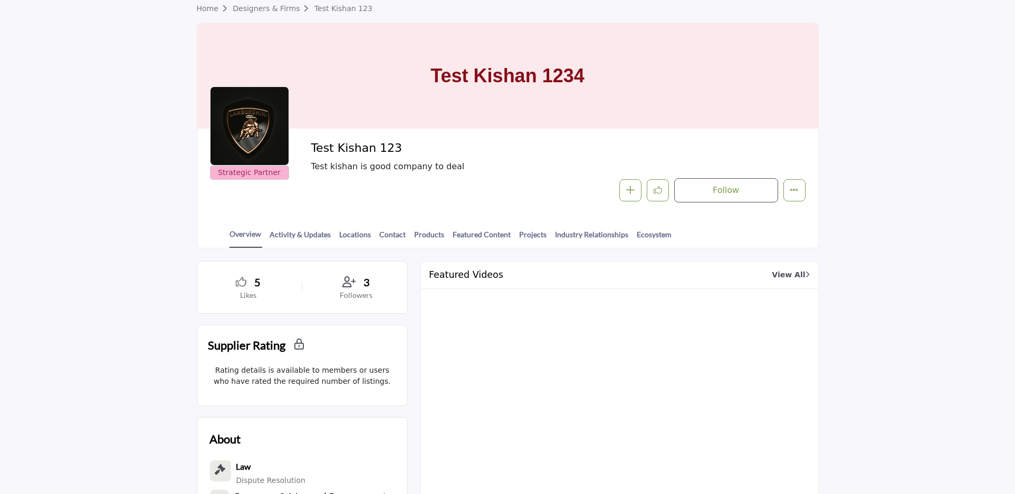
scroll to position [0, 0]
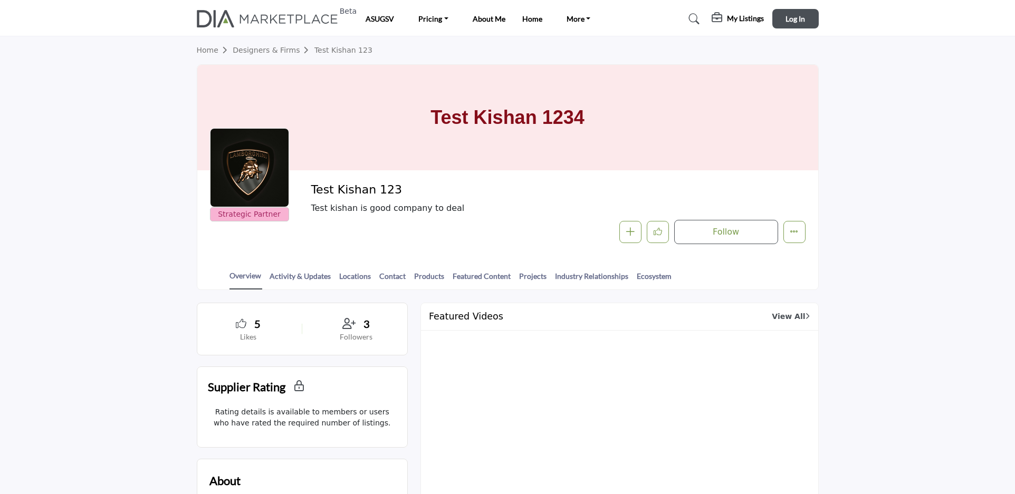
drag, startPoint x: 415, startPoint y: 128, endPoint x: 649, endPoint y: 136, distance: 233.7
click at [649, 136] on div "Test Kishan 1234" at bounding box center [507, 117] width 621 height 105
click at [497, 147] on h1 "Test Kishan 1234" at bounding box center [506, 117] width 153 height 105
click at [526, 119] on h1 "Test Kishan 1234" at bounding box center [506, 117] width 153 height 105
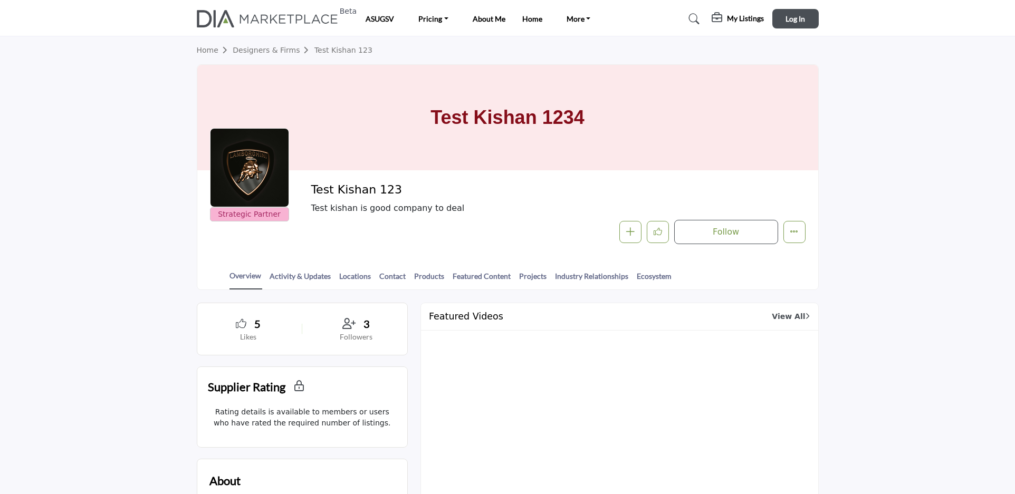
drag, startPoint x: 621, startPoint y: 109, endPoint x: 431, endPoint y: 110, distance: 189.3
click at [431, 110] on div "Test Kishan 1234" at bounding box center [507, 117] width 621 height 105
click at [497, 168] on h1 "Test Kishan 1234" at bounding box center [506, 117] width 153 height 105
click at [112, 157] on section "Home Designers & Firms Test Kishan 123 Test Kishan 1234 Strategic Partner Strat…" at bounding box center [507, 163] width 1015 height 254
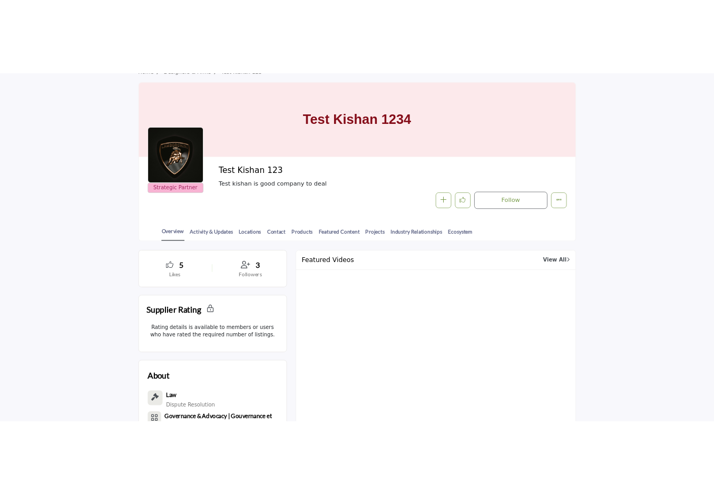
scroll to position [156, 0]
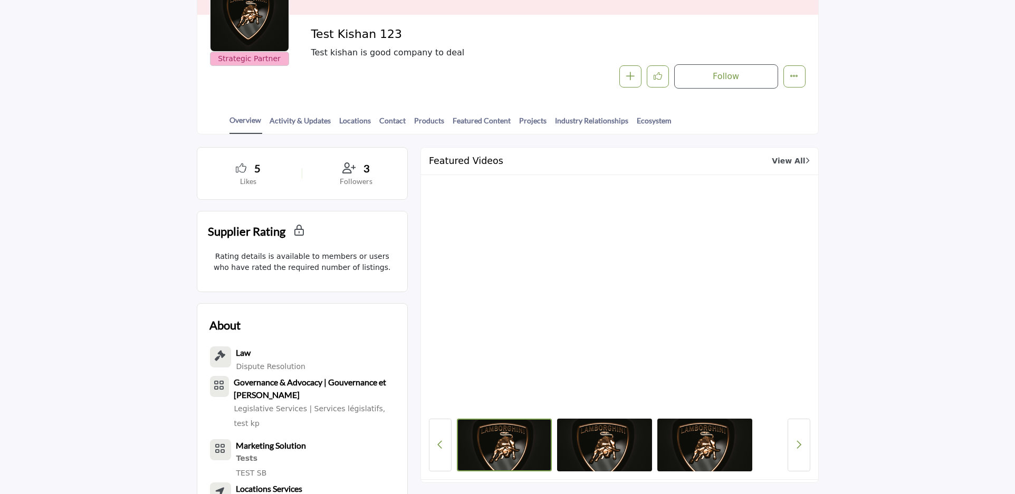
drag, startPoint x: 826, startPoint y: 90, endPoint x: 900, endPoint y: 354, distance: 274.8
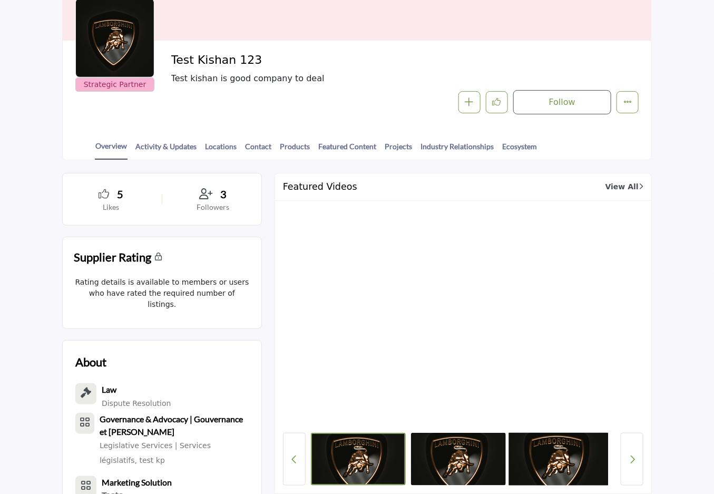
scroll to position [0, 0]
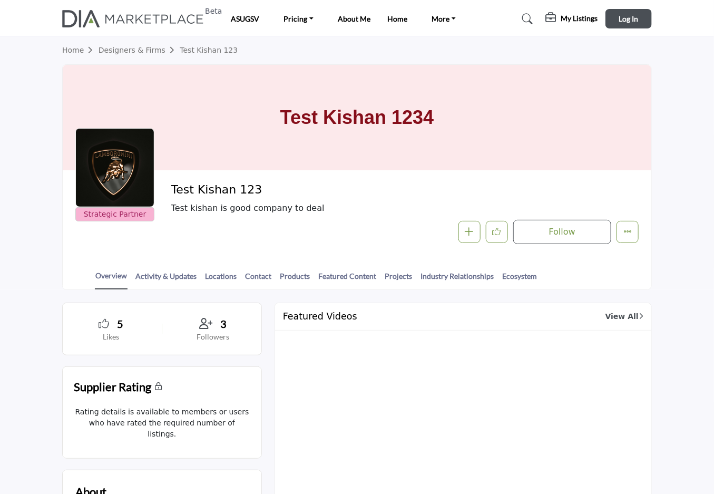
drag, startPoint x: 712, startPoint y: 24, endPoint x: 714, endPoint y: 138, distance: 113.9
click at [676, 105] on section "Home Designers & Firms Test Kishan 123 Test Kishan 1234 Strategic Partner Strat…" at bounding box center [357, 163] width 714 height 254
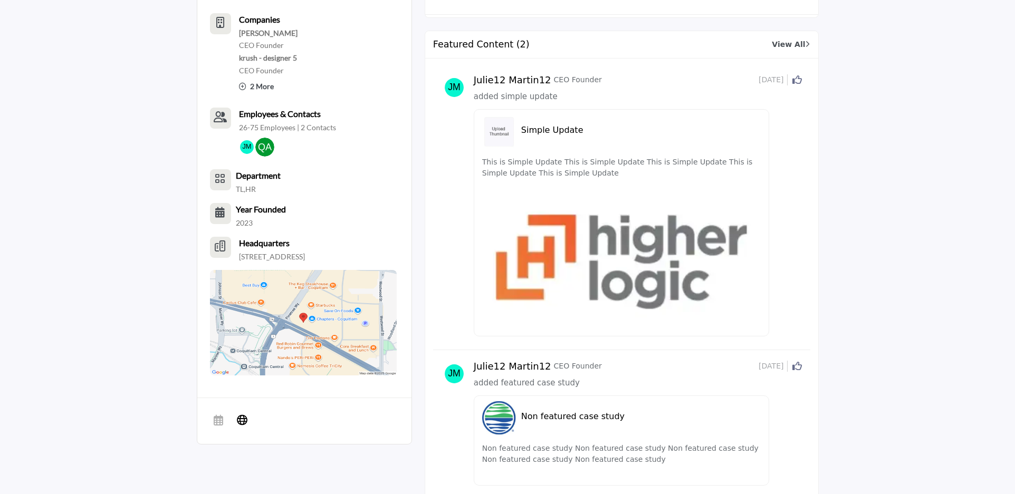
scroll to position [585, 0]
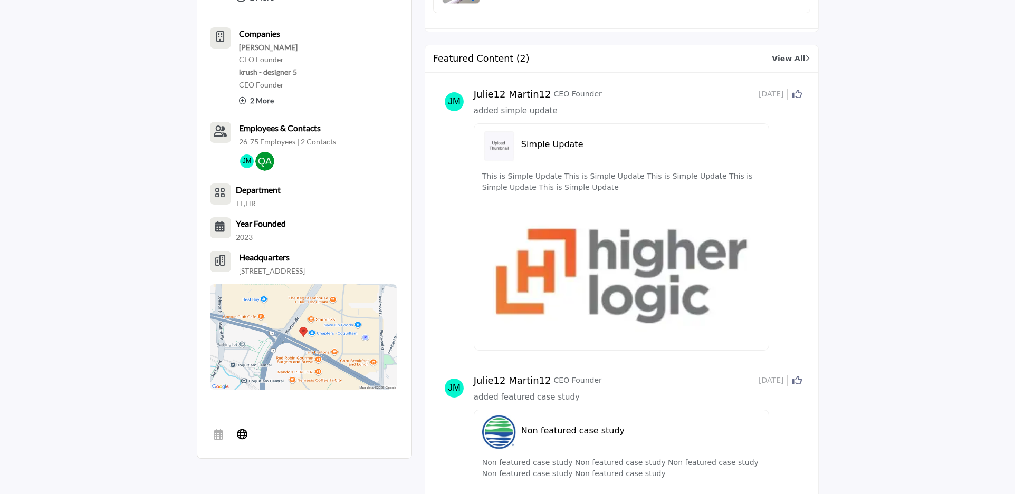
click at [556, 146] on h5 "Simple Update" at bounding box center [640, 144] width 239 height 10
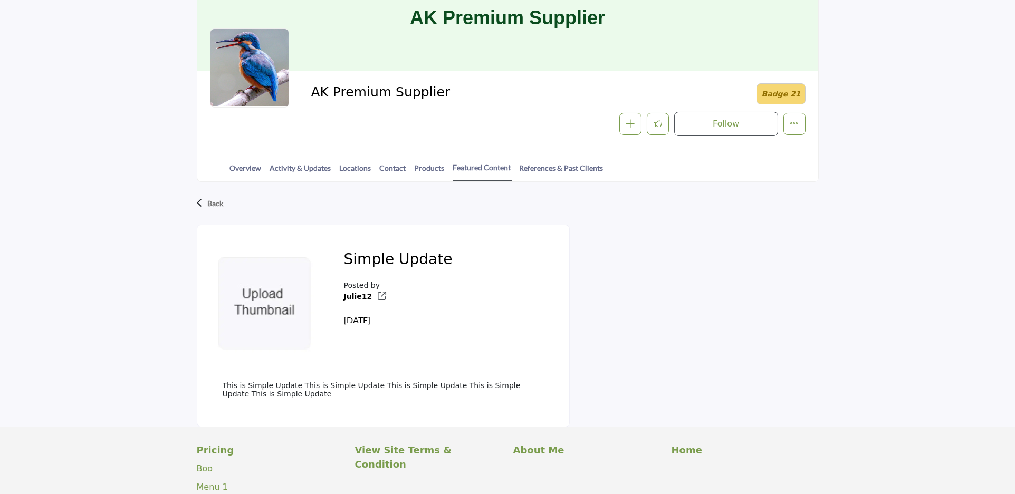
scroll to position [156, 0]
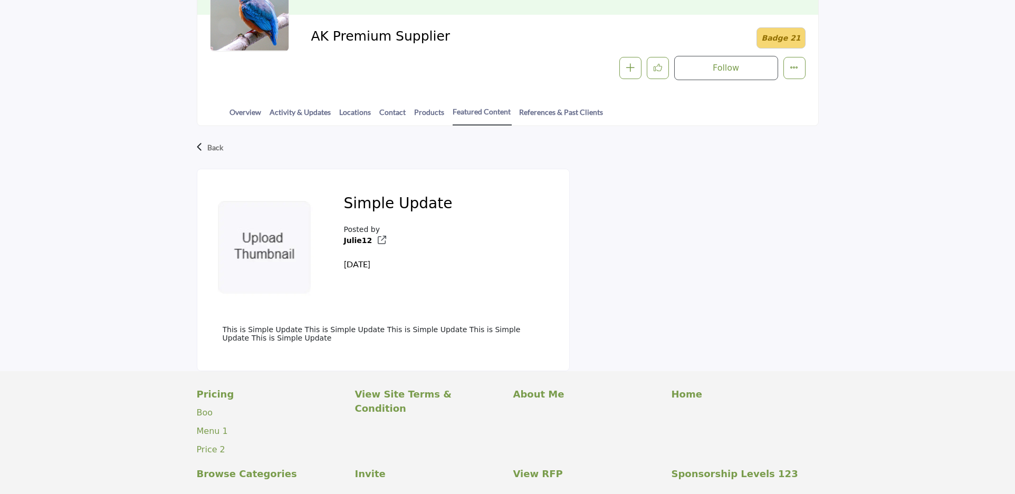
click at [378, 237] on icon at bounding box center [382, 240] width 8 height 8
drag, startPoint x: 297, startPoint y: 339, endPoint x: 297, endPoint y: 344, distance: 5.8
click at [297, 344] on div "This is Simple Update This is Simple Update This is Simple Update This is Simpl…" at bounding box center [383, 338] width 346 height 50
click at [277, 347] on div "This is Simple Update This is Simple Update This is Simple Update This is Simpl…" at bounding box center [383, 337] width 321 height 24
drag, startPoint x: 277, startPoint y: 332, endPoint x: 233, endPoint y: 333, distance: 43.8
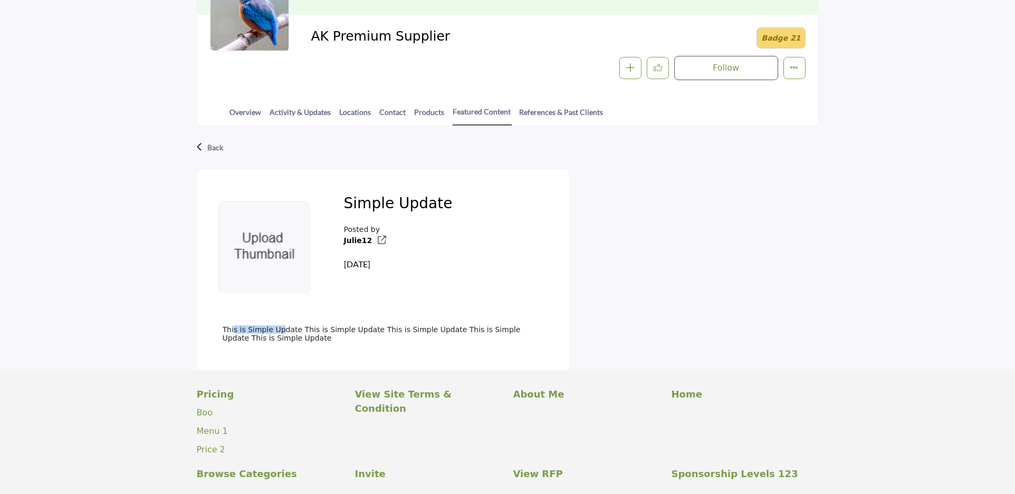
click at [233, 333] on p "This is Simple Update This is Simple Update This is Simple Update This is Simpl…" at bounding box center [383, 333] width 321 height 17
click at [433, 107] on link "Products" at bounding box center [429, 116] width 31 height 18
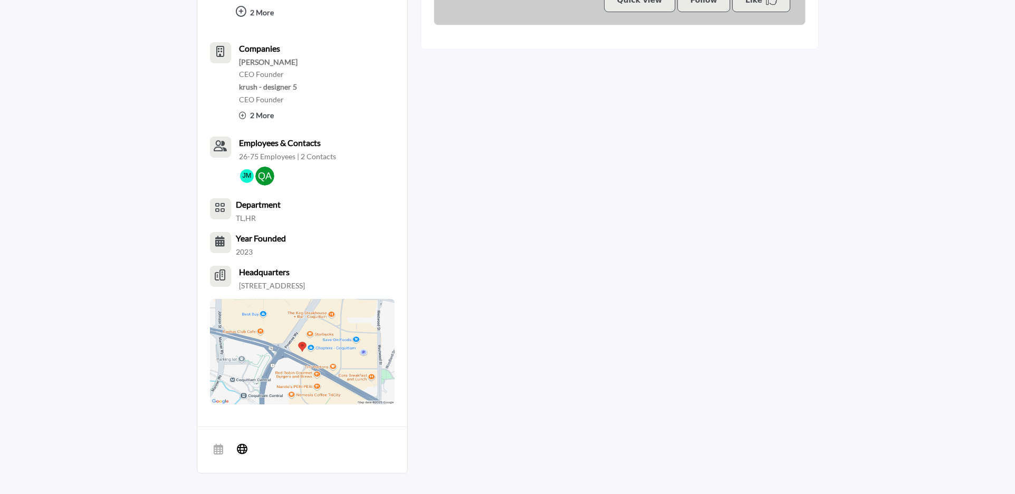
scroll to position [625, 0]
